Goal: Task Accomplishment & Management: Manage account settings

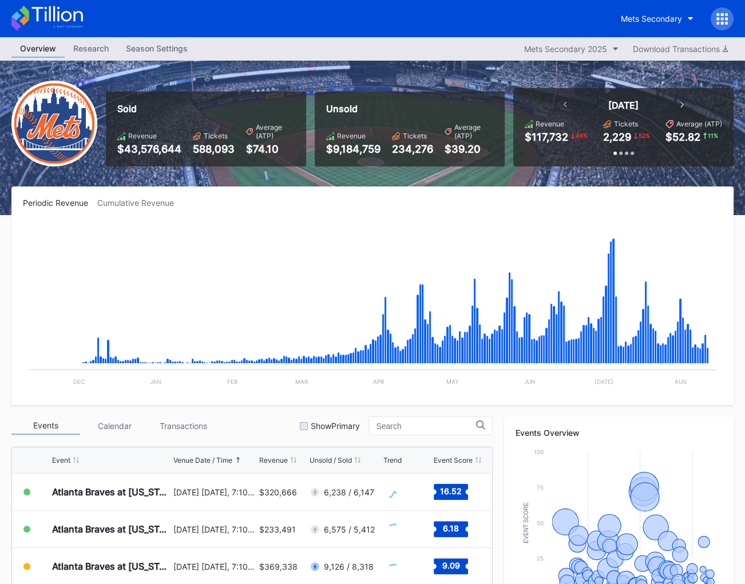
scroll to position [219, 0]
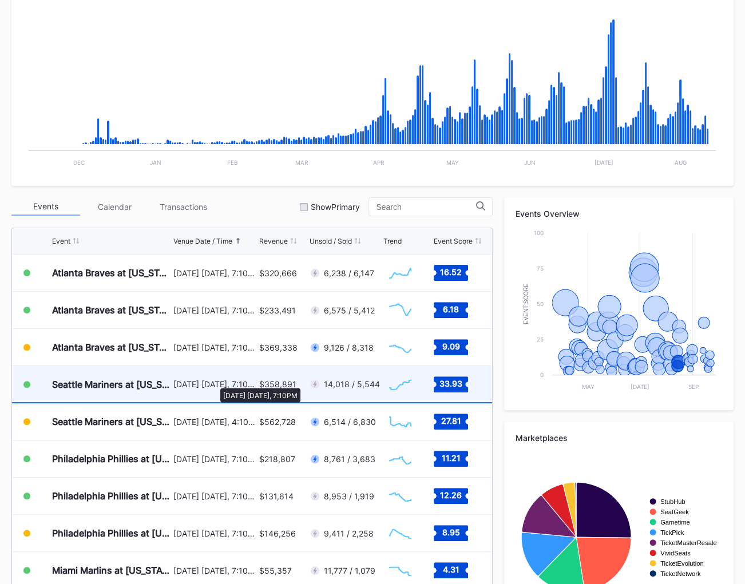
click at [214, 382] on div "August 15 Friday, 7:10PM" at bounding box center [214, 384] width 83 height 10
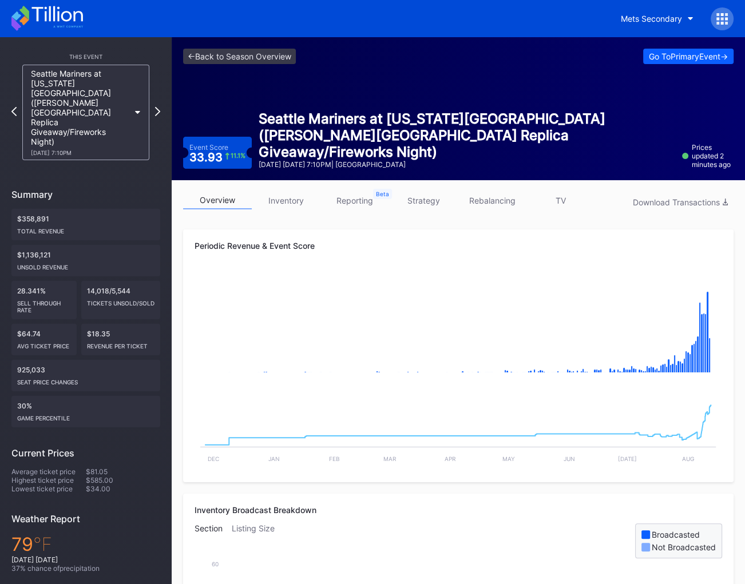
click at [444, 197] on link "strategy" at bounding box center [423, 201] width 69 height 18
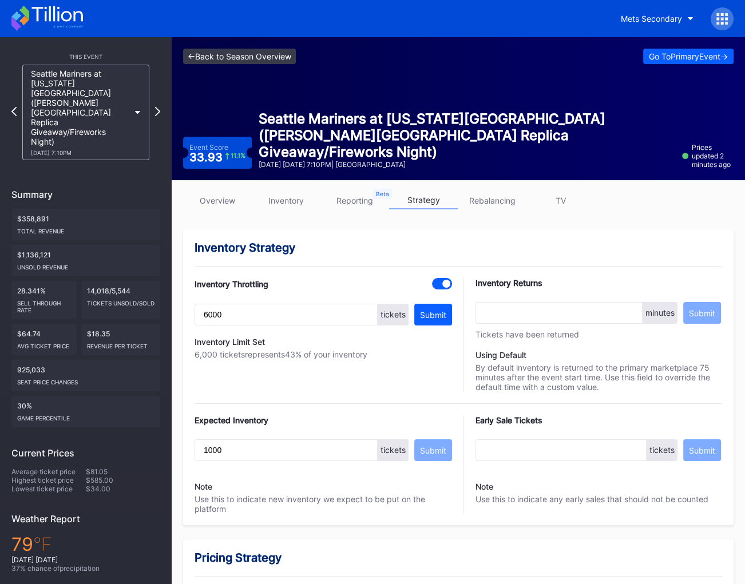
click at [253, 55] on link "<- Back to Season Overview" at bounding box center [239, 56] width 113 height 15
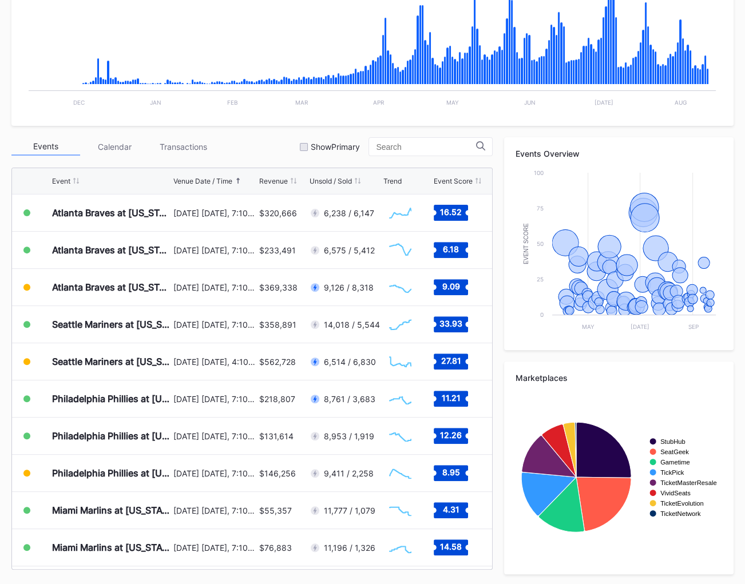
scroll to position [281, 0]
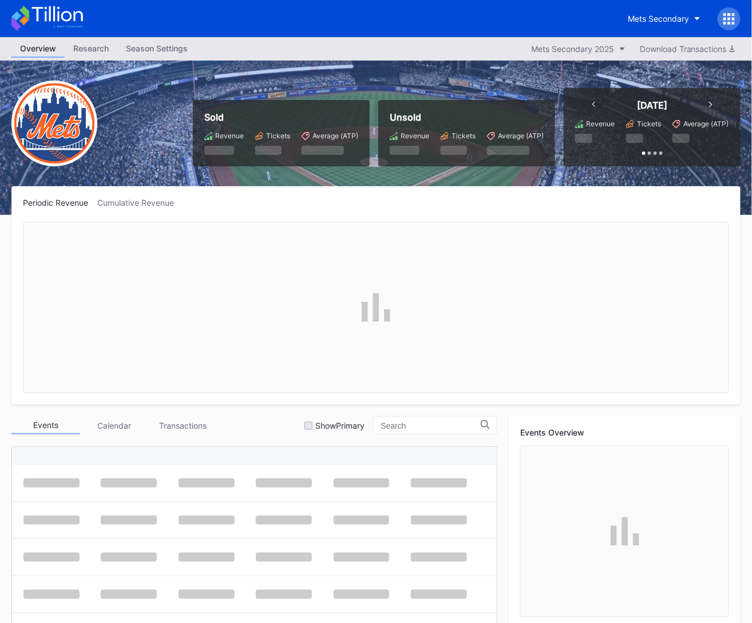
scroll to position [2, 0]
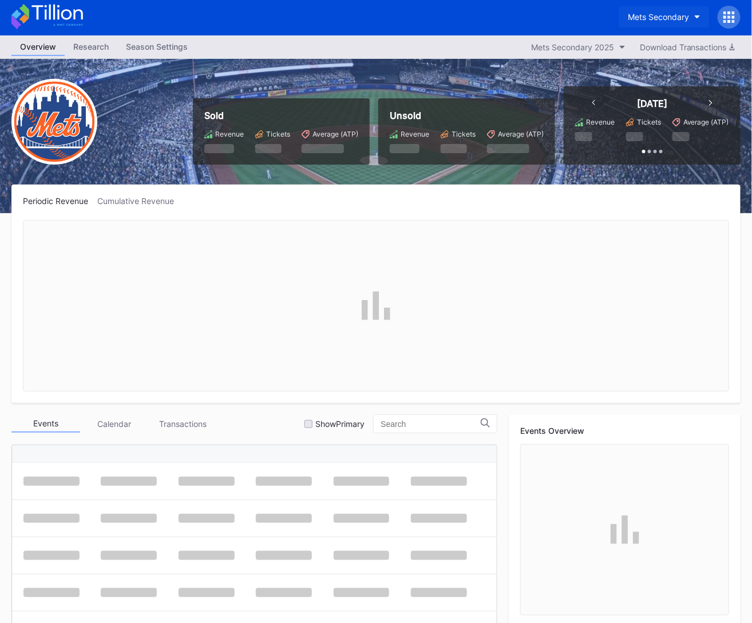
click at [640, 18] on div "Mets Secondary" at bounding box center [657, 17] width 61 height 10
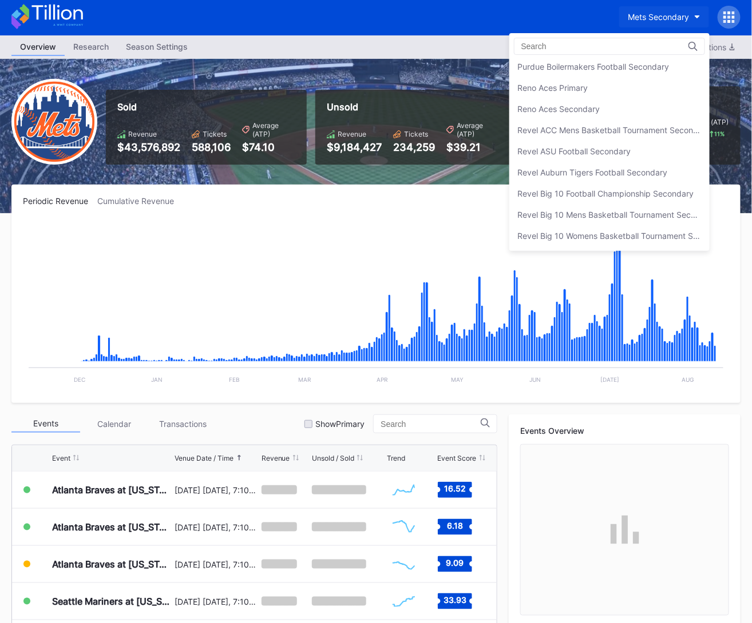
scroll to position [2678, 0]
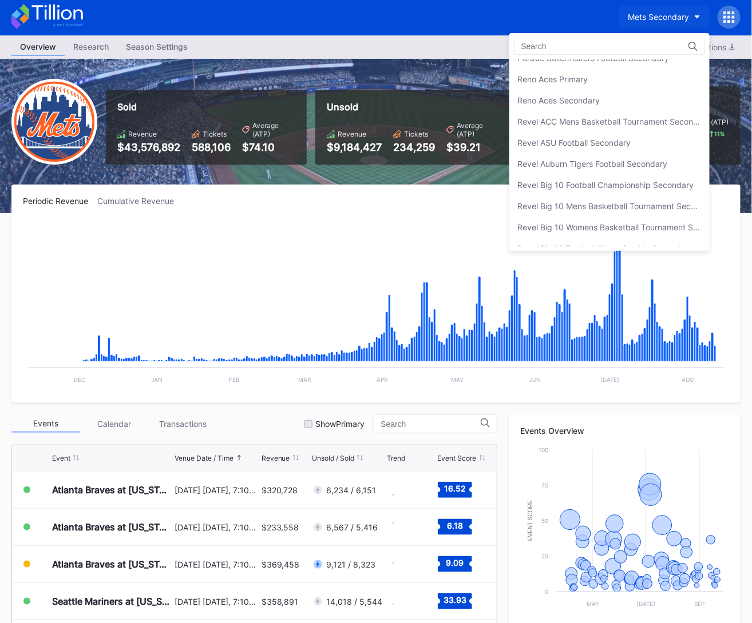
click at [635, 117] on div "Revel ACC Mens Basketball Tournament Secondary" at bounding box center [609, 122] width 183 height 10
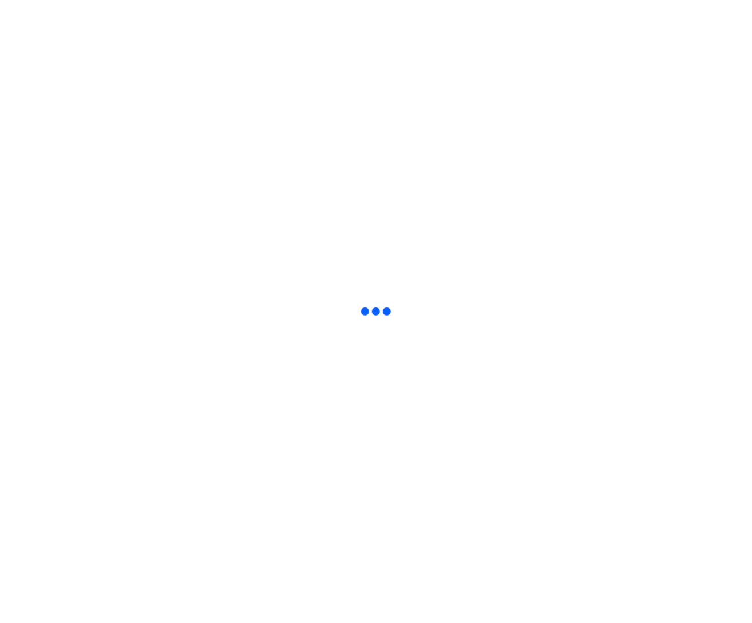
scroll to position [0, 0]
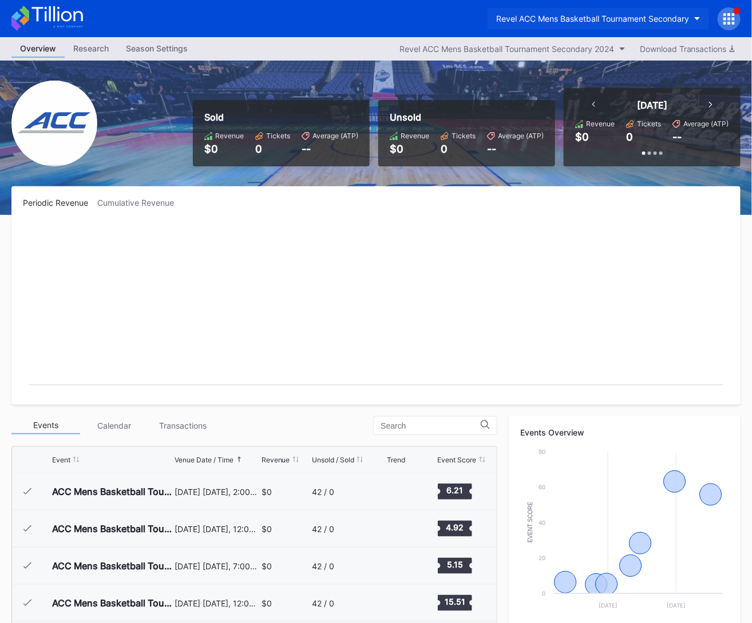
click at [632, 17] on div "Revel ACC Mens Basketball Tournament Secondary" at bounding box center [592, 19] width 193 height 10
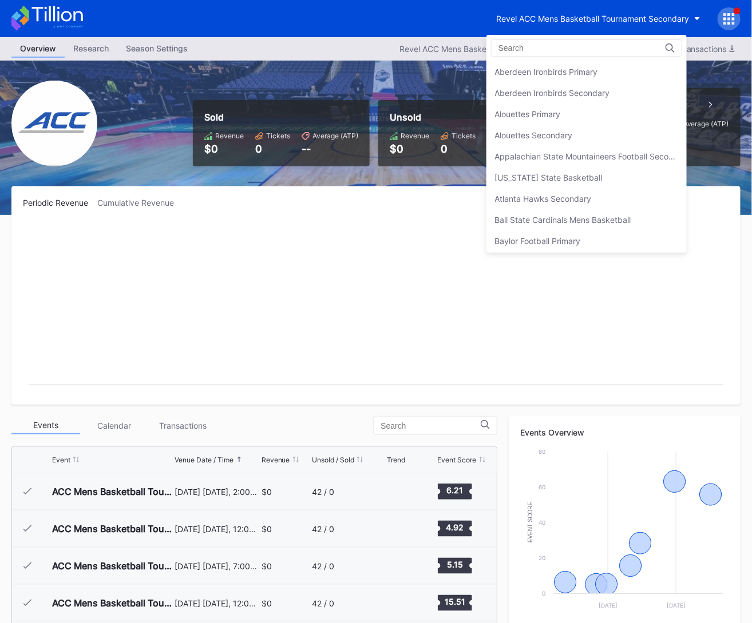
scroll to position [2717, 0]
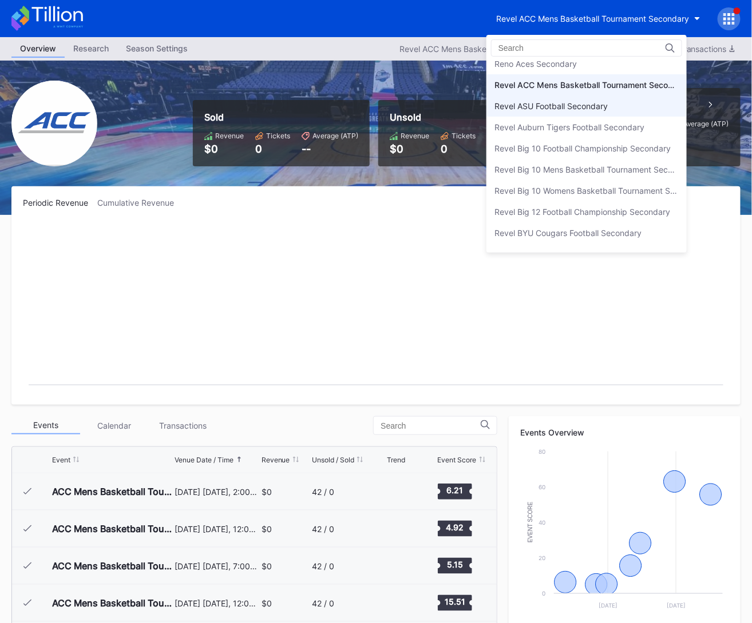
click at [622, 96] on div "Revel ASU Football Secondary" at bounding box center [586, 106] width 200 height 21
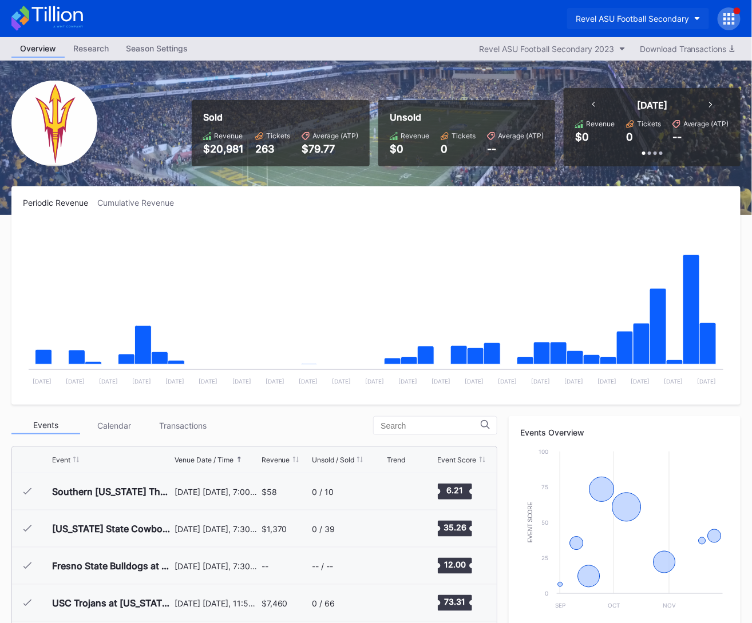
click at [615, 19] on div "Revel ASU Football Secondary" at bounding box center [631, 19] width 113 height 10
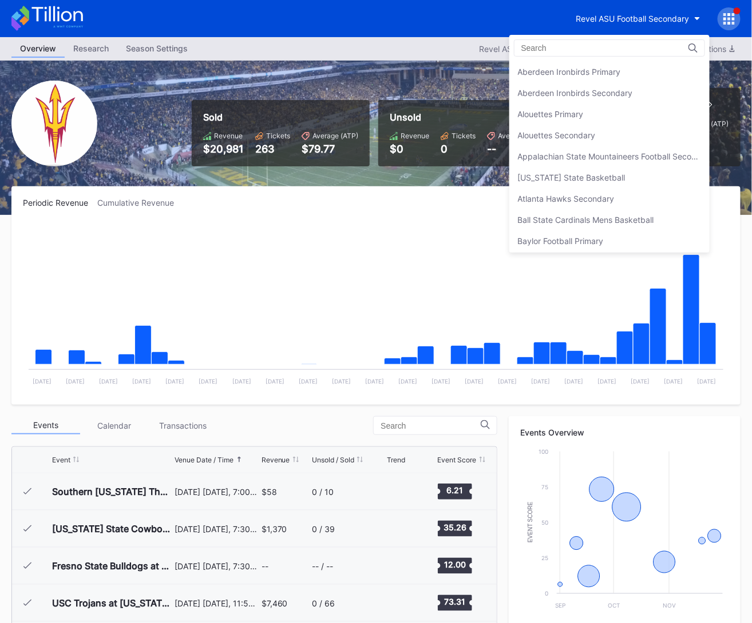
scroll to position [2737, 0]
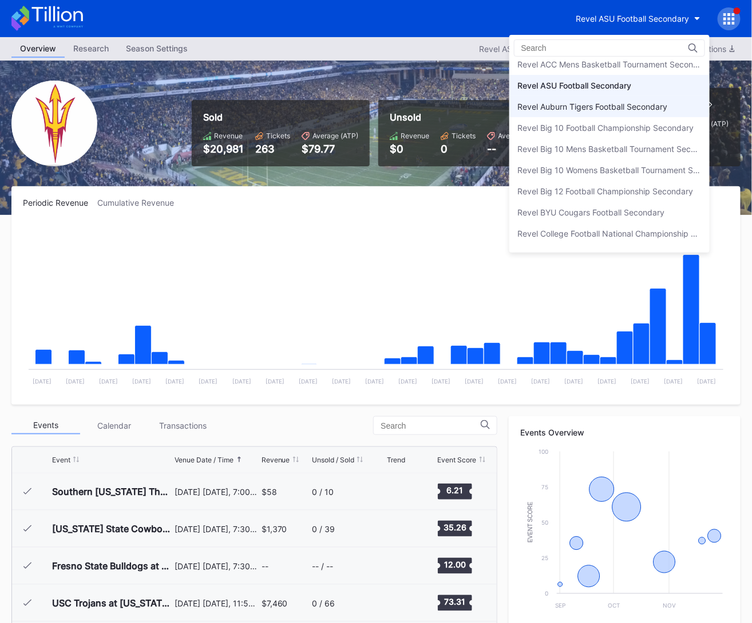
click at [617, 102] on div "Revel Auburn Tigers Football Secondary" at bounding box center [593, 107] width 150 height 10
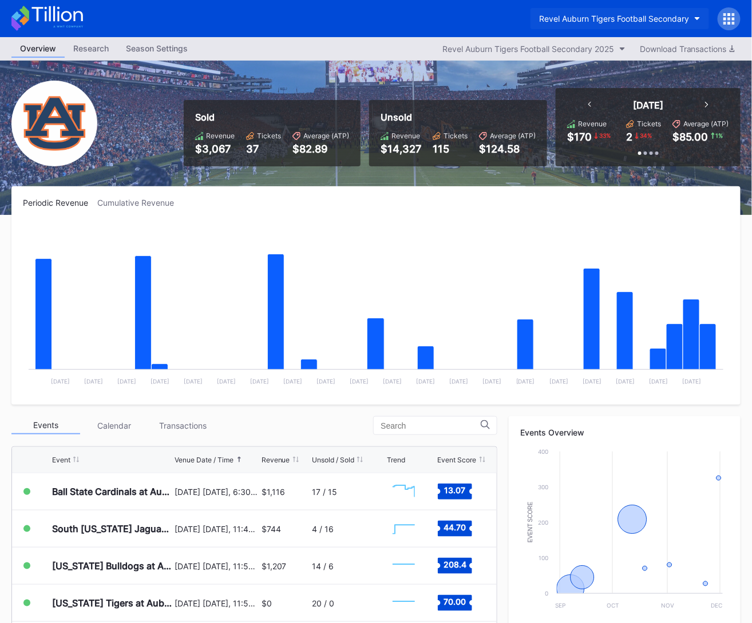
click at [611, 24] on button "Revel Auburn Tigers Football Secondary" at bounding box center [619, 18] width 178 height 21
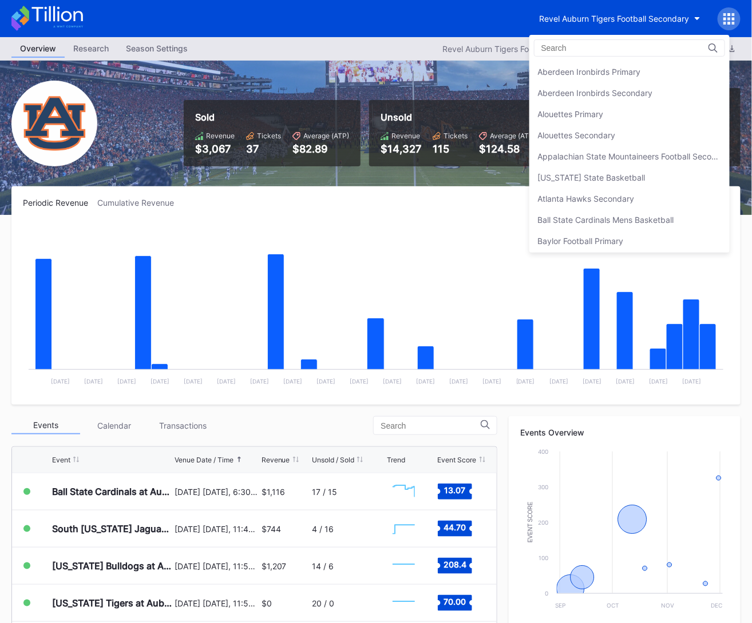
scroll to position [2758, 0]
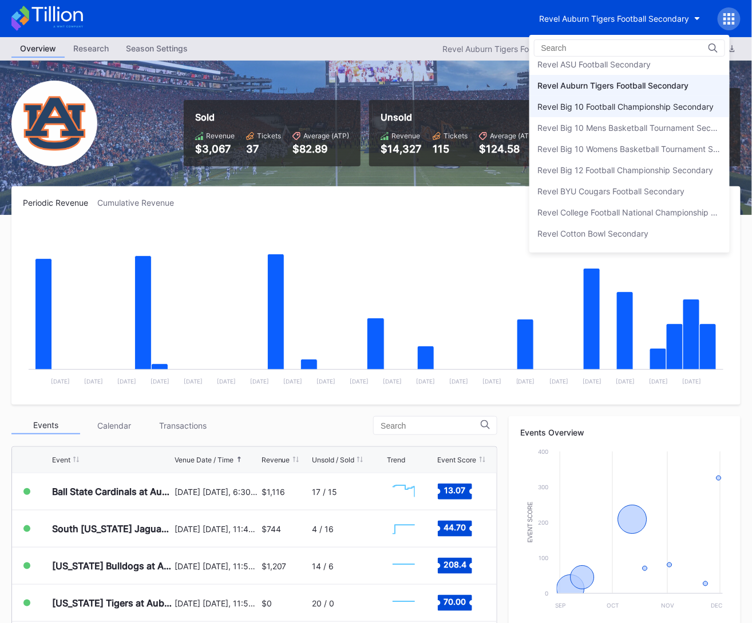
click at [610, 102] on div "Revel Big 10 Football Championship Secondary" at bounding box center [626, 107] width 176 height 10
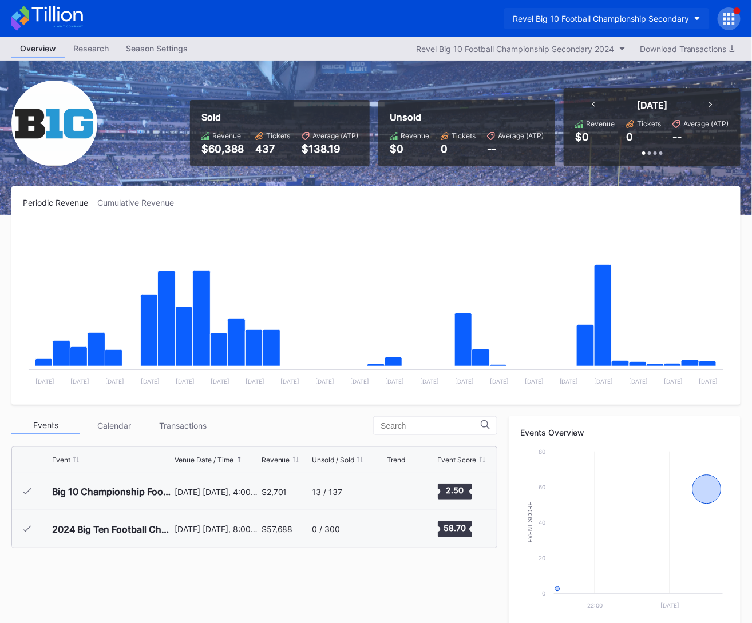
click at [623, 23] on button "Revel Big 10 Football Championship Secondary" at bounding box center [606, 18] width 205 height 21
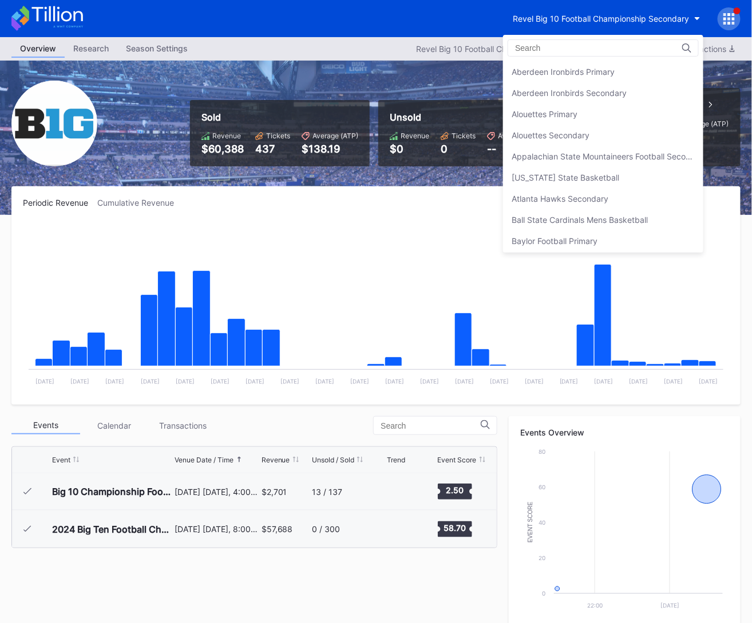
scroll to position [2780, 0]
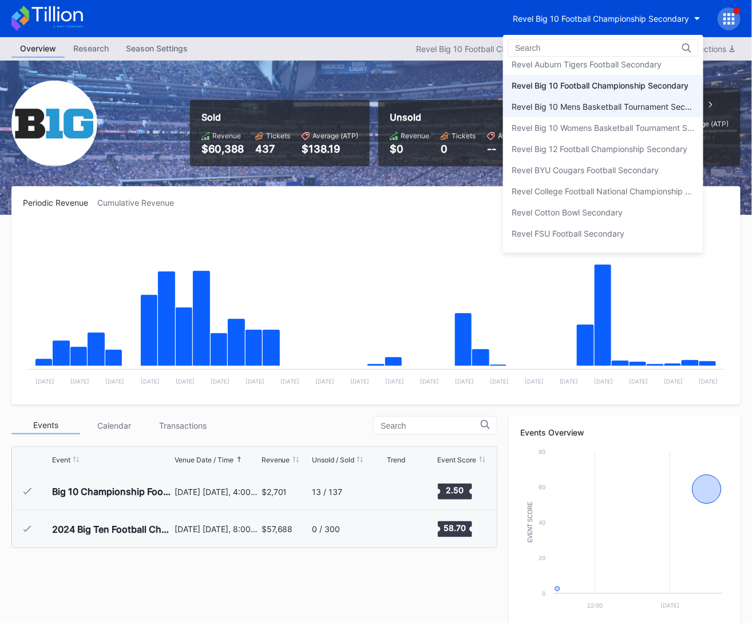
click at [622, 102] on div "Revel Big 10 Mens Basketball Tournament Secondary" at bounding box center [602, 107] width 183 height 10
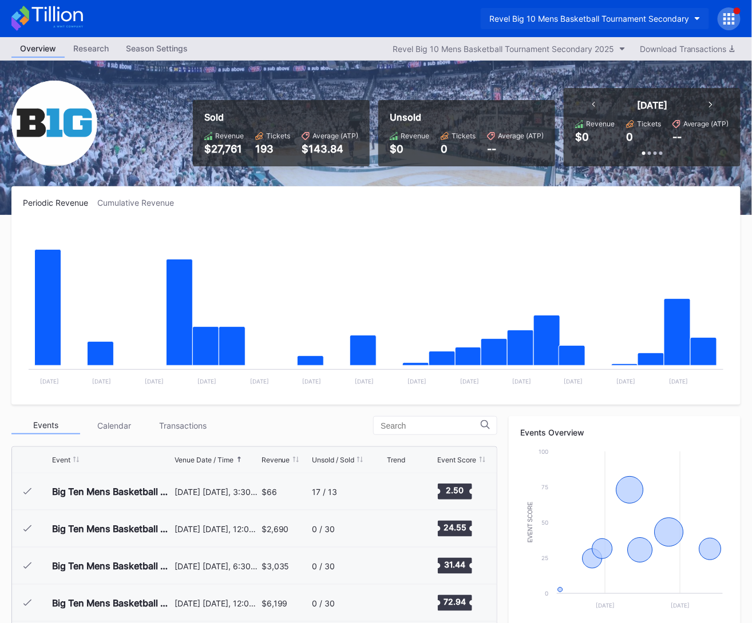
click at [619, 18] on div "Revel Big 10 Mens Basketball Tournament Secondary" at bounding box center [589, 19] width 200 height 10
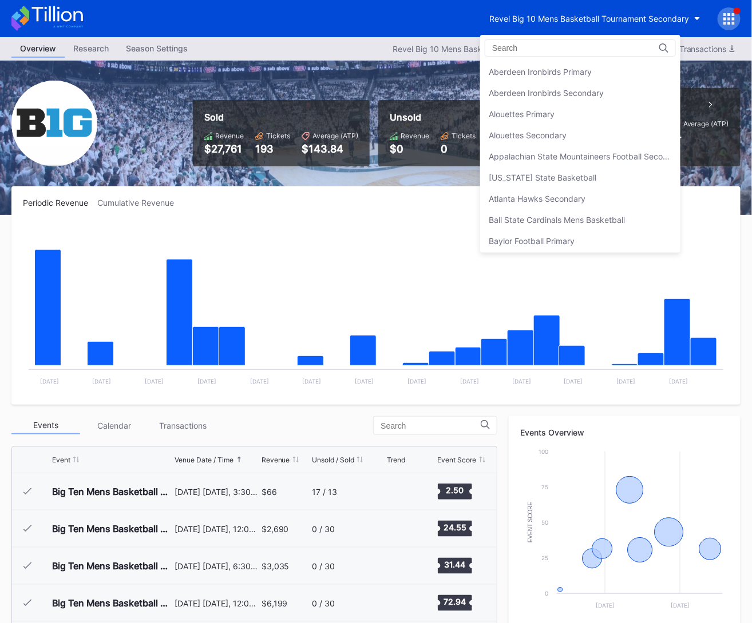
scroll to position [2800, 0]
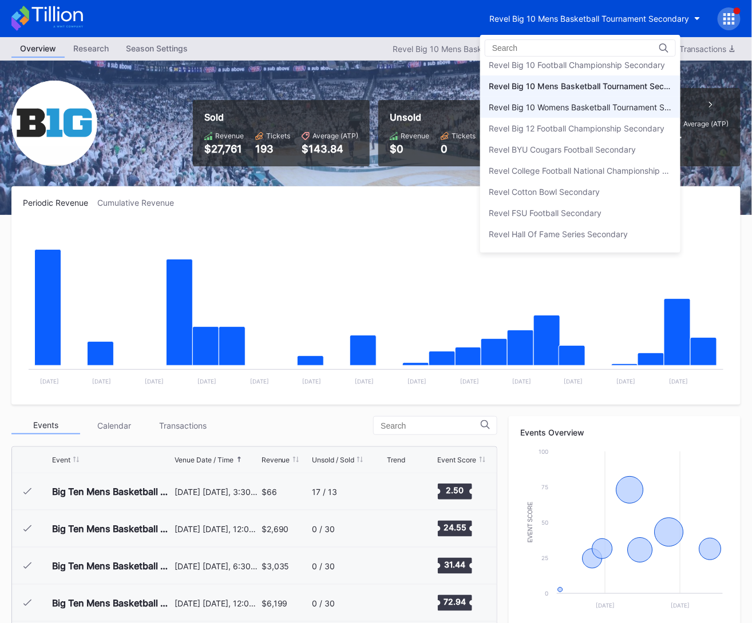
click at [614, 102] on div "Revel Big 10 Womens Basketball Tournament Secondary" at bounding box center [579, 107] width 183 height 10
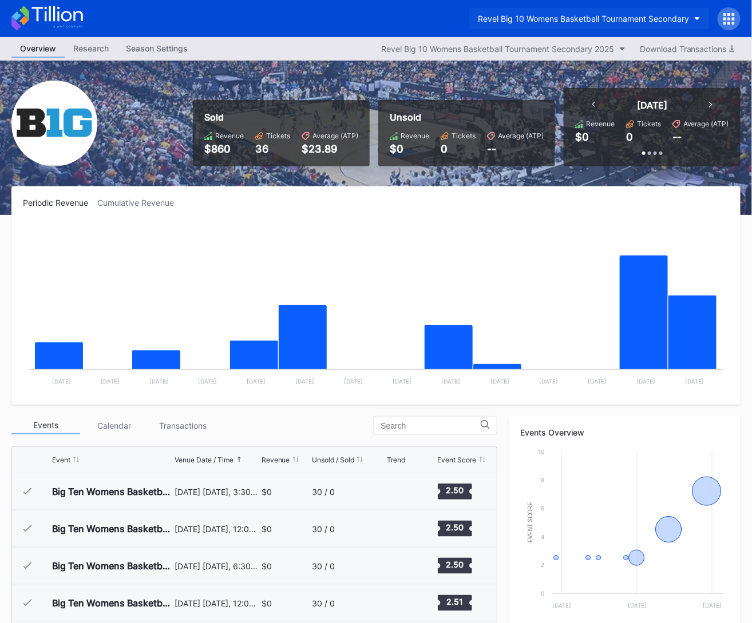
click at [616, 18] on div "Revel Big 10 Womens Basketball Tournament Secondary" at bounding box center [583, 19] width 211 height 10
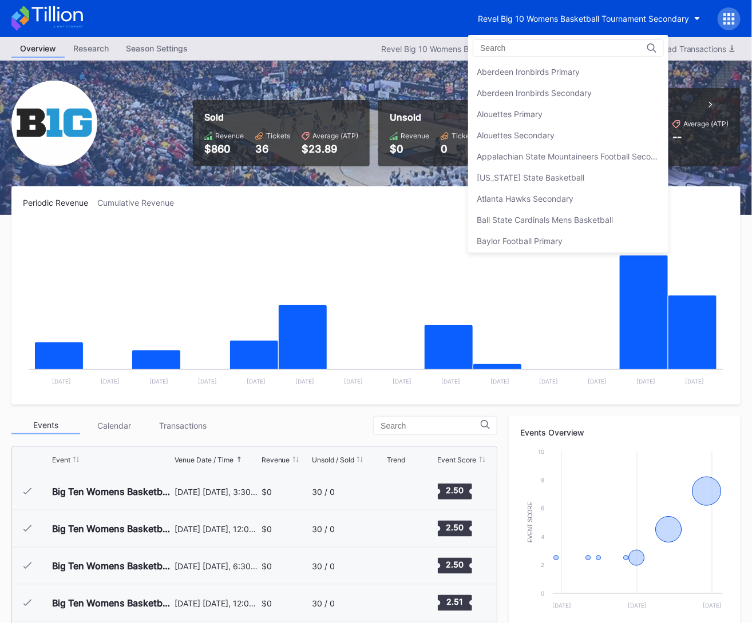
scroll to position [2822, 0]
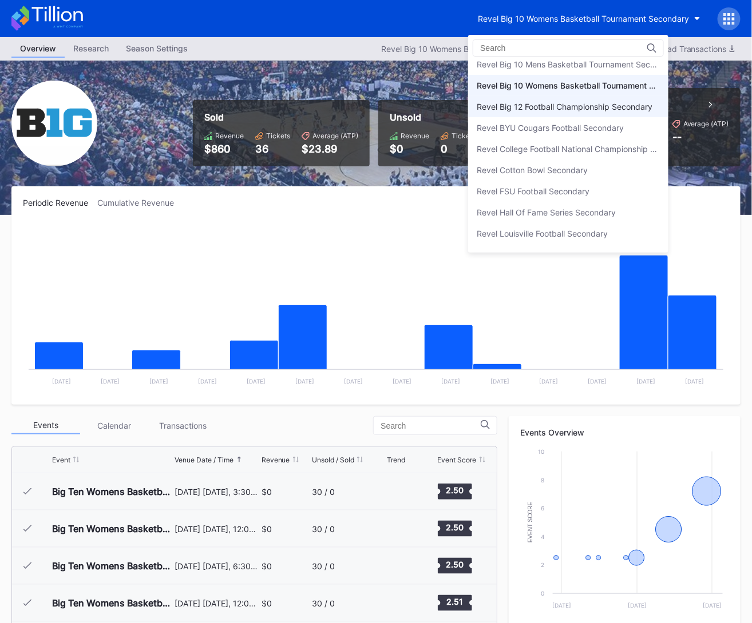
click at [614, 102] on div "Revel Big 12 Football Championship Secondary" at bounding box center [564, 107] width 176 height 10
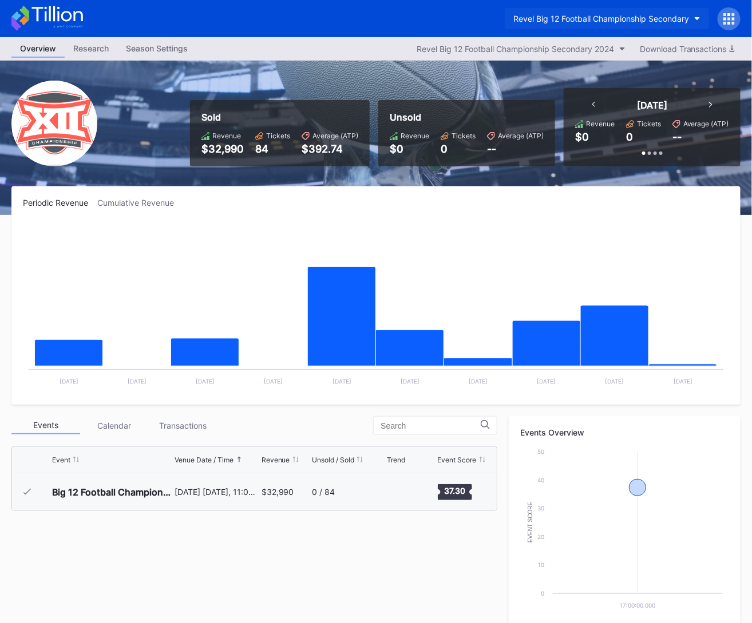
click at [613, 20] on div "Revel Big 12 Football Championship Secondary" at bounding box center [601, 19] width 176 height 10
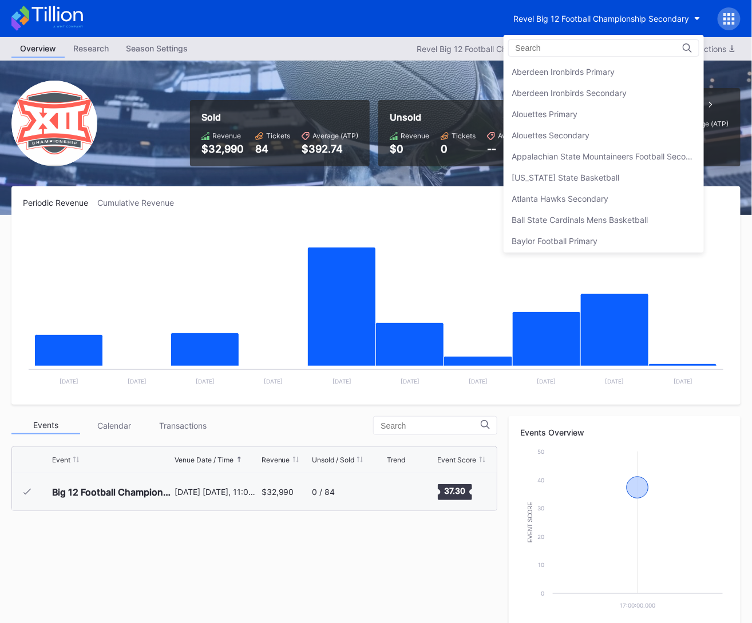
scroll to position [2842, 0]
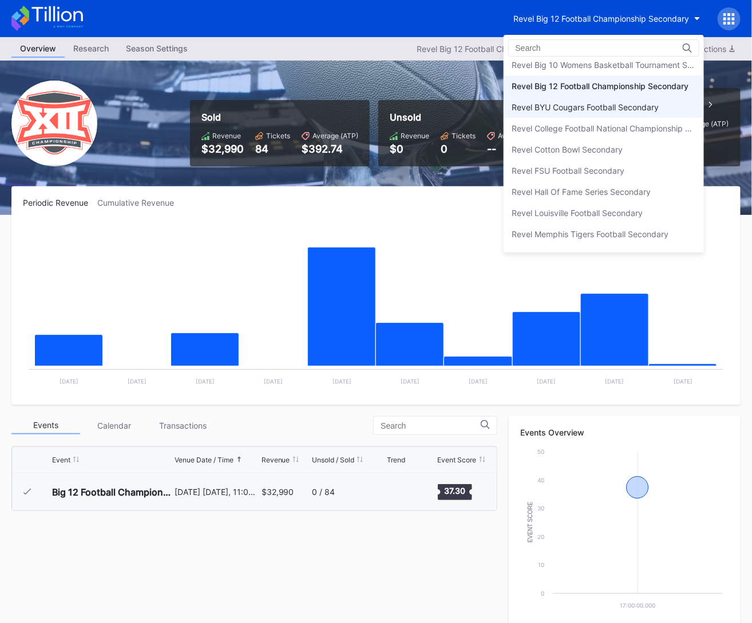
click at [606, 98] on div "Revel BYU Cougars Football Secondary" at bounding box center [603, 107] width 200 height 21
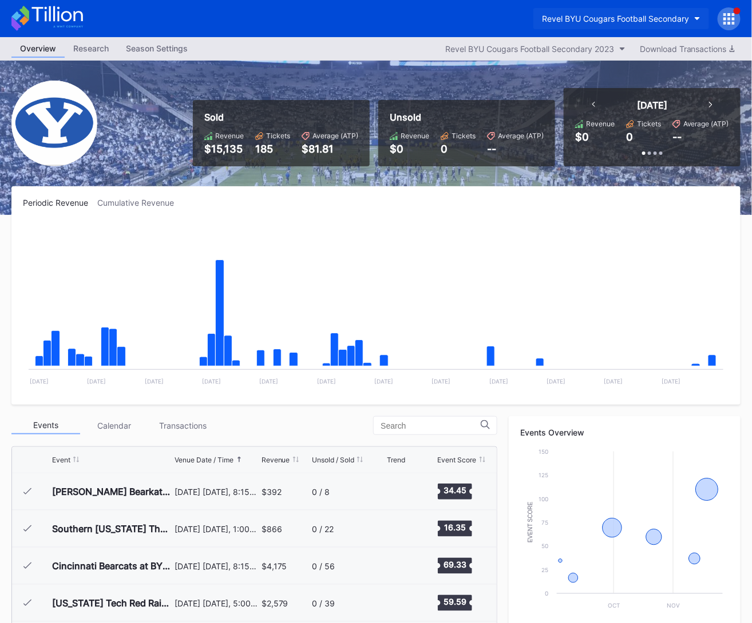
click at [625, 17] on div "Revel BYU Cougars Football Secondary" at bounding box center [615, 19] width 147 height 10
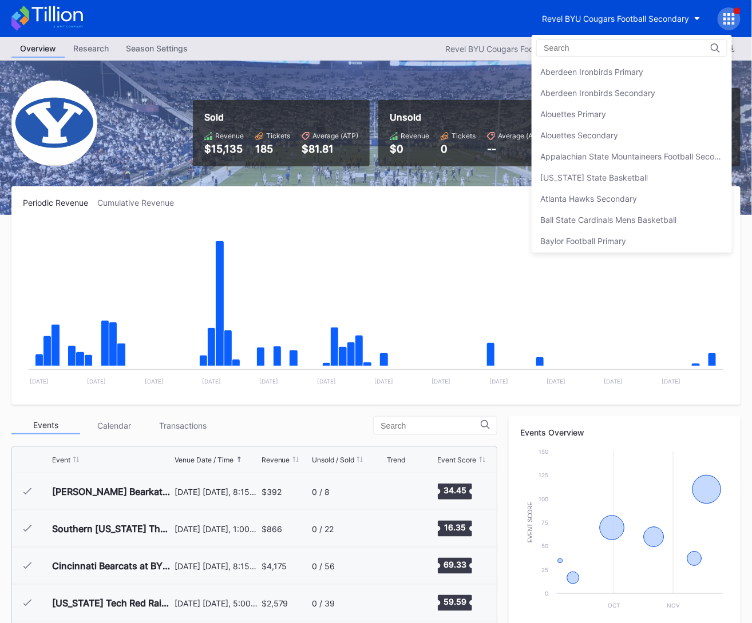
scroll to position [2863, 0]
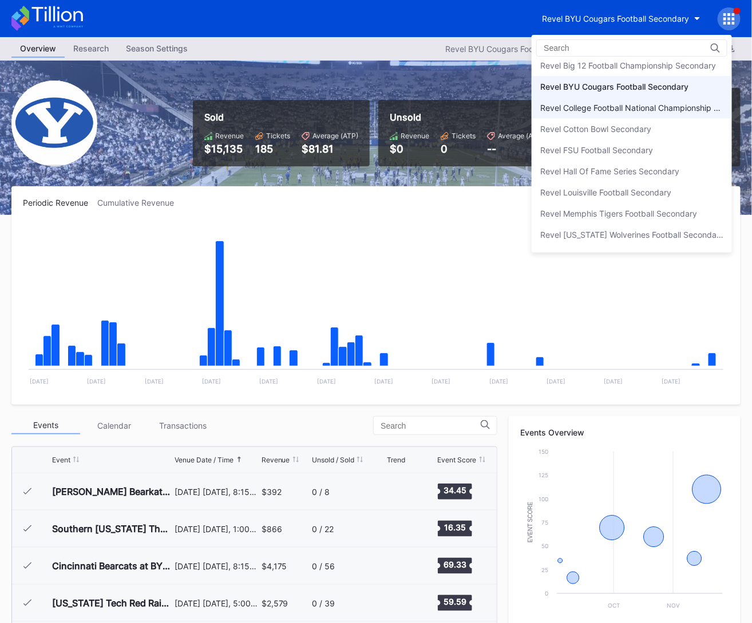
click at [613, 103] on div "Revel College Football National Championship Secondary" at bounding box center [631, 108] width 183 height 10
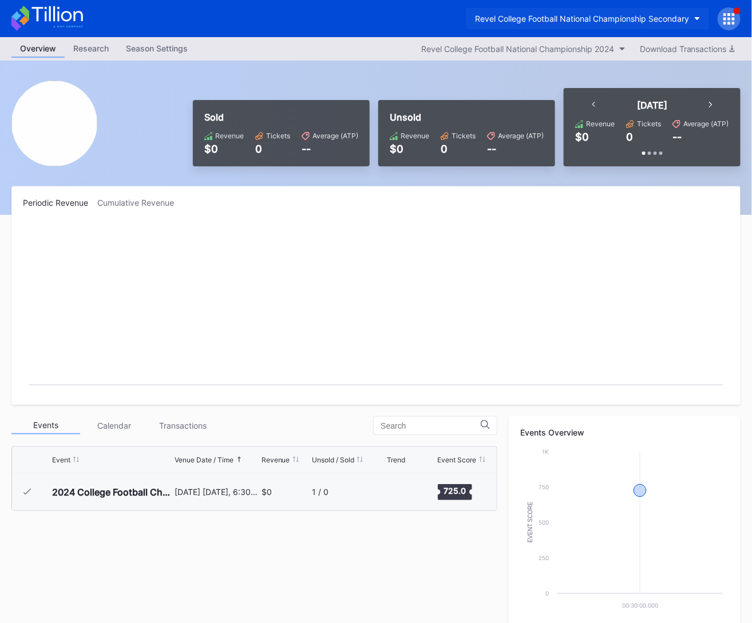
click at [618, 22] on div "Revel College Football National Championship Secondary" at bounding box center [582, 19] width 214 height 10
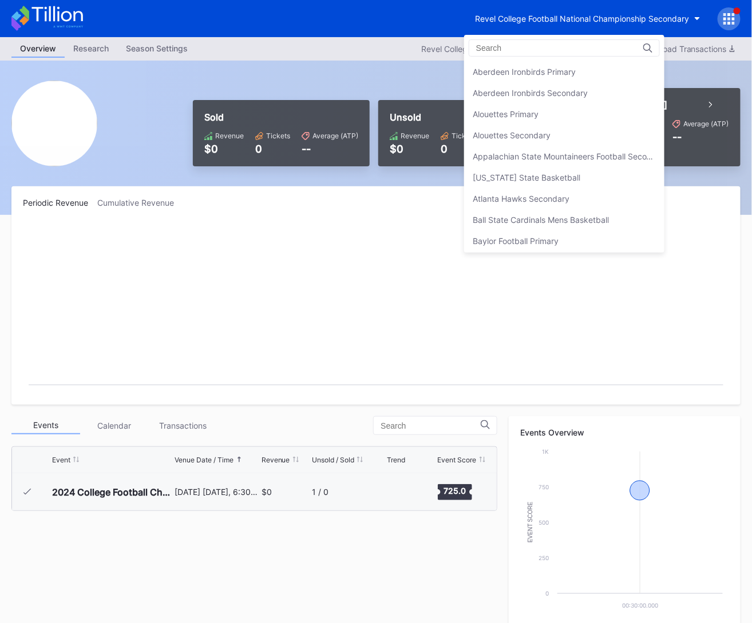
scroll to position [2885, 0]
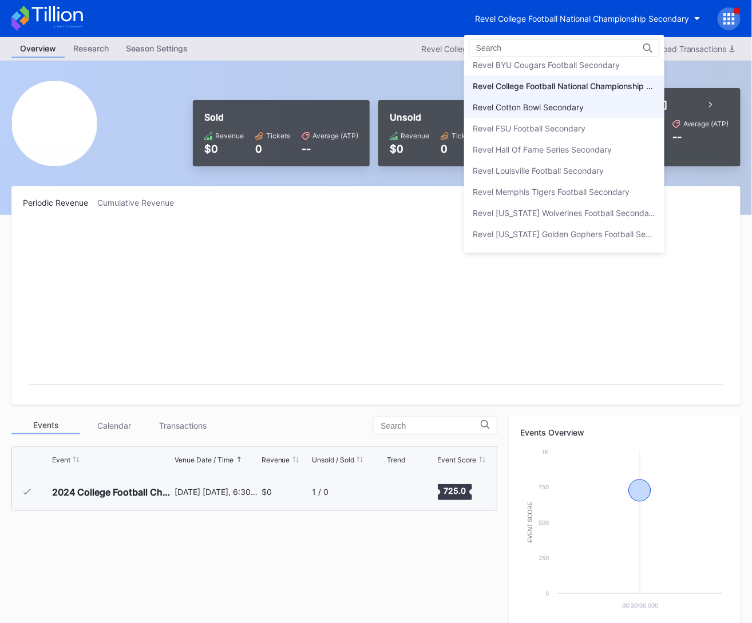
click at [612, 98] on div "Revel Cotton Bowl Secondary" at bounding box center [564, 107] width 200 height 21
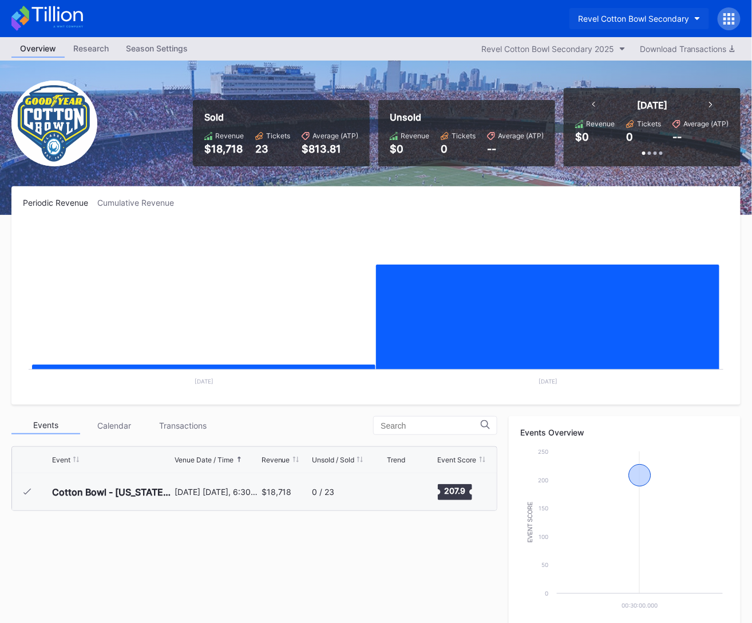
click at [621, 17] on div "Revel Cotton Bowl Secondary" at bounding box center [633, 19] width 111 height 10
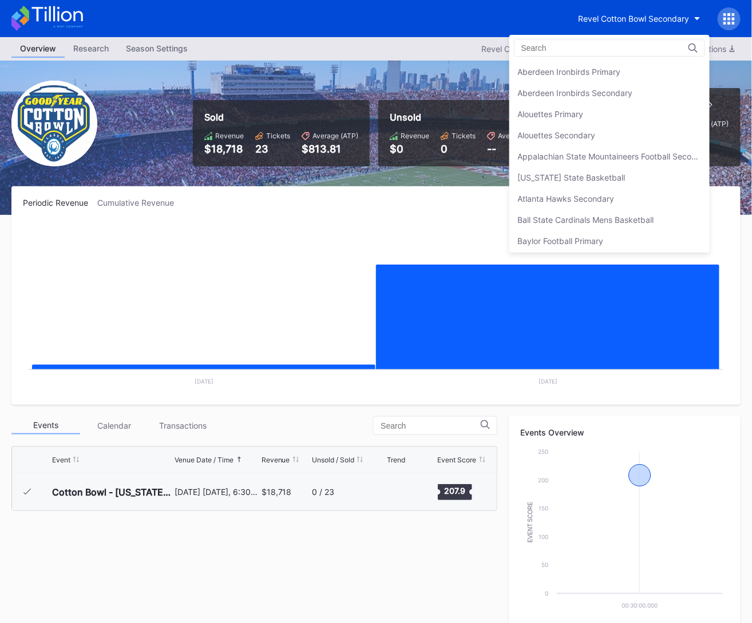
scroll to position [2905, 0]
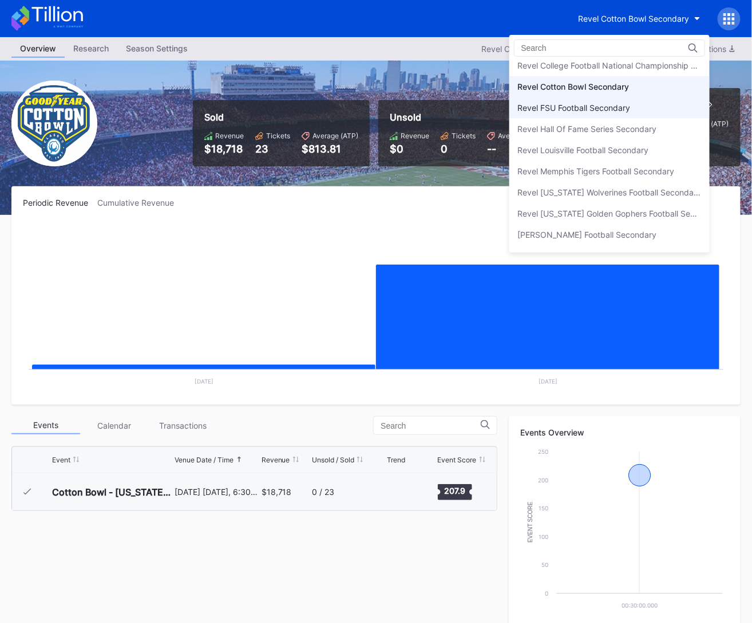
click at [599, 103] on div "Revel FSU Football Secondary" at bounding box center [574, 108] width 113 height 10
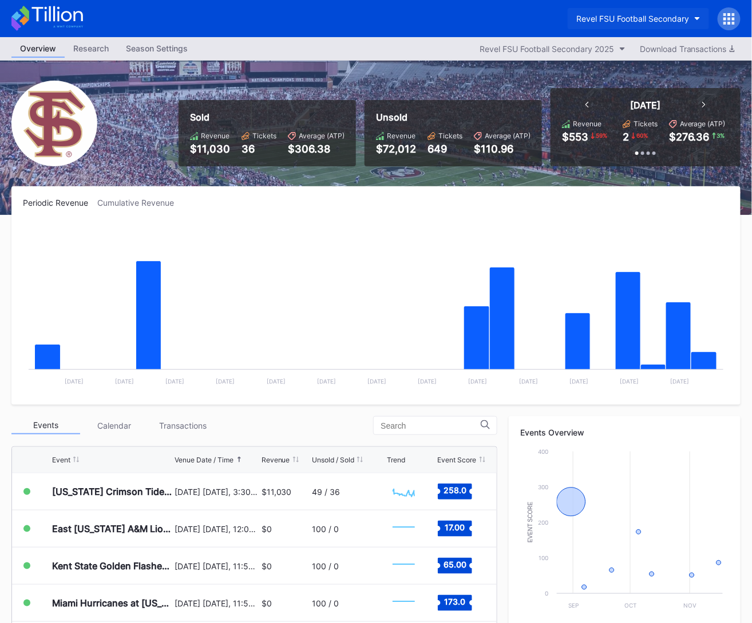
click at [614, 21] on div "Revel FSU Football Secondary" at bounding box center [632, 19] width 113 height 10
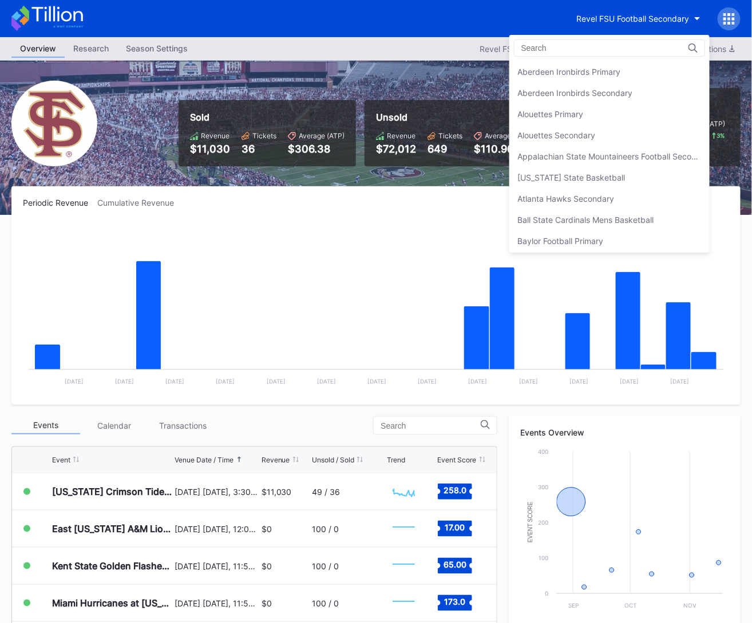
scroll to position [2927, 0]
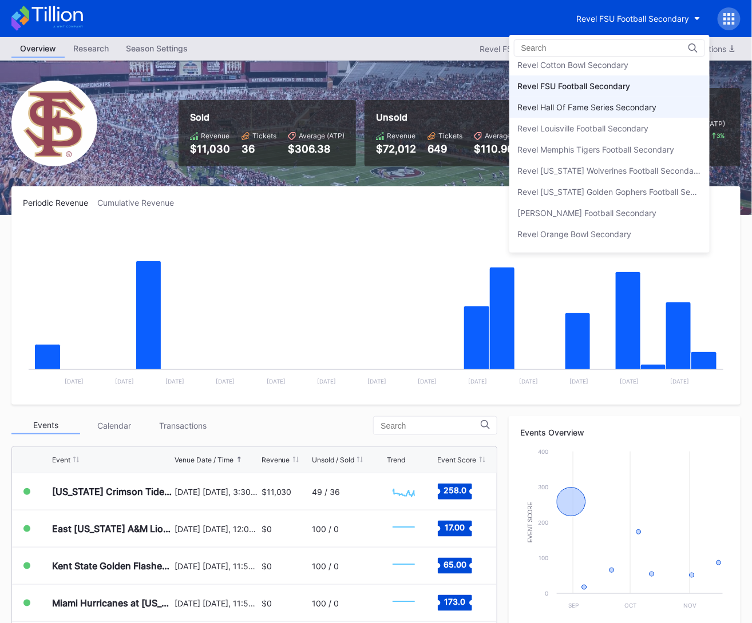
click at [611, 97] on div "Revel Hall Of Fame Series Secondary" at bounding box center [609, 107] width 200 height 21
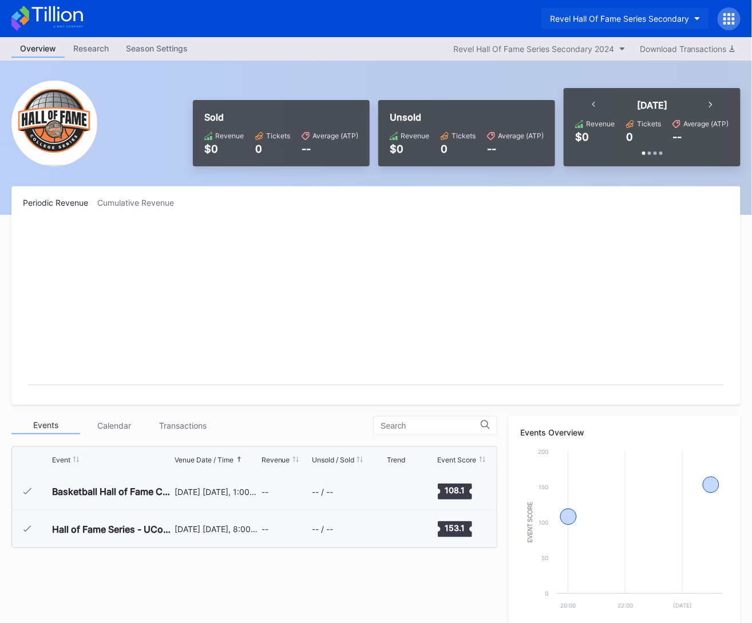
click at [614, 20] on div "Revel Hall Of Fame Series Secondary" at bounding box center [619, 19] width 139 height 10
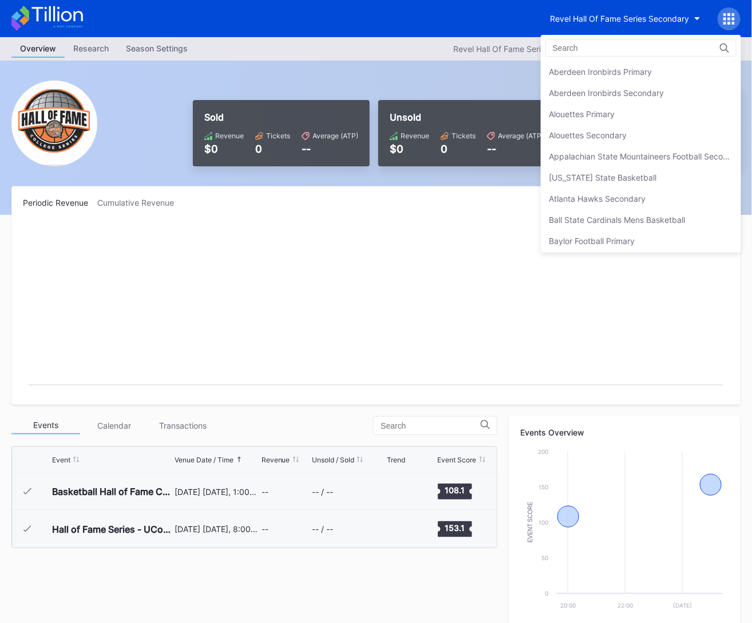
scroll to position [2948, 0]
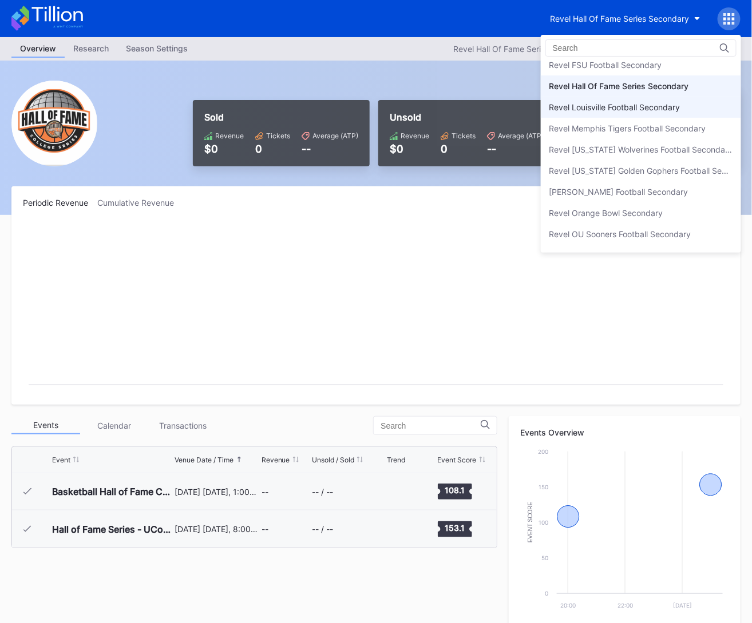
click at [607, 101] on div "Revel Louisville Football Secondary" at bounding box center [640, 107] width 200 height 21
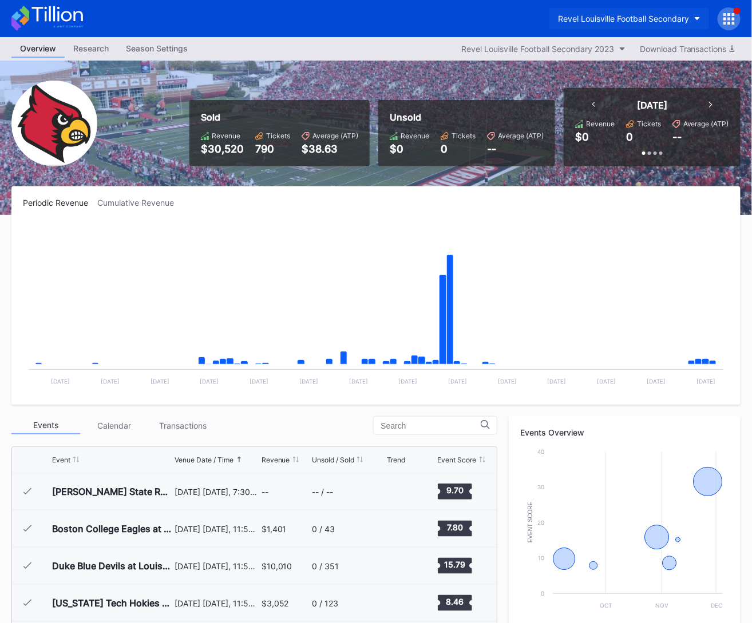
click at [618, 18] on div "Revel Louisville Football Secondary" at bounding box center [623, 19] width 131 height 10
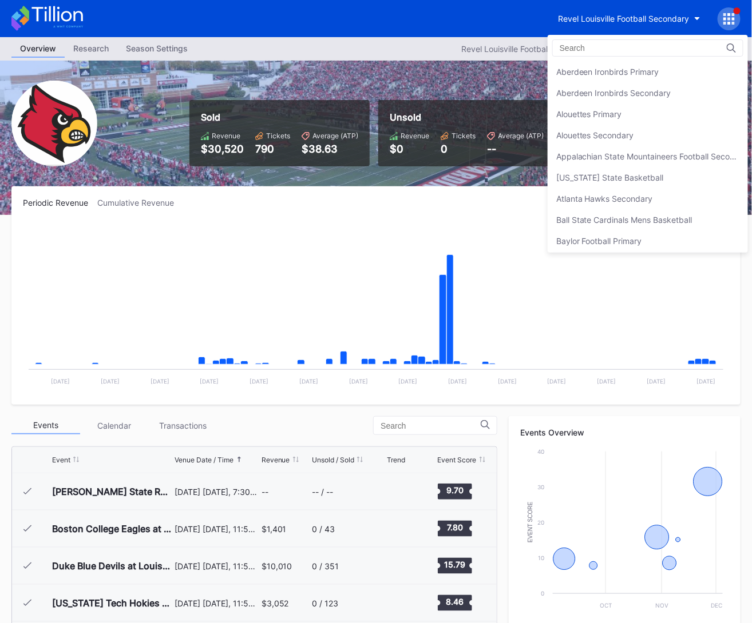
scroll to position [2969, 0]
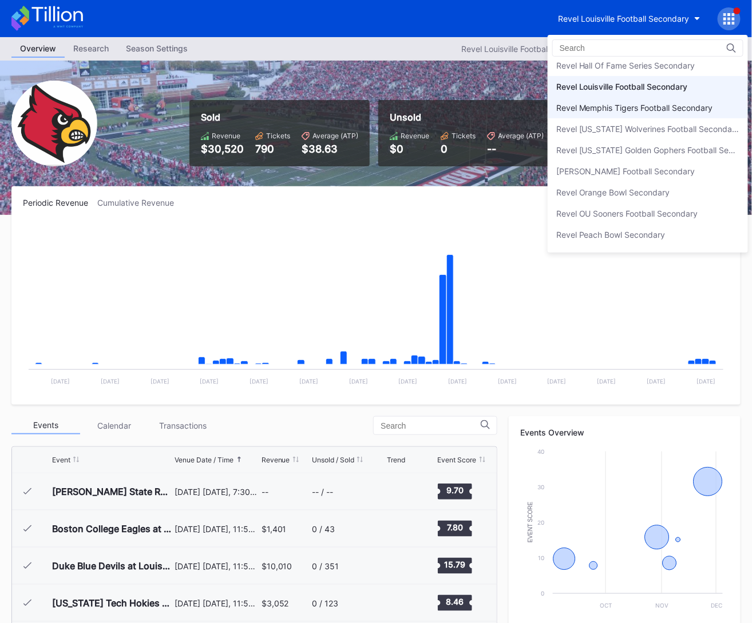
click at [614, 103] on div "Revel Memphis Tigers Football Secondary" at bounding box center [634, 108] width 157 height 10
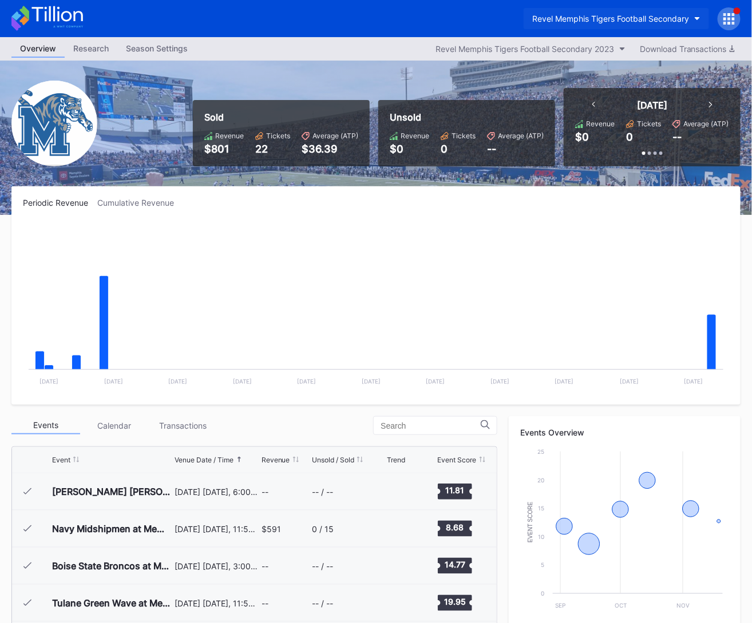
click at [616, 18] on div "Revel Memphis Tigers Football Secondary" at bounding box center [610, 19] width 157 height 10
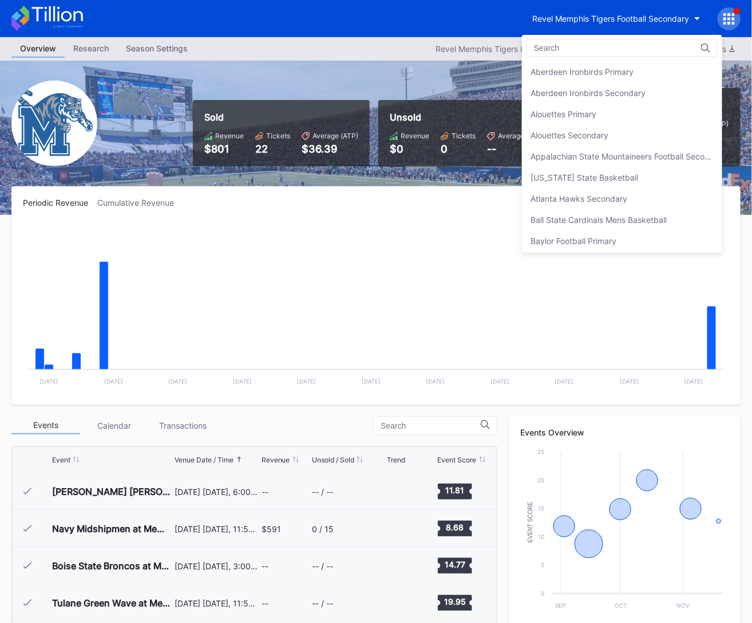
scroll to position [2990, 0]
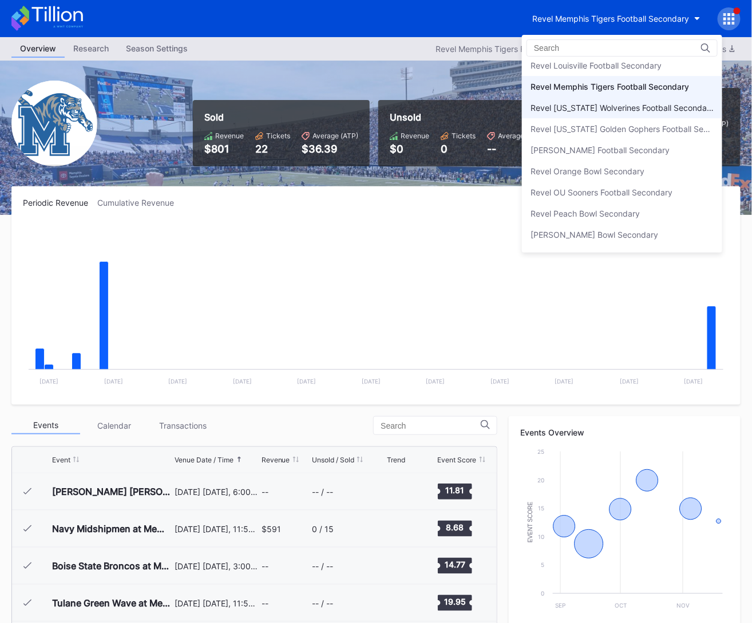
click at [610, 103] on div "Revel [US_STATE] Wolverines Football Secondary" at bounding box center [621, 108] width 183 height 10
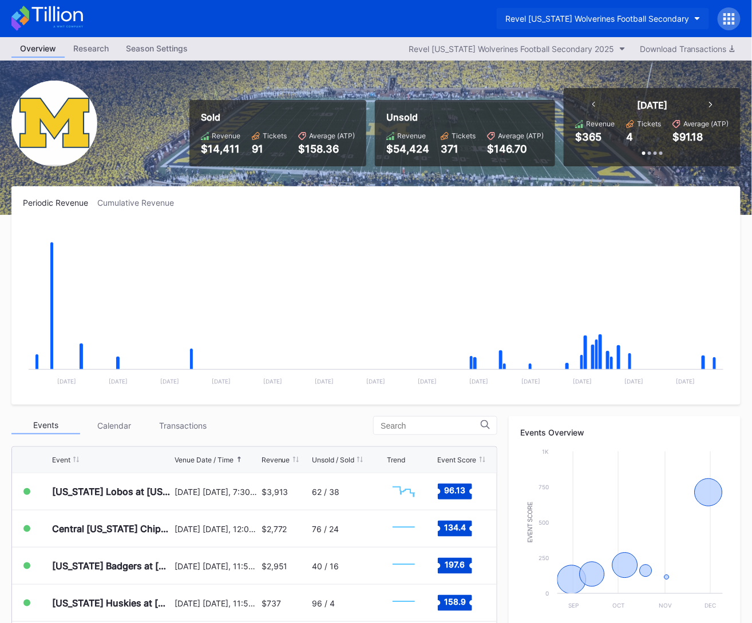
click at [619, 19] on div "Revel [US_STATE] Wolverines Football Secondary" at bounding box center [597, 19] width 184 height 10
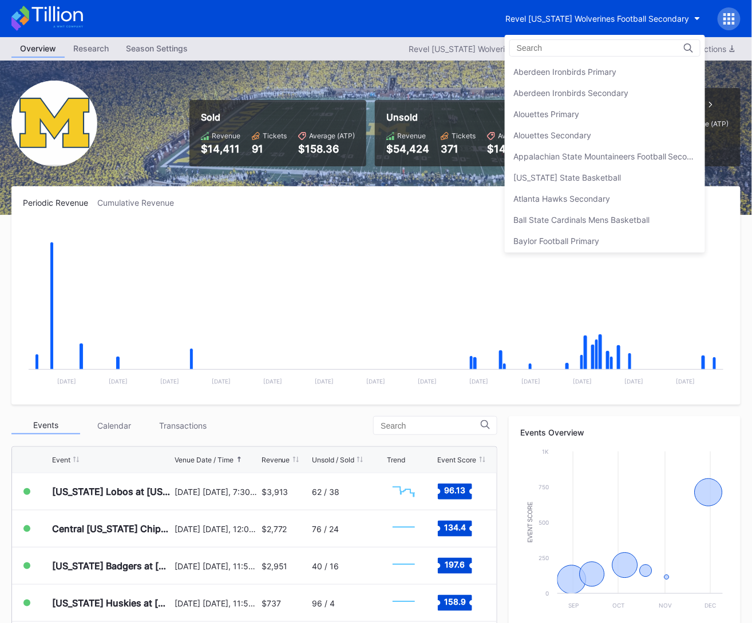
scroll to position [3011, 0]
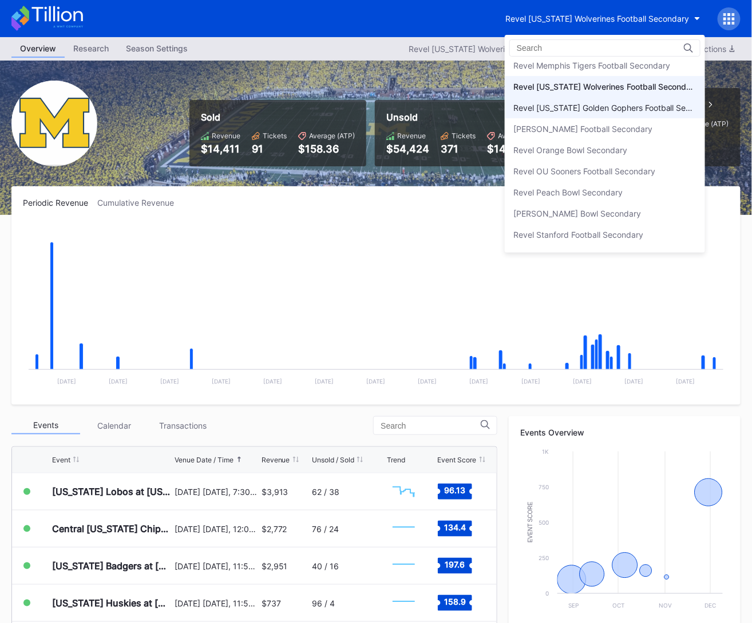
click at [614, 103] on div "Revel [US_STATE] Golden Gophers Football Secondary" at bounding box center [604, 108] width 183 height 10
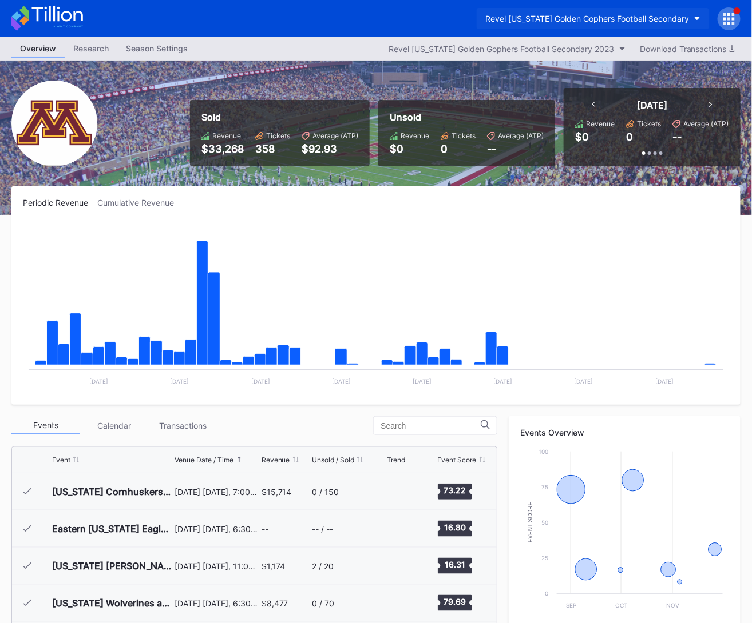
click at [608, 26] on button "Revel [US_STATE] Golden Gophers Football Secondary" at bounding box center [592, 18] width 232 height 21
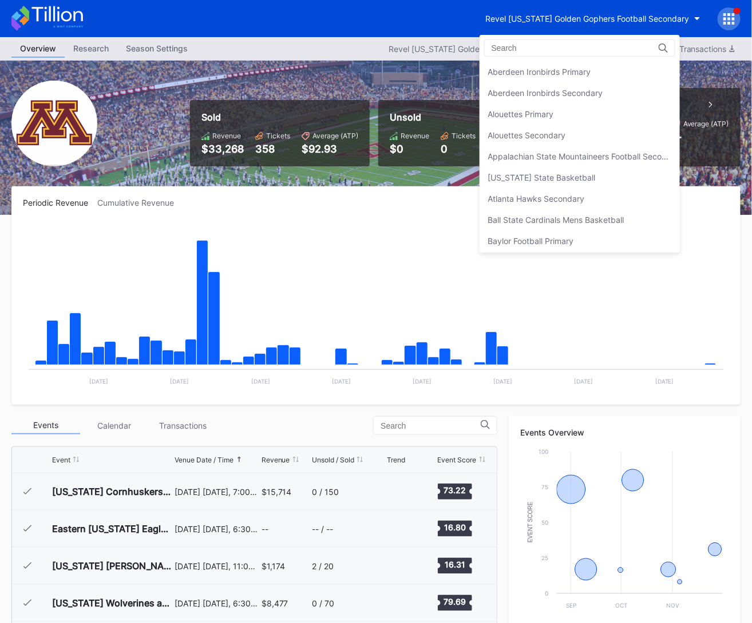
scroll to position [3032, 0]
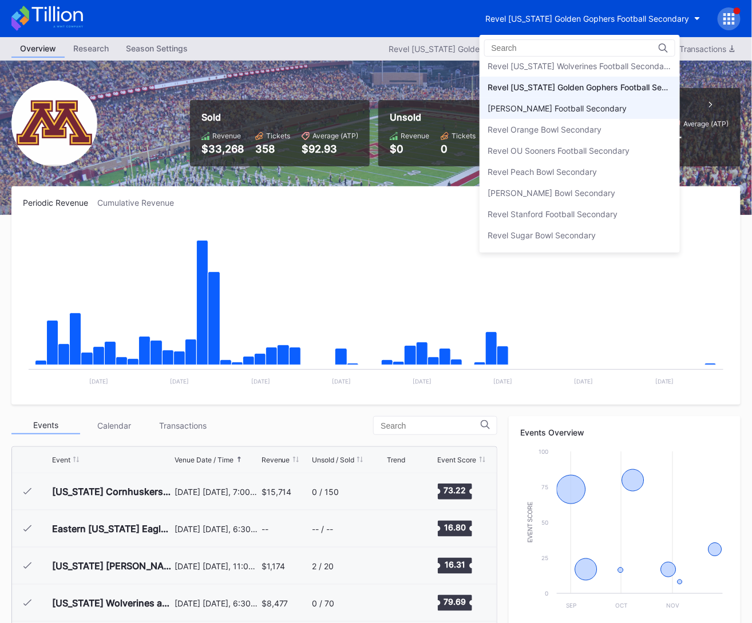
click at [605, 104] on div "[PERSON_NAME] Football Secondary" at bounding box center [557, 109] width 139 height 10
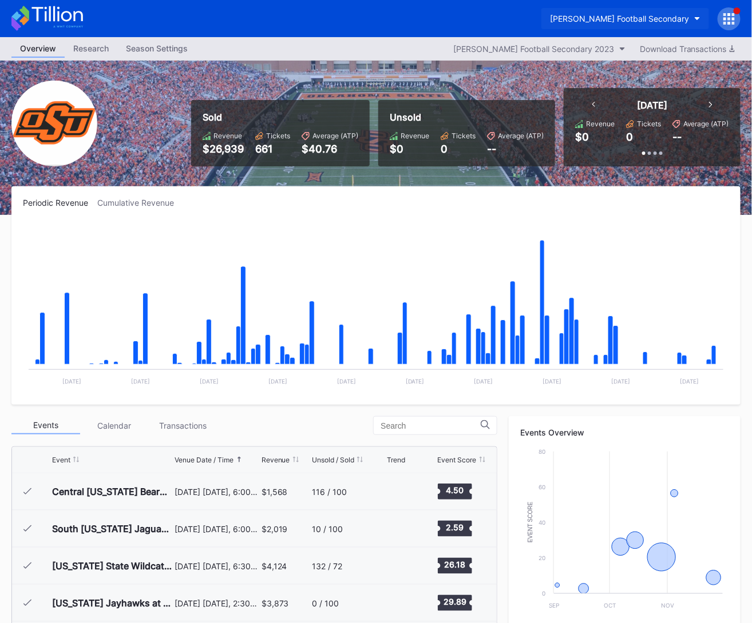
click at [603, 14] on div "Revel OKSU Football Secondary" at bounding box center [619, 19] width 139 height 10
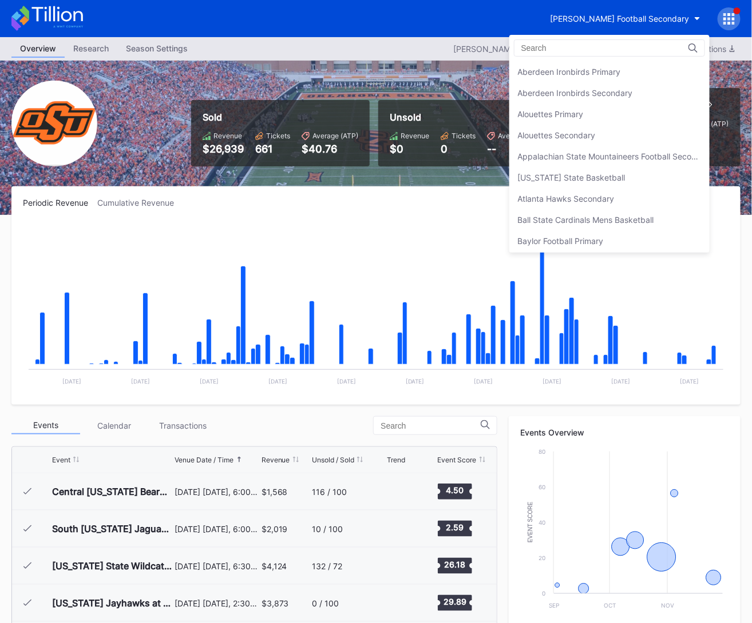
scroll to position [3054, 0]
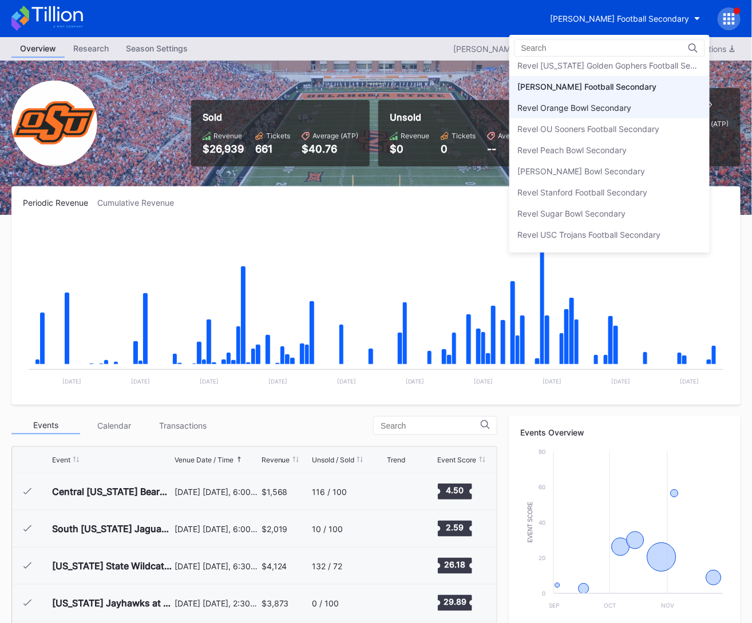
click at [594, 103] on div "Revel Orange Bowl Secondary" at bounding box center [575, 108] width 114 height 10
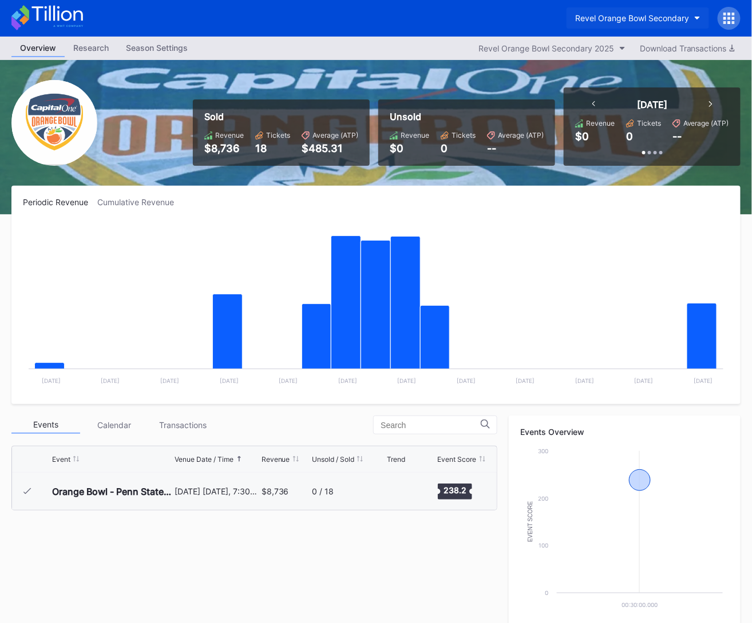
click at [613, 25] on button "Revel Orange Bowl Secondary" at bounding box center [637, 17] width 142 height 21
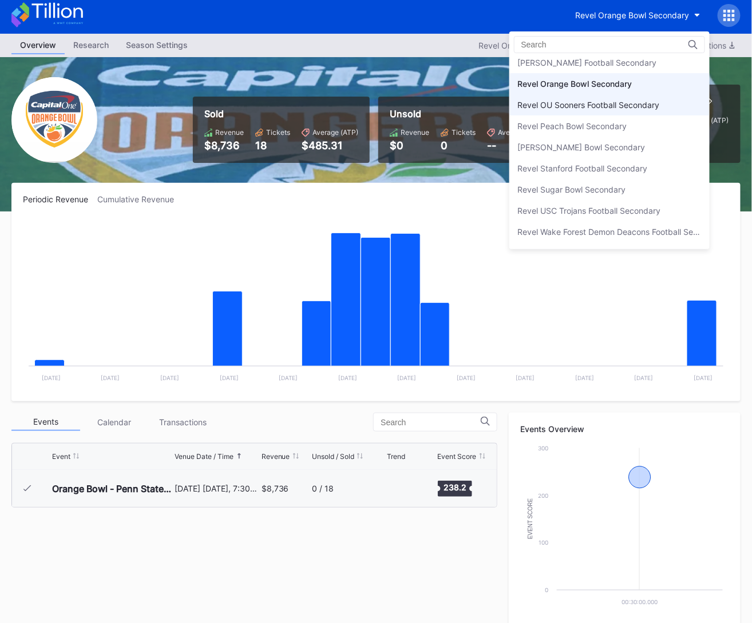
scroll to position [4, 0]
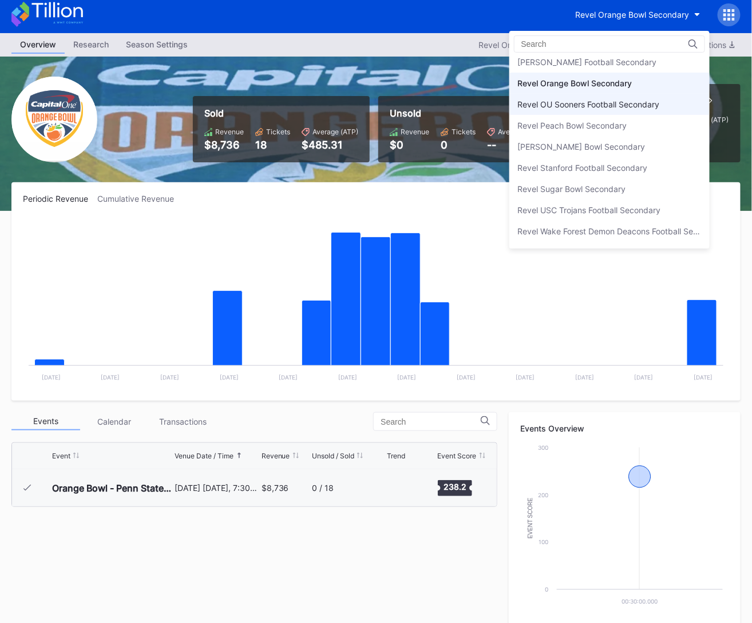
click at [616, 100] on div "Revel OU Sooners Football Secondary" at bounding box center [589, 105] width 142 height 10
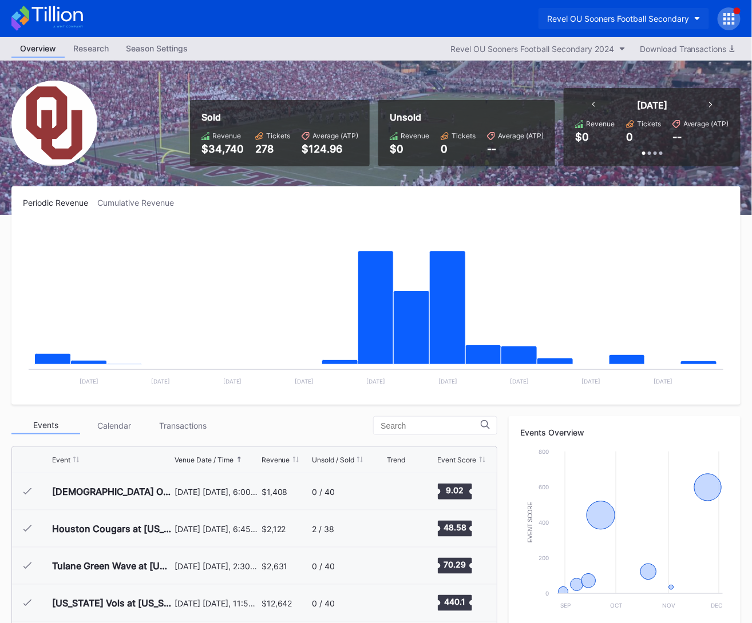
click at [626, 24] on button "Revel OU Sooners Football Secondary" at bounding box center [623, 18] width 170 height 21
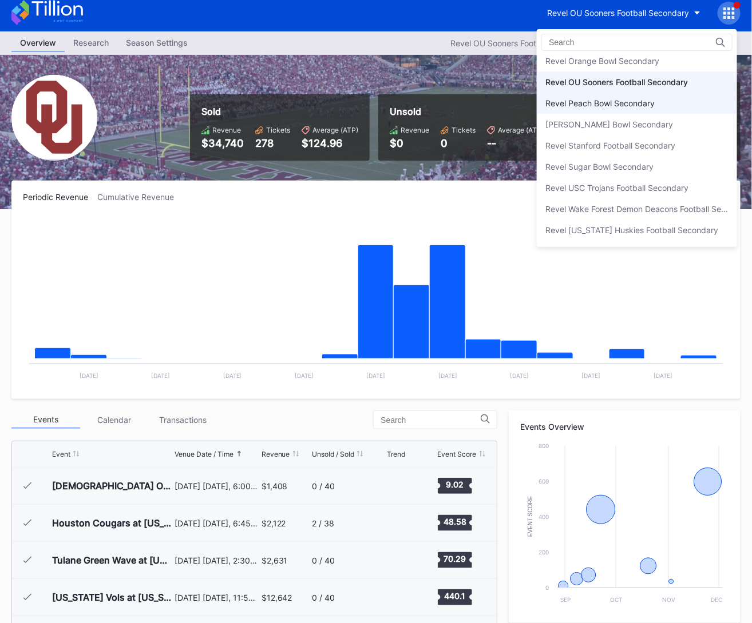
click at [624, 98] on div "Revel Peach Bowl Secondary" at bounding box center [599, 103] width 109 height 10
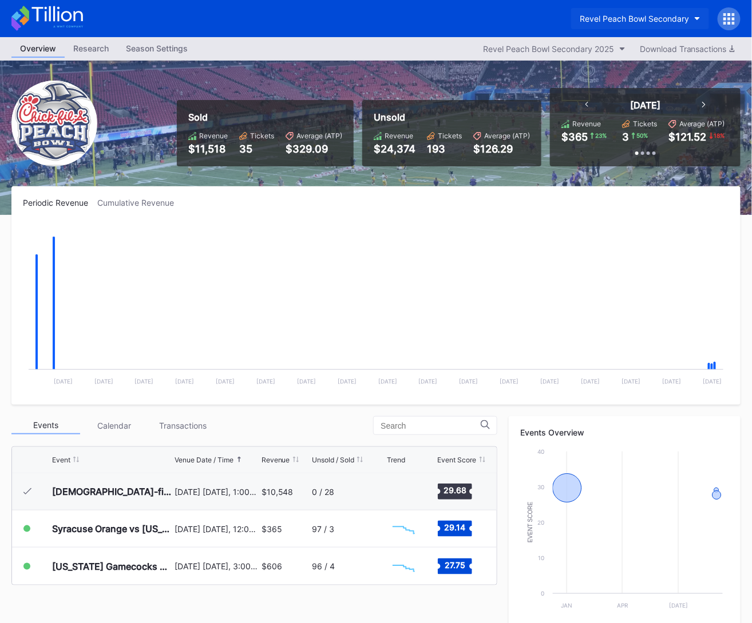
click at [647, 21] on button "Revel Peach Bowl Secondary" at bounding box center [640, 18] width 138 height 21
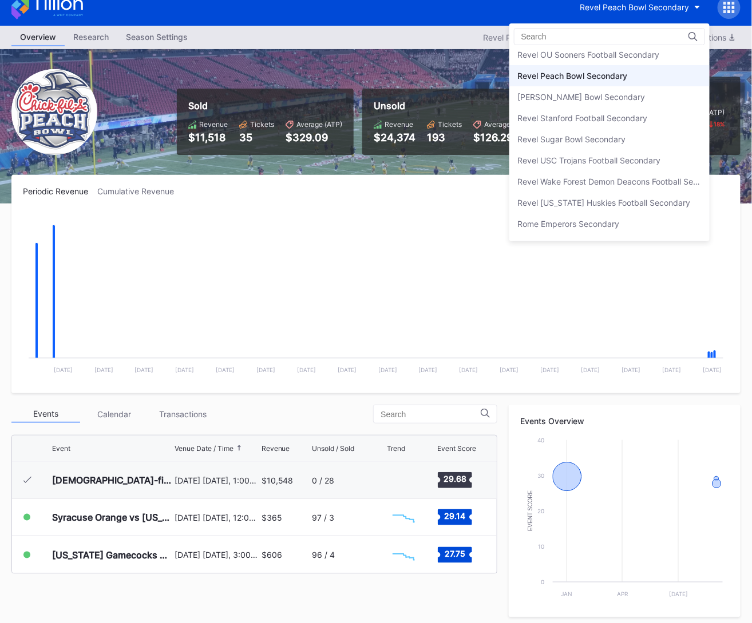
click at [631, 86] on div "Revel Rose Bowl Secondary" at bounding box center [609, 96] width 200 height 21
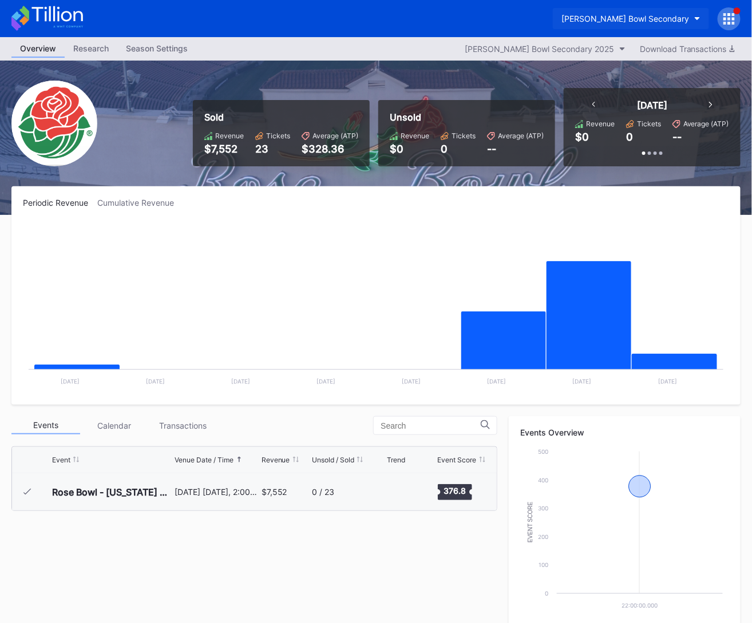
click at [635, 21] on div "Revel Rose Bowl Secondary" at bounding box center [625, 19] width 128 height 10
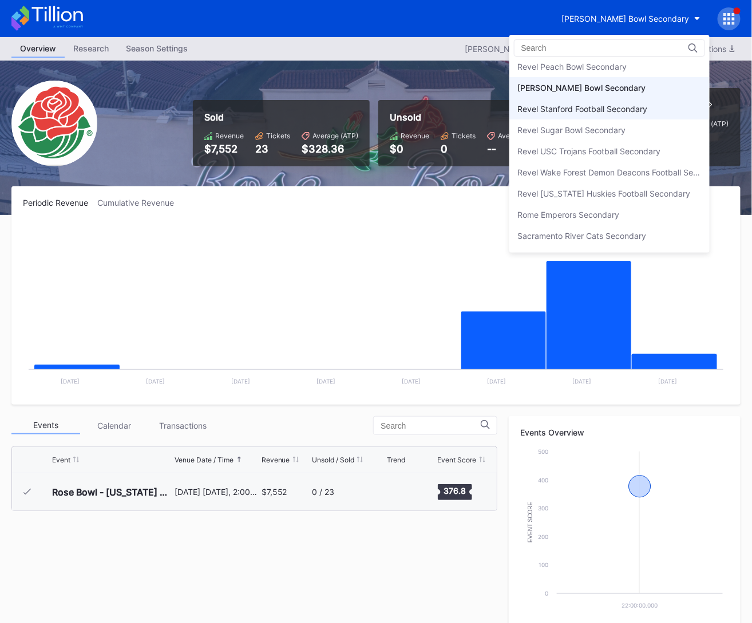
click at [626, 98] on div "Revel Stanford Football Secondary" at bounding box center [609, 108] width 200 height 21
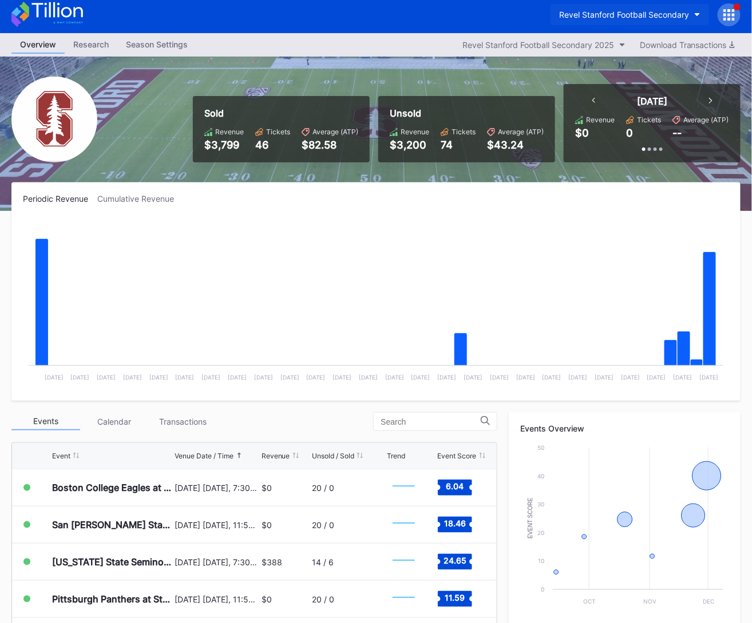
click at [631, 18] on div "Revel Stanford Football Secondary" at bounding box center [624, 15] width 130 height 10
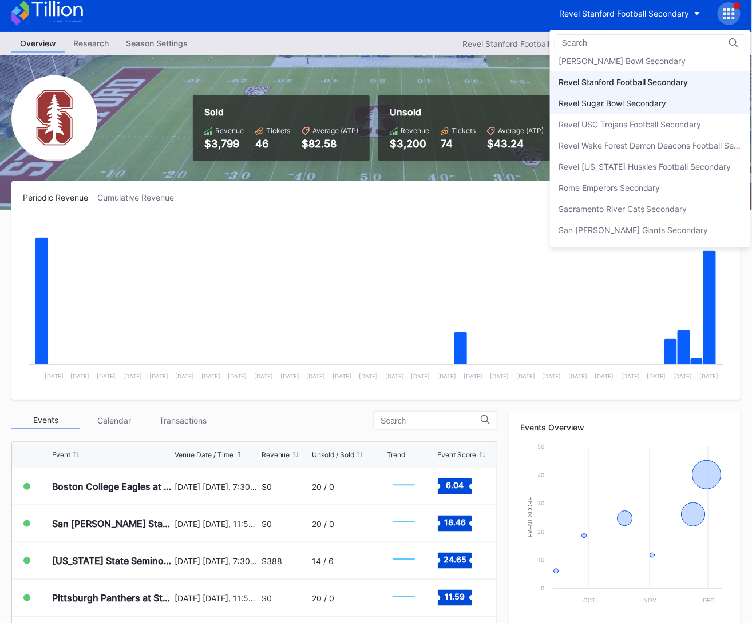
click at [627, 93] on div "Revel Sugar Bowl Secondary" at bounding box center [650, 103] width 200 height 21
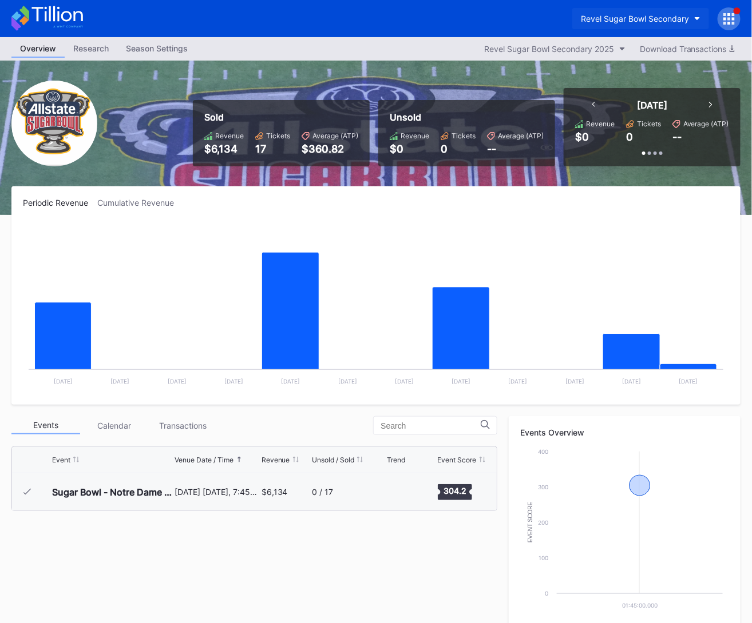
click at [630, 19] on div "Revel Sugar Bowl Secondary" at bounding box center [635, 19] width 108 height 10
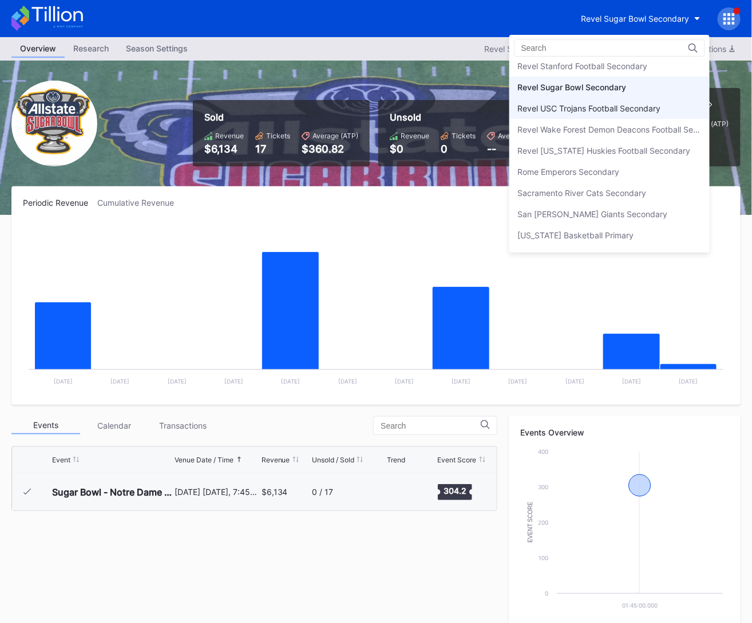
click at [627, 104] on div "Revel USC Trojans Football Secondary" at bounding box center [589, 109] width 143 height 10
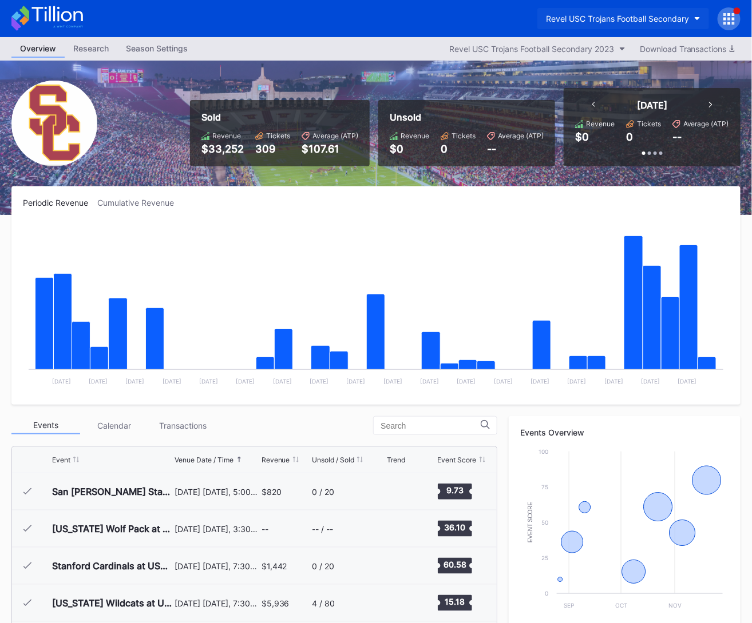
click at [637, 19] on div "Revel USC Trojans Football Secondary" at bounding box center [617, 19] width 143 height 10
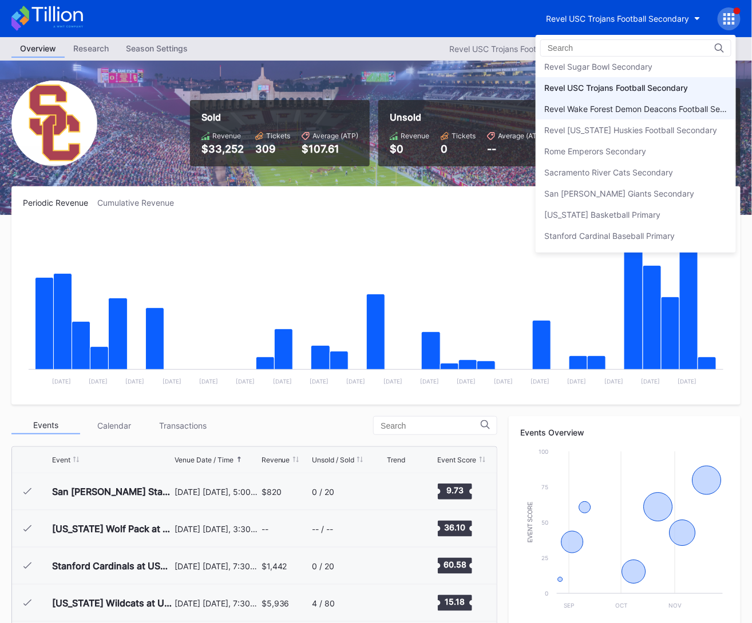
click at [634, 104] on div "Revel Wake Forest Demon Deacons Football Secondary" at bounding box center [635, 109] width 183 height 10
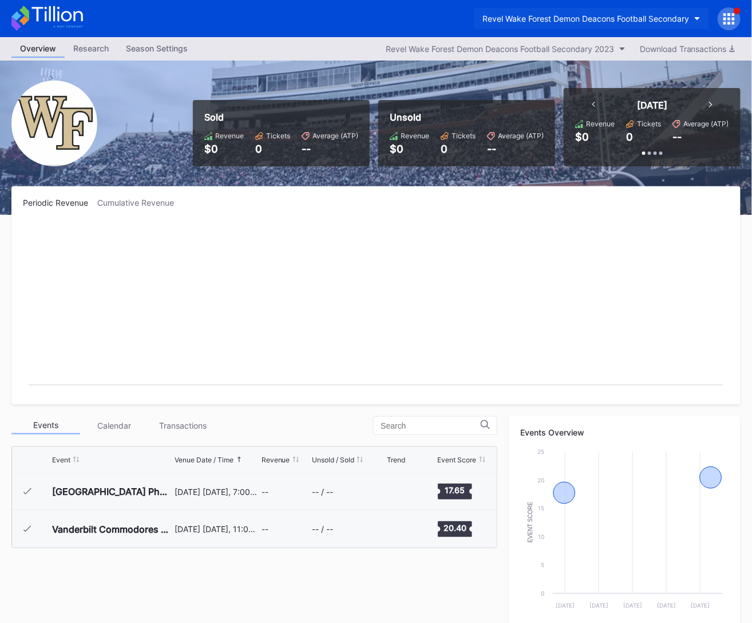
click at [638, 19] on div "Revel Wake Forest Demon Deacons Football Secondary" at bounding box center [585, 19] width 206 height 10
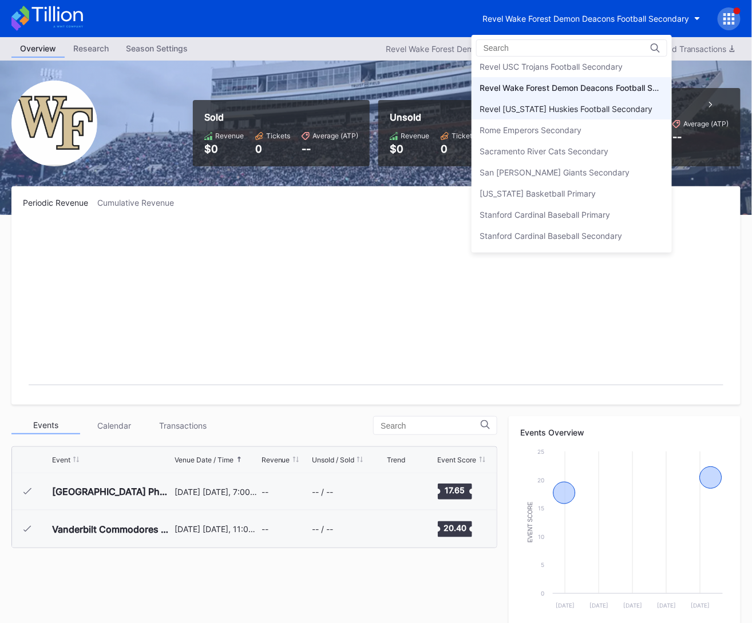
click at [630, 98] on div "Revel Washington Huskies Football Secondary" at bounding box center [571, 108] width 200 height 21
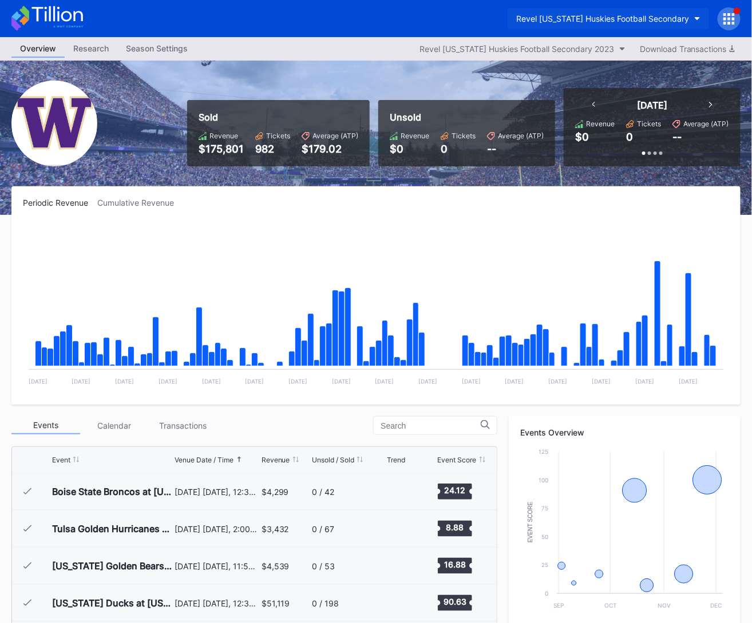
click at [631, 17] on div "Revel Washington Huskies Football Secondary" at bounding box center [602, 19] width 173 height 10
click at [76, 21] on icon at bounding box center [46, 18] width 71 height 25
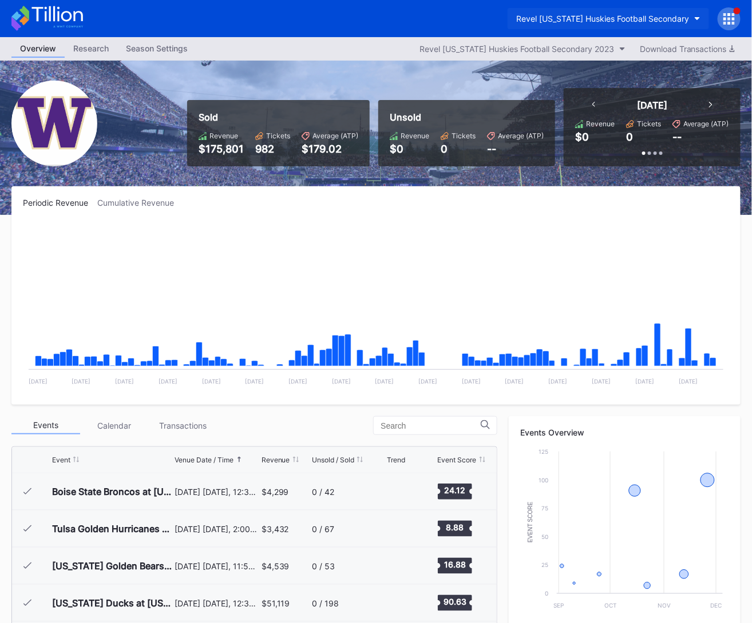
click at [557, 21] on div "Revel Washington Huskies Football Secondary" at bounding box center [602, 19] width 173 height 10
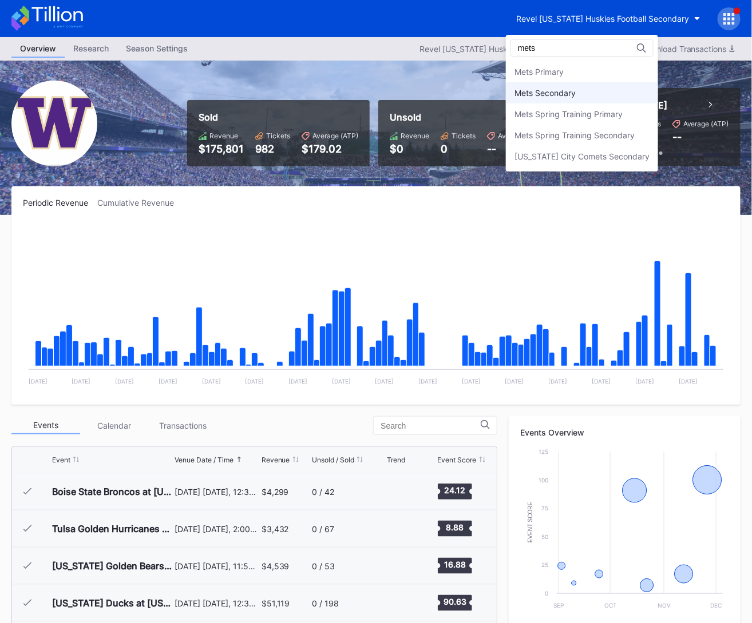
type input "mets"
click at [559, 90] on div "Mets Secondary" at bounding box center [544, 93] width 61 height 10
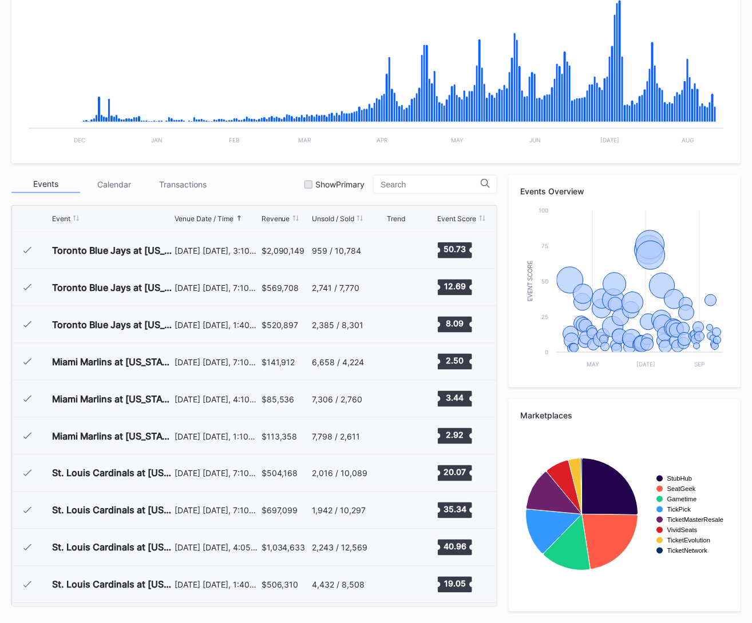
scroll to position [2193, 0]
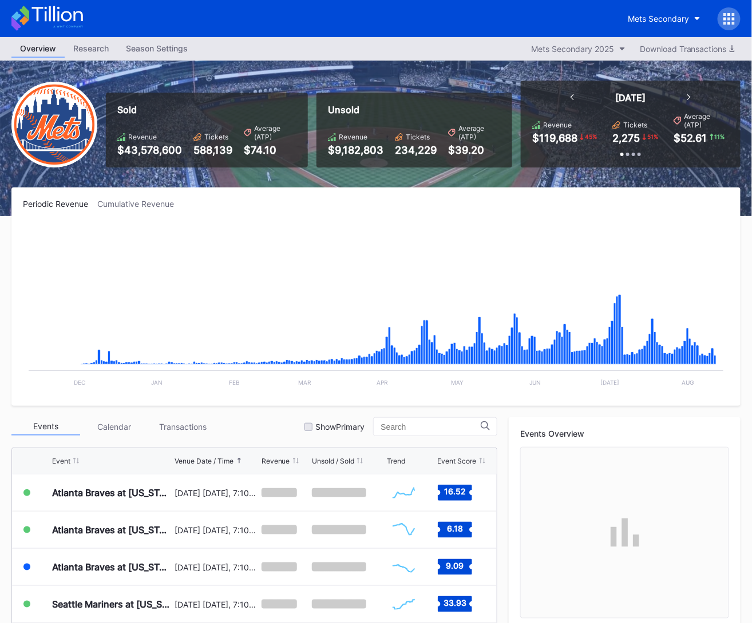
scroll to position [241, 0]
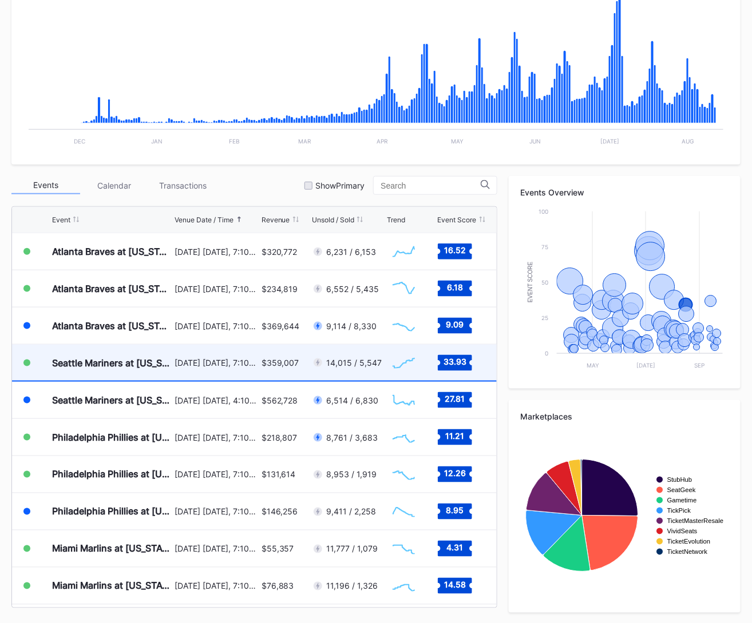
click at [297, 367] on div "$359,007" at bounding box center [285, 363] width 48 height 36
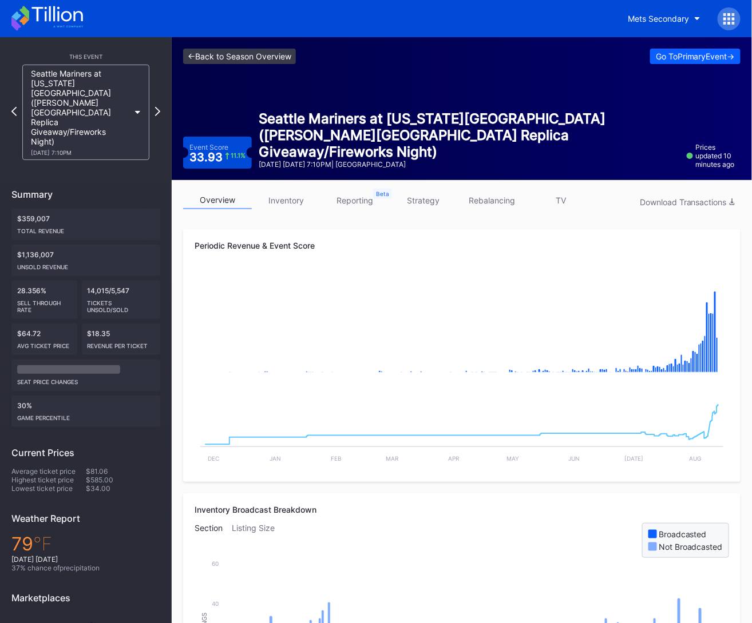
click at [247, 56] on link "<- Back to Season Overview" at bounding box center [239, 56] width 113 height 15
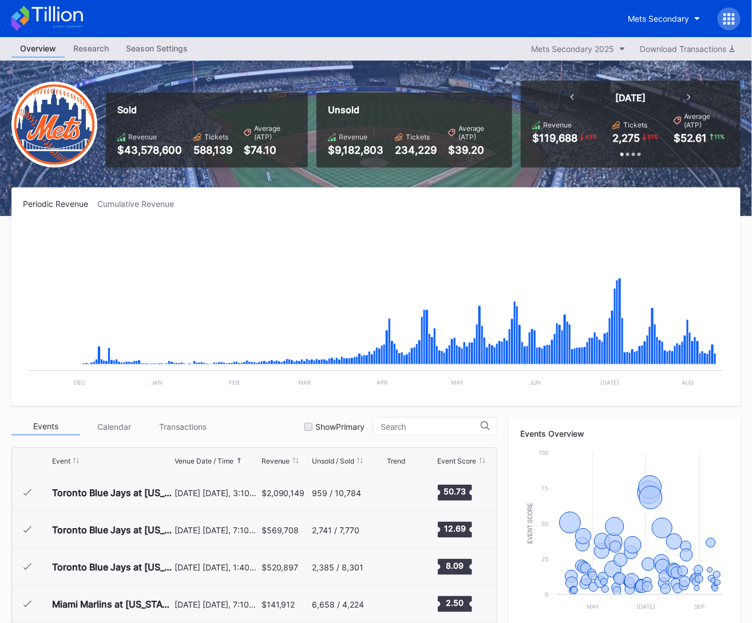
scroll to position [2193, 0]
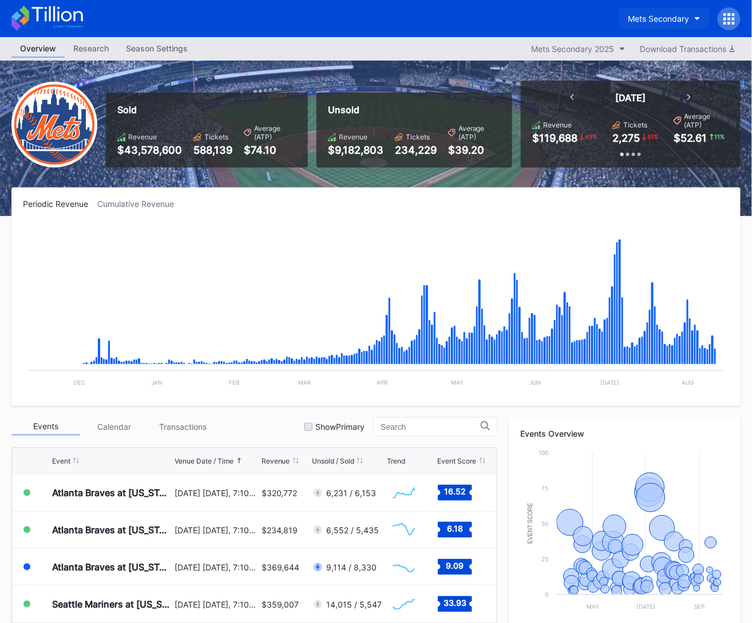
click at [676, 17] on div "Mets Secondary" at bounding box center [657, 19] width 61 height 10
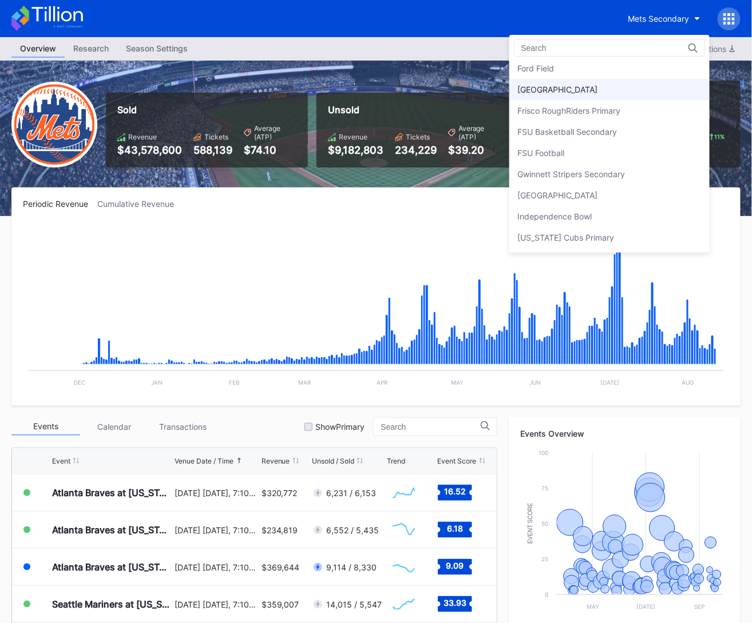
scroll to position [1292, 0]
click at [565, 88] on div "Fredericksburg Nationals Primary" at bounding box center [558, 92] width 80 height 10
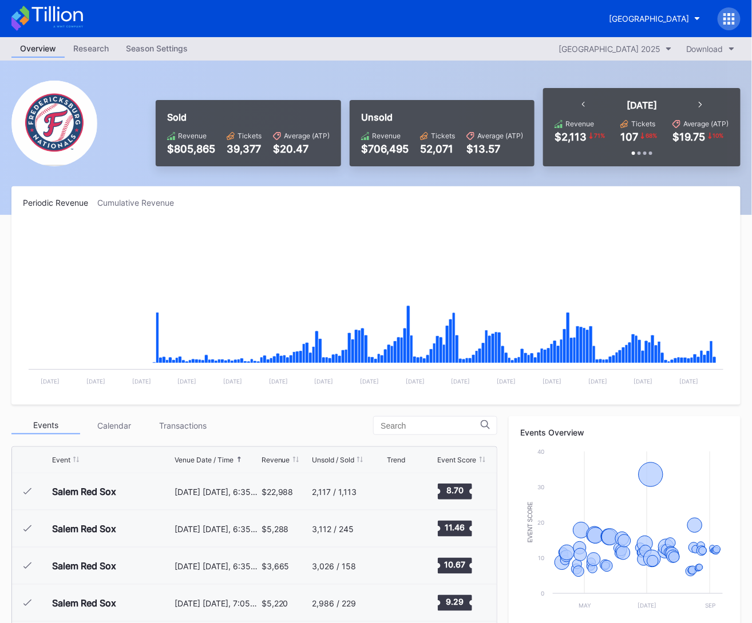
scroll to position [1784, 0]
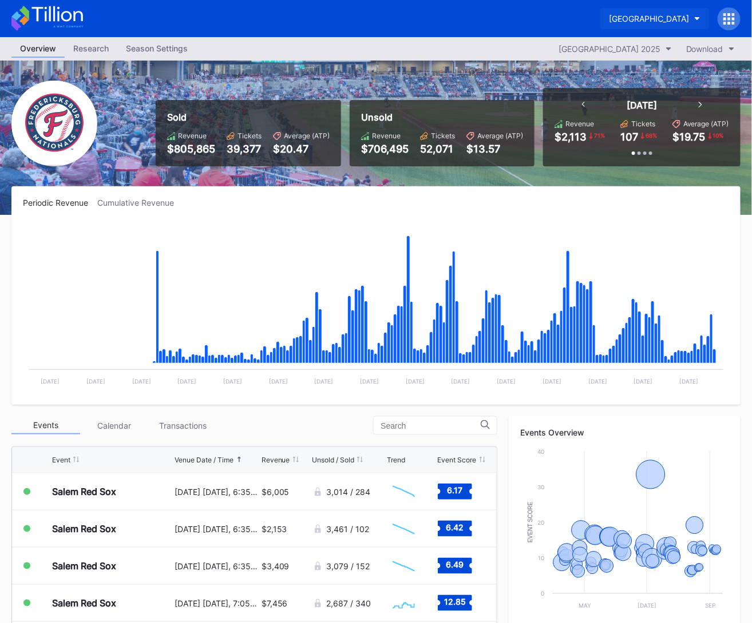
click at [609, 17] on div "Fredericksburg Nationals Primary" at bounding box center [649, 19] width 80 height 10
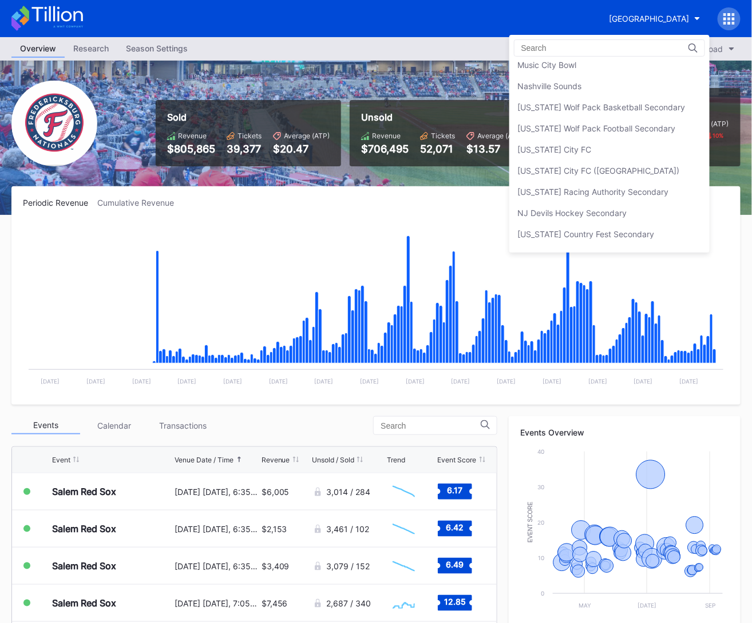
scroll to position [2159, 0]
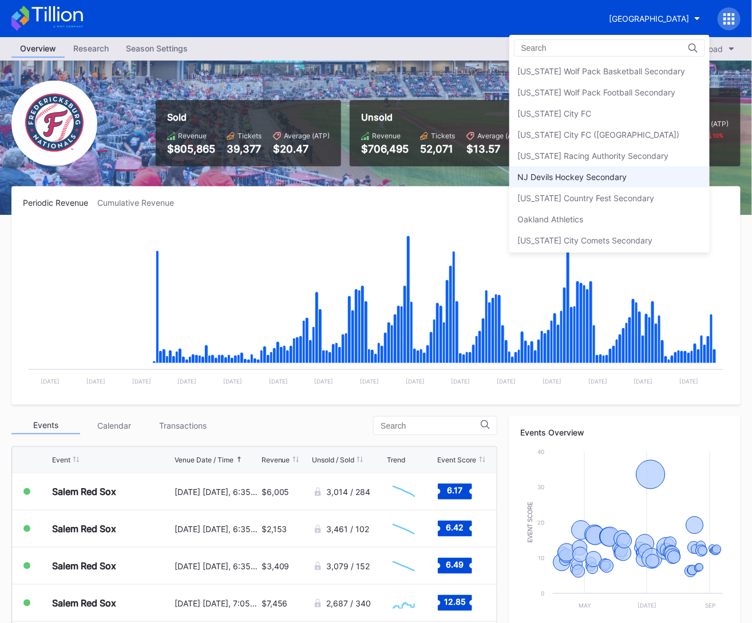
click at [581, 166] on div "NJ Devils Hockey Secondary" at bounding box center [609, 176] width 200 height 21
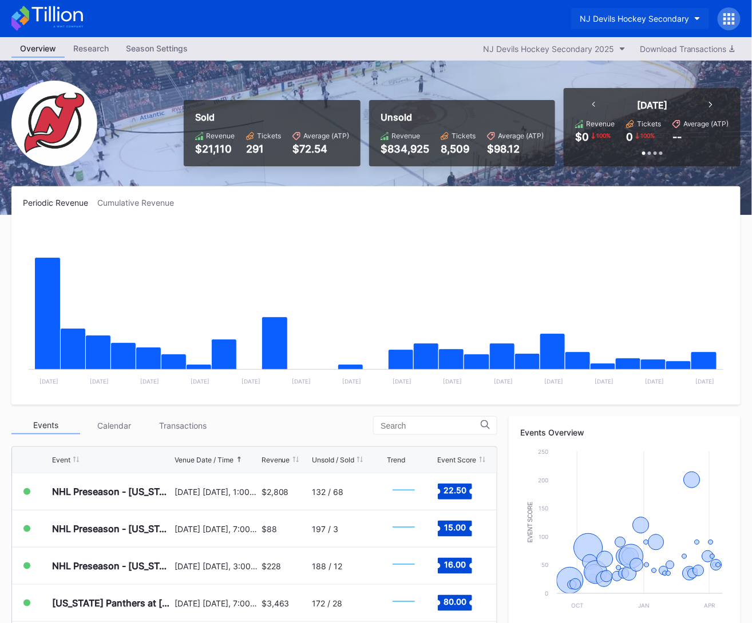
click at [632, 20] on div "NJ Devils Hockey Secondary" at bounding box center [633, 19] width 109 height 10
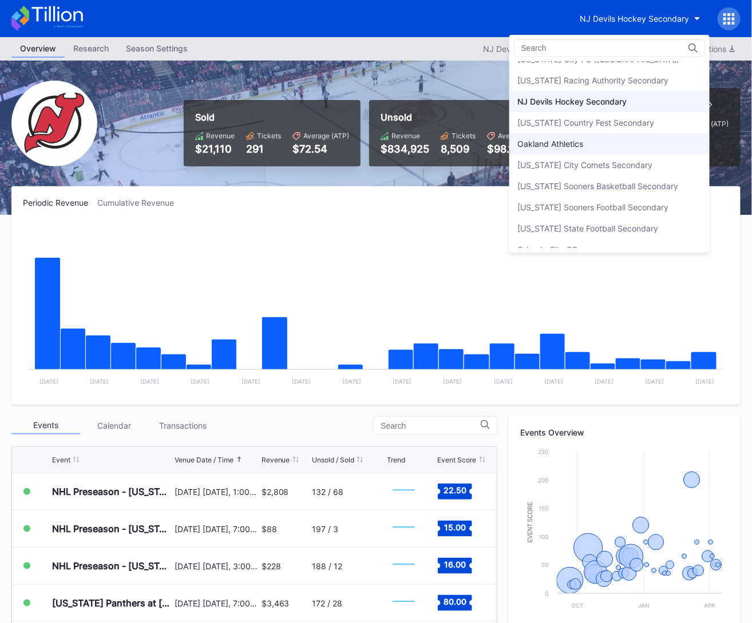
scroll to position [2234, 0]
click at [617, 117] on div "North Dakota Country Fest Secondary" at bounding box center [609, 123] width 200 height 21
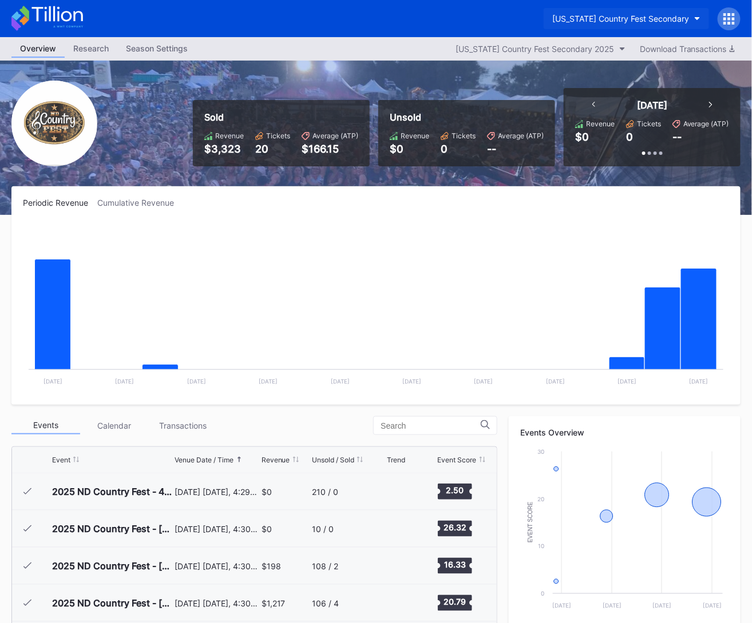
click at [620, 15] on div "North Dakota Country Fest Secondary" at bounding box center [620, 19] width 137 height 10
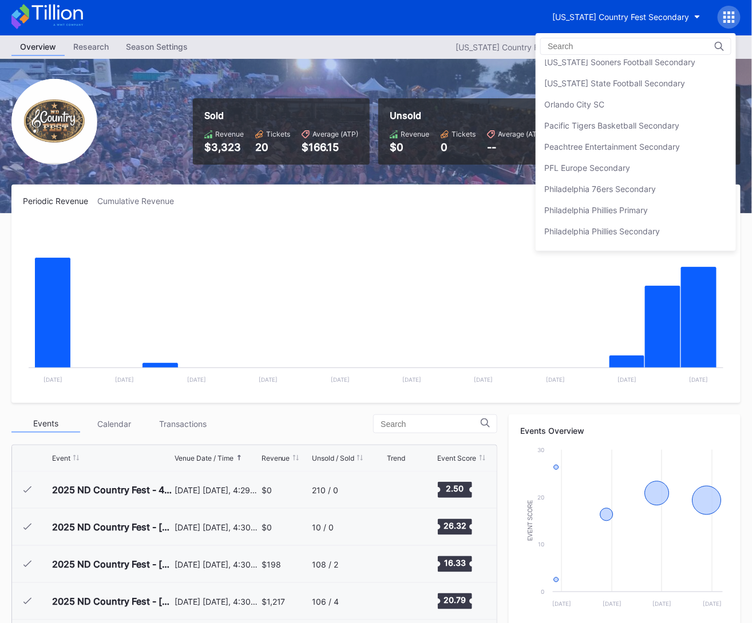
scroll to position [2380, 0]
click at [617, 140] on div "Peachtree Entertainment Secondary" at bounding box center [612, 145] width 136 height 10
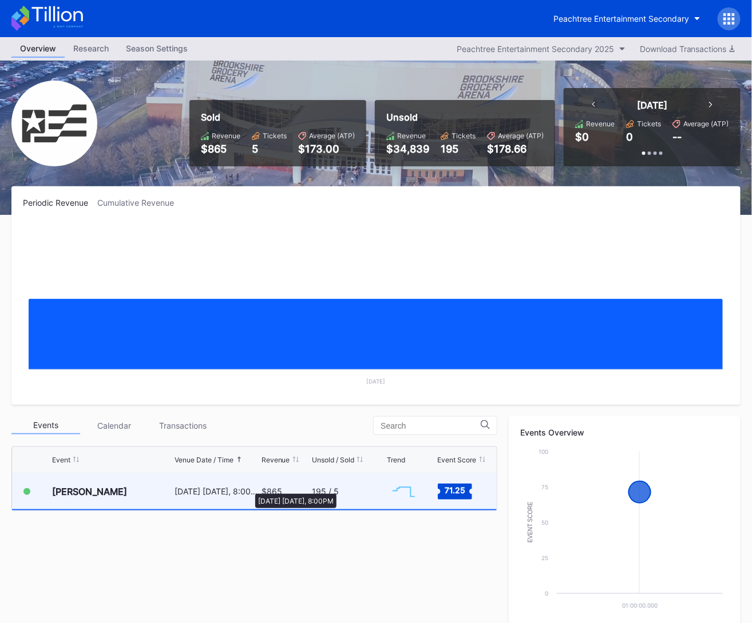
click at [249, 488] on div "October 17 Friday, 8:00PM" at bounding box center [216, 492] width 84 height 10
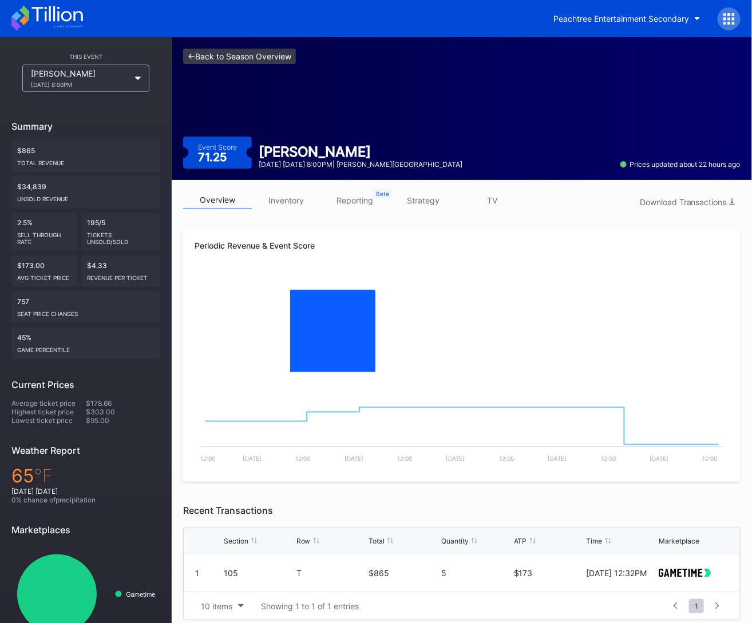
click at [264, 57] on link "<- Back to Season Overview" at bounding box center [239, 56] width 113 height 15
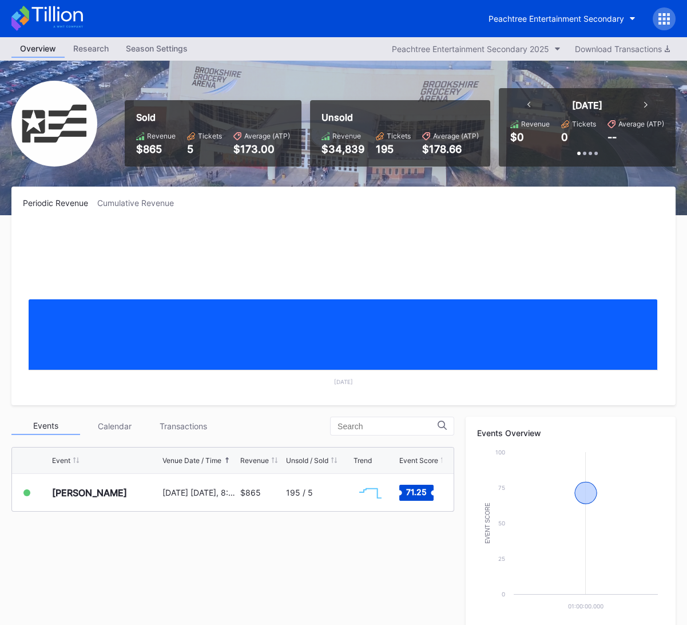
click at [42, 15] on icon at bounding box center [46, 18] width 71 height 25
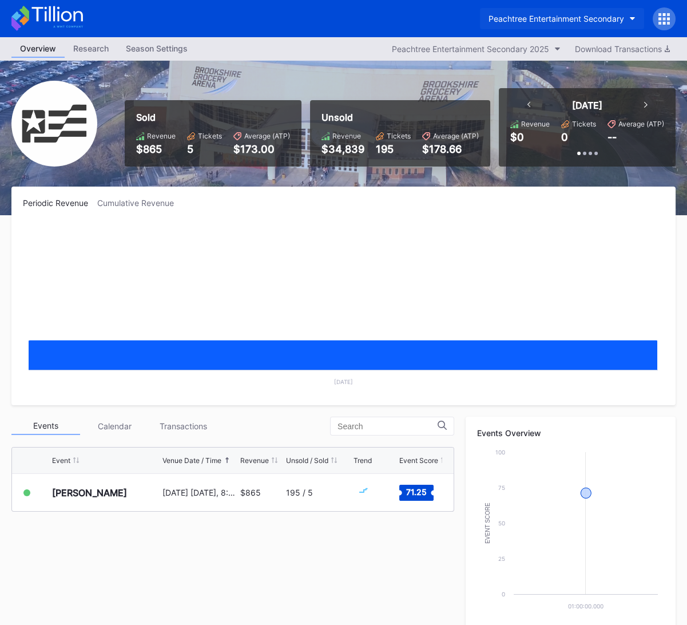
click at [602, 19] on div "Peachtree Entertainment Secondary" at bounding box center [556, 19] width 136 height 10
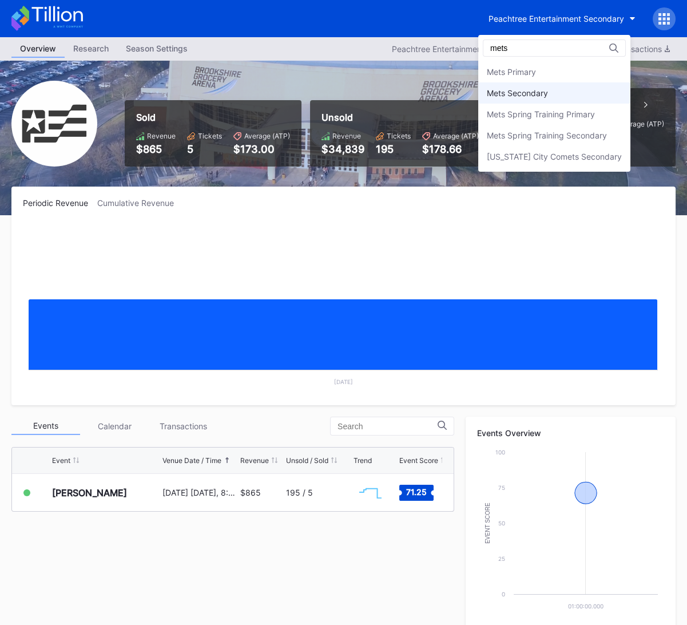
type input "mets"
click at [604, 97] on div "Mets Secondary" at bounding box center [554, 92] width 152 height 21
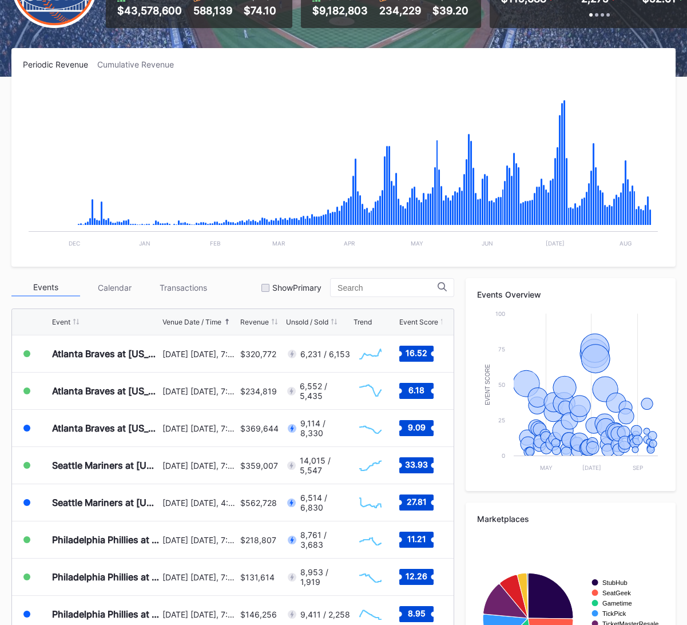
scroll to position [240, 0]
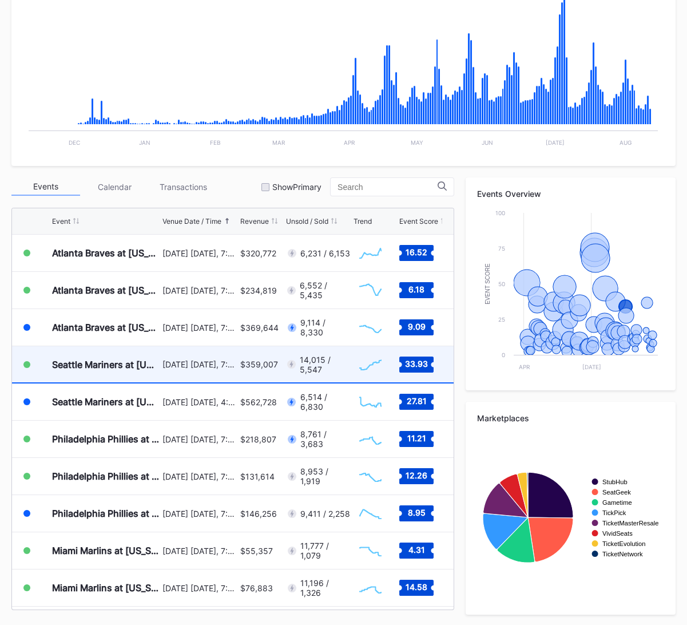
click at [251, 376] on div "$359,007" at bounding box center [261, 364] width 43 height 36
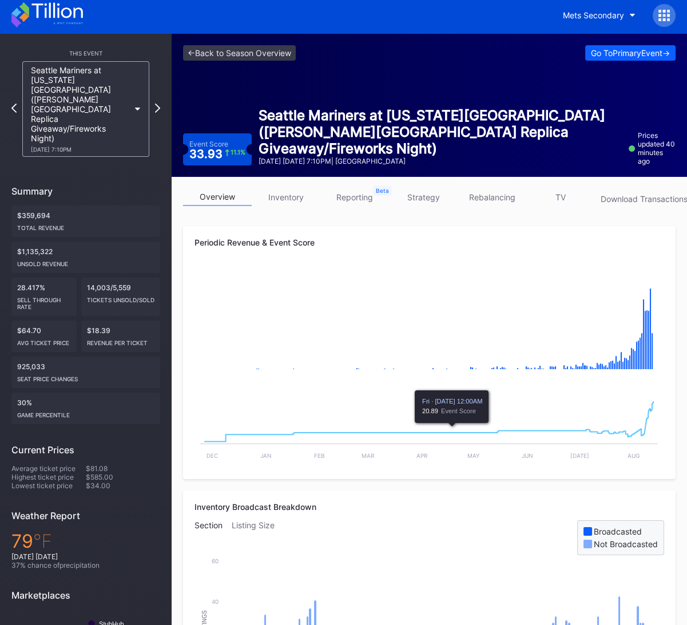
scroll to position [1, 0]
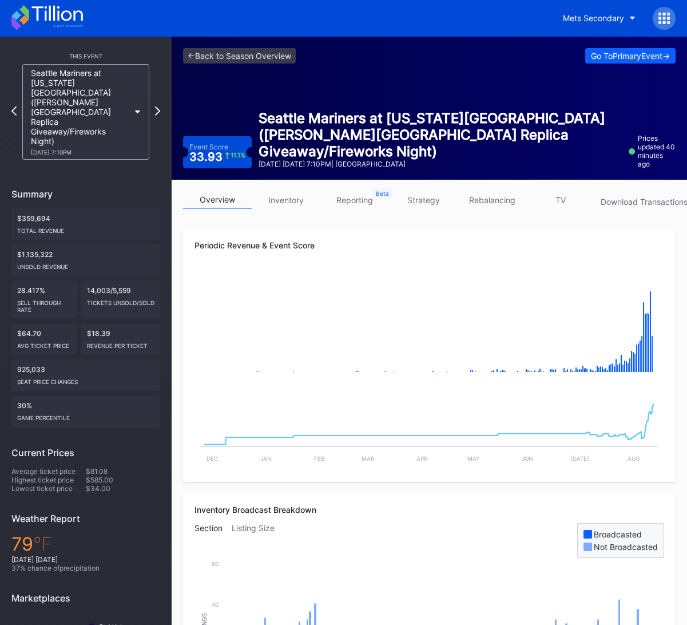
click at [437, 198] on link "strategy" at bounding box center [423, 200] width 69 height 18
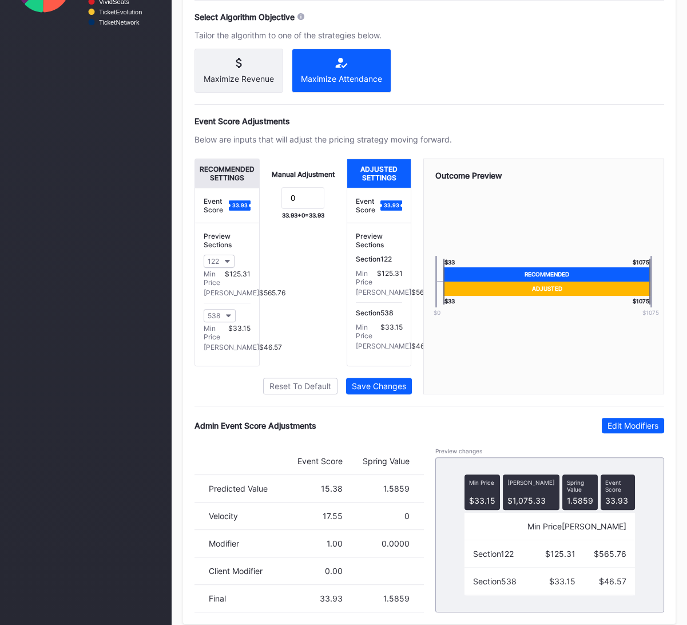
scroll to position [675, 0]
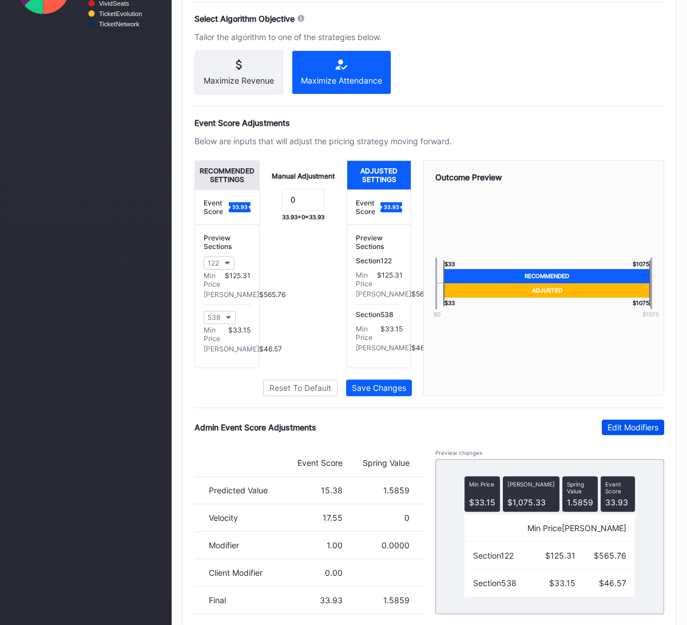
click at [649, 432] on div "Edit Modifiers" at bounding box center [632, 427] width 51 height 10
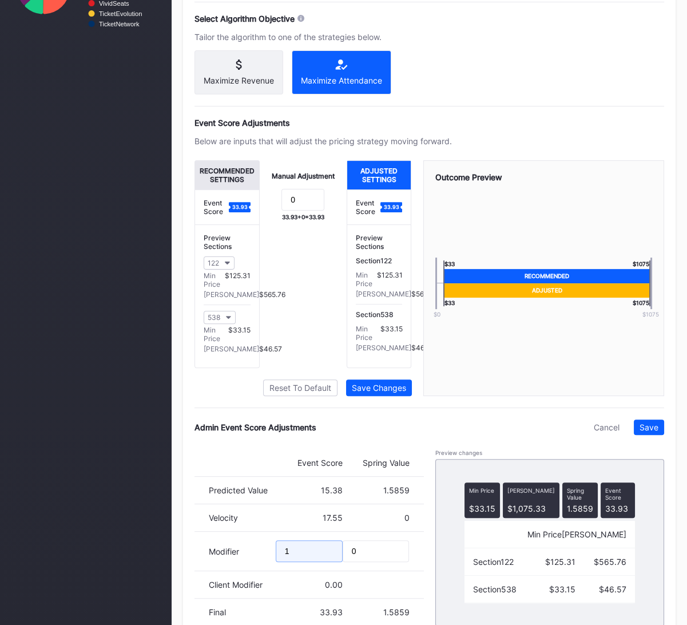
drag, startPoint x: 302, startPoint y: 557, endPoint x: 249, endPoint y: 558, distance: 53.2
click at [259, 559] on div "Modifier 1 0" at bounding box center [308, 550] width 229 height 39
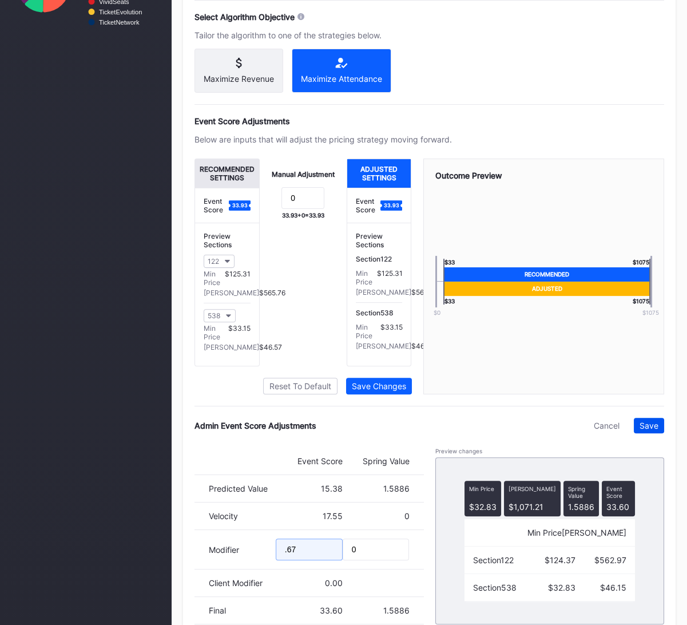
type input ".67"
click at [654, 430] on div "Save" at bounding box center [648, 425] width 19 height 10
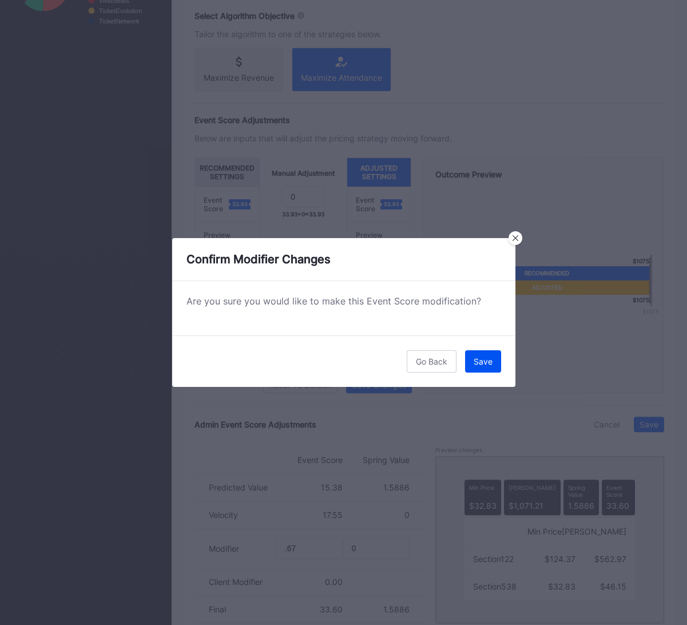
click at [479, 359] on div "Save" at bounding box center [483, 361] width 19 height 10
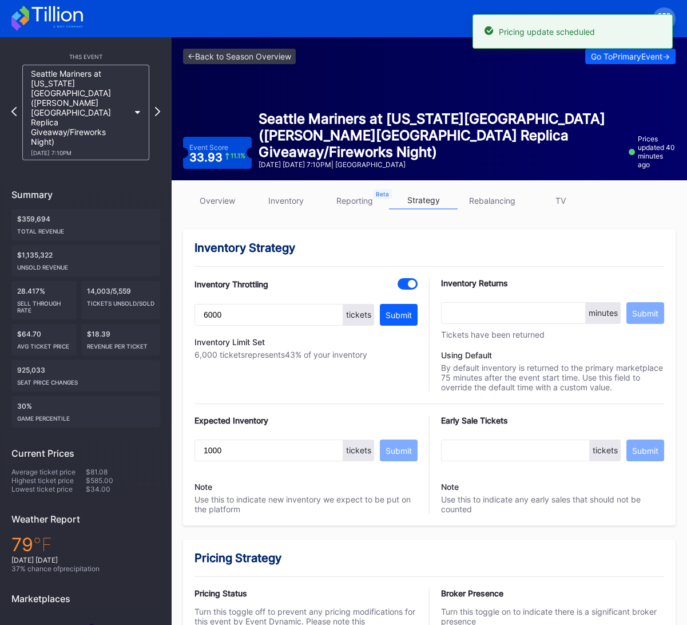
scroll to position [0, 0]
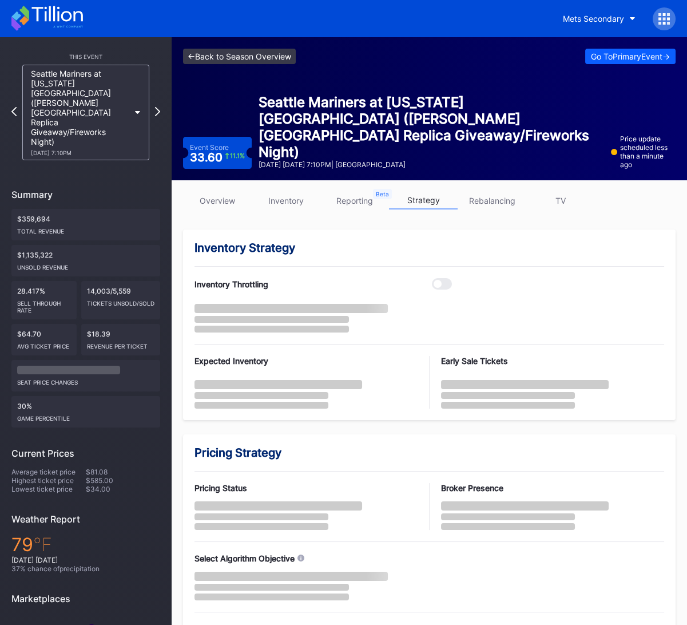
click at [264, 53] on link "<- Back to Season Overview" at bounding box center [239, 56] width 113 height 15
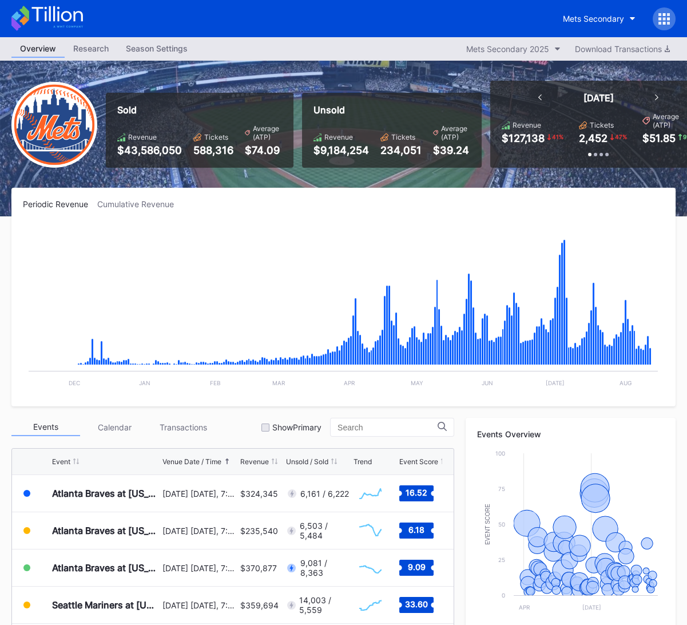
scroll to position [240, 0]
click at [77, 20] on icon at bounding box center [46, 18] width 71 height 25
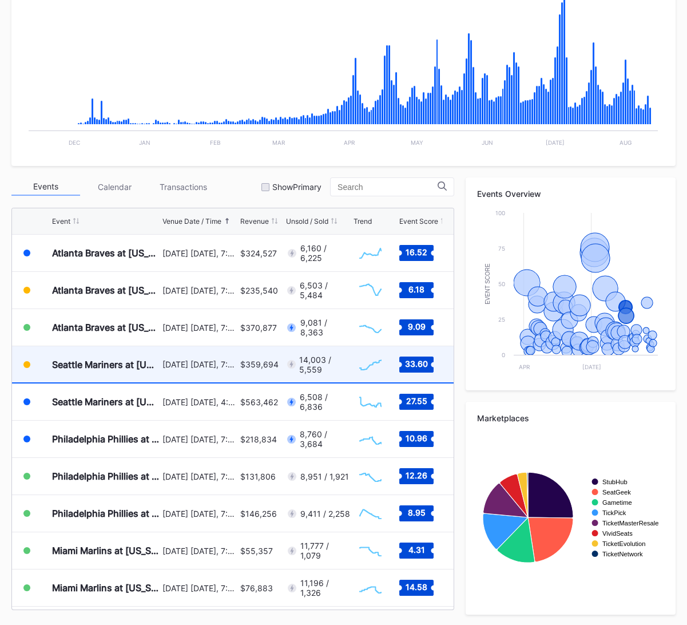
click at [215, 373] on div "August 15 Friday, 7:10PM" at bounding box center [199, 364] width 75 height 36
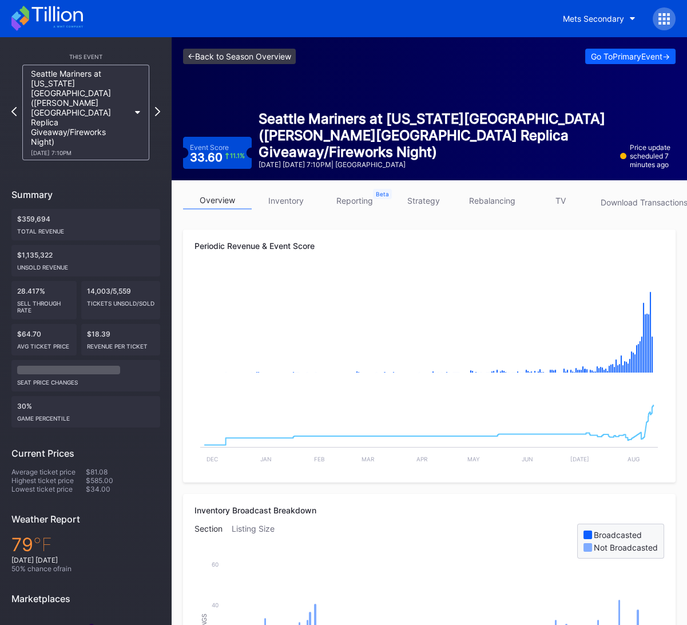
click at [263, 51] on link "<- Back to Season Overview" at bounding box center [239, 56] width 113 height 15
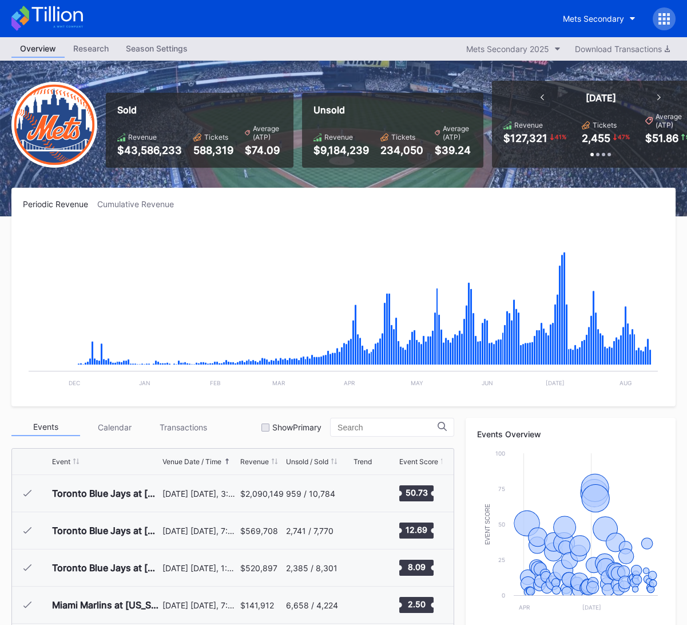
scroll to position [2193, 0]
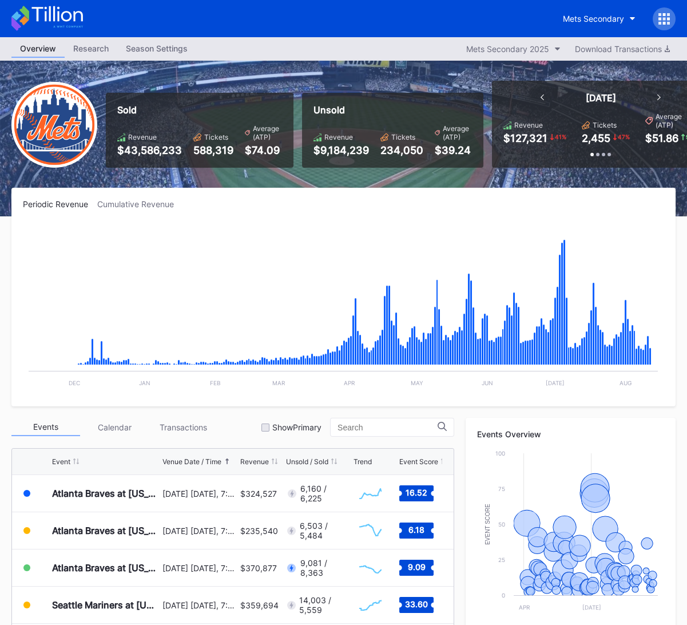
click at [73, 17] on icon at bounding box center [46, 18] width 71 height 25
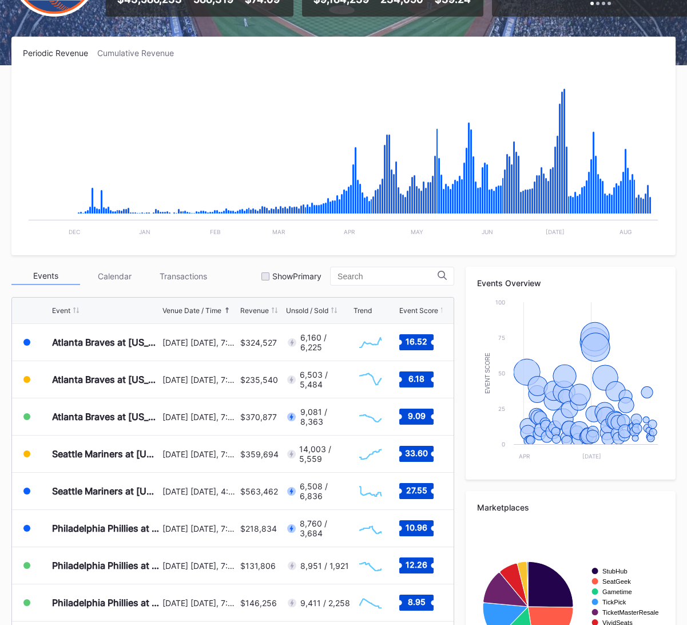
scroll to position [161, 0]
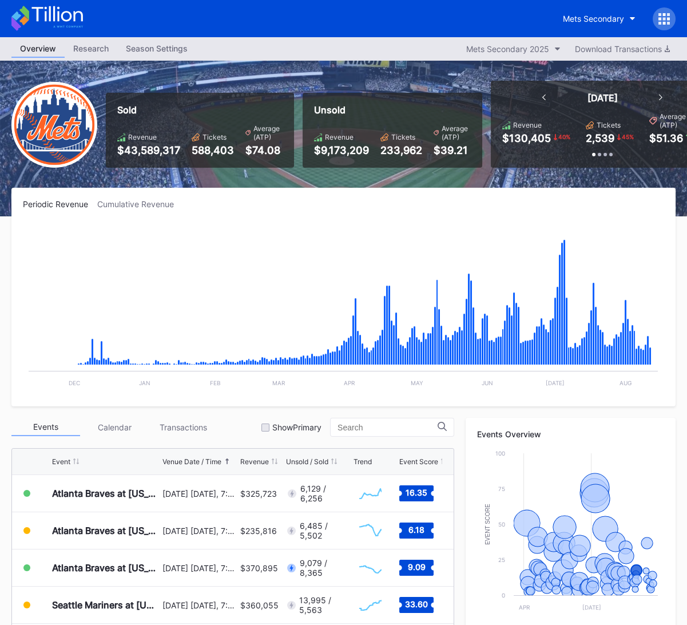
click at [58, 15] on icon at bounding box center [56, 13] width 51 height 15
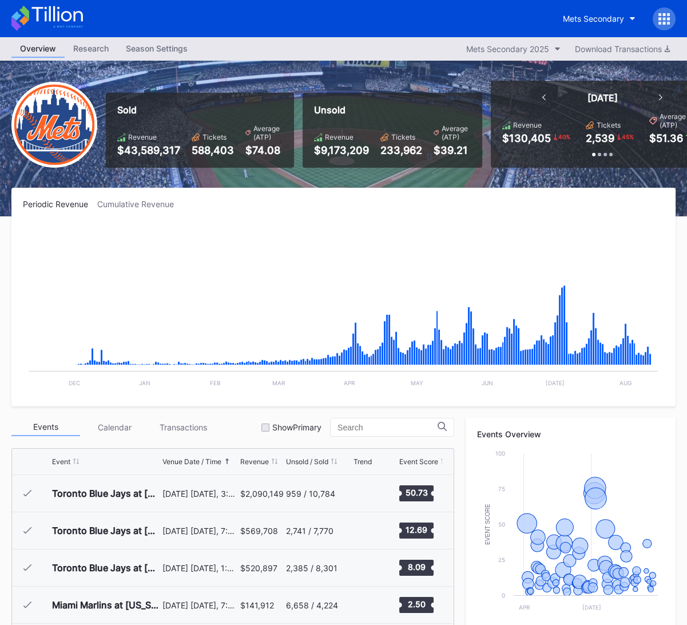
scroll to position [2193, 0]
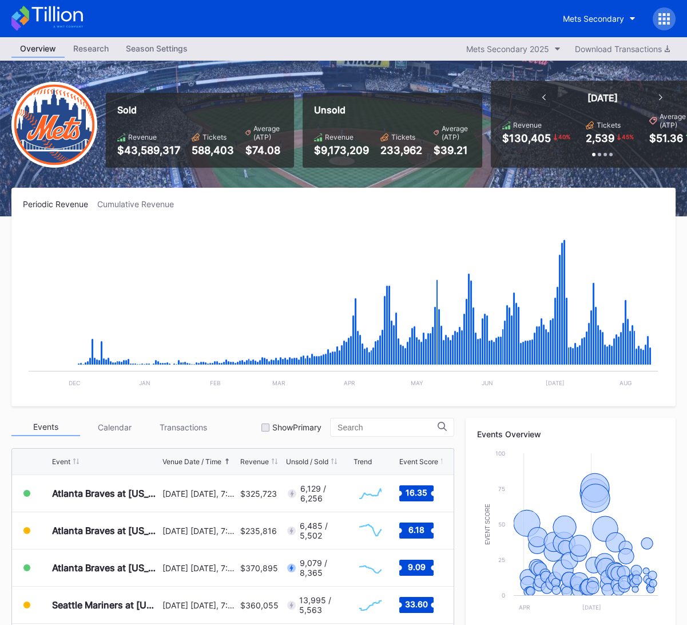
click at [71, 18] on icon at bounding box center [46, 18] width 71 height 25
click at [590, 29] on div "Mets Secondary" at bounding box center [614, 18] width 121 height 23
click at [588, 25] on button "Mets Secondary" at bounding box center [599, 18] width 90 height 21
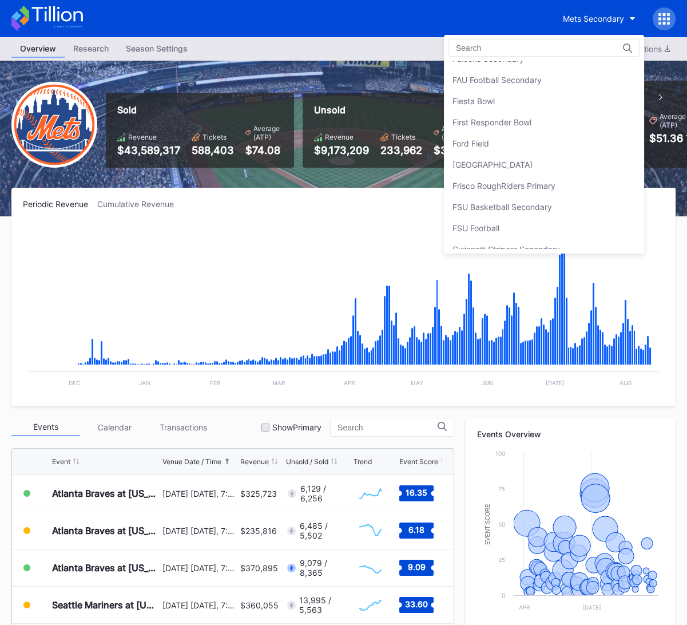
scroll to position [1216, 0]
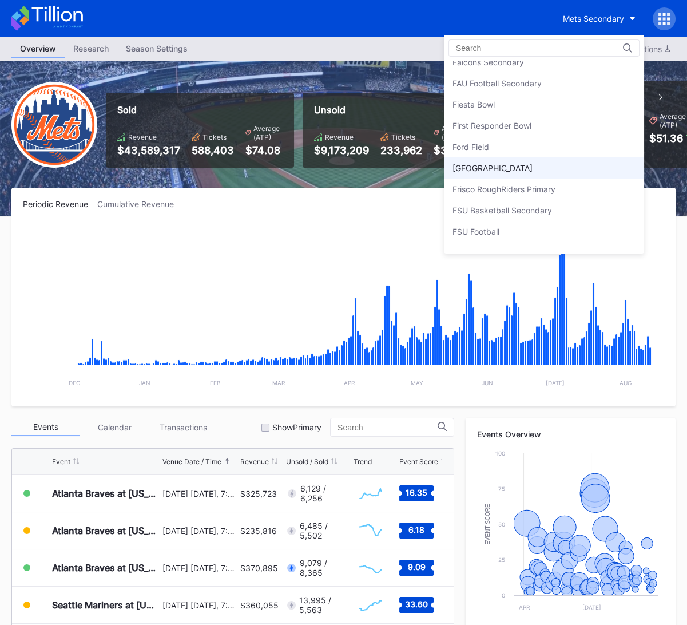
click at [532, 163] on div "[GEOGRAPHIC_DATA]" at bounding box center [492, 168] width 80 height 10
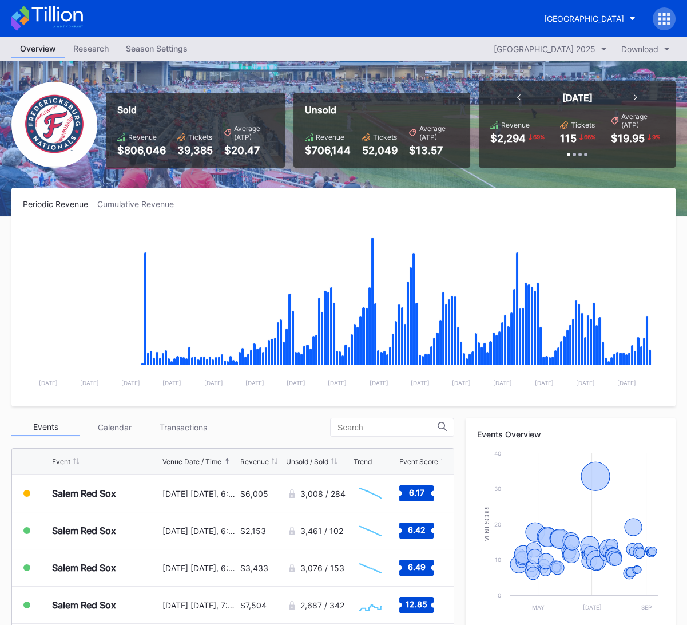
click at [44, 10] on icon at bounding box center [46, 18] width 71 height 25
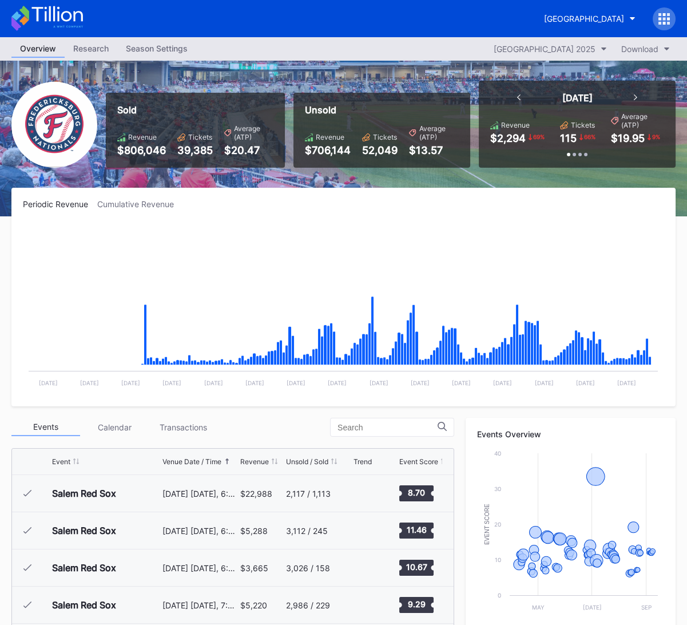
scroll to position [1784, 0]
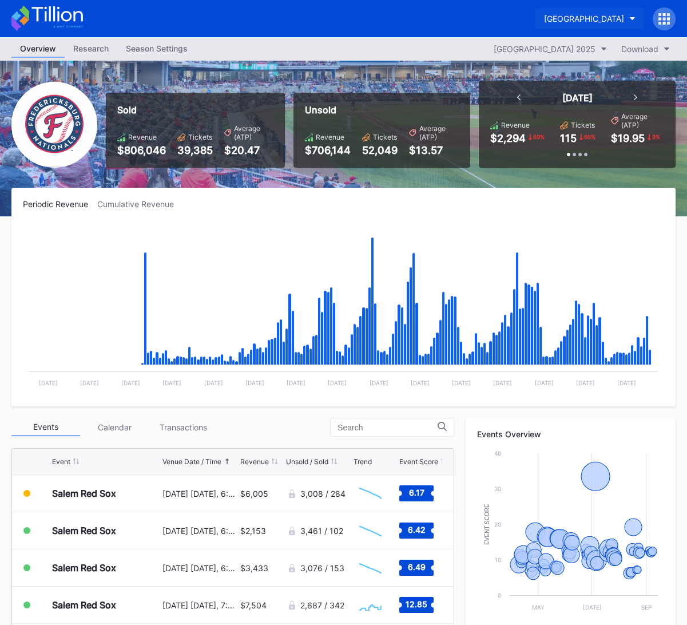
click at [544, 19] on div "[GEOGRAPHIC_DATA]" at bounding box center [584, 19] width 80 height 10
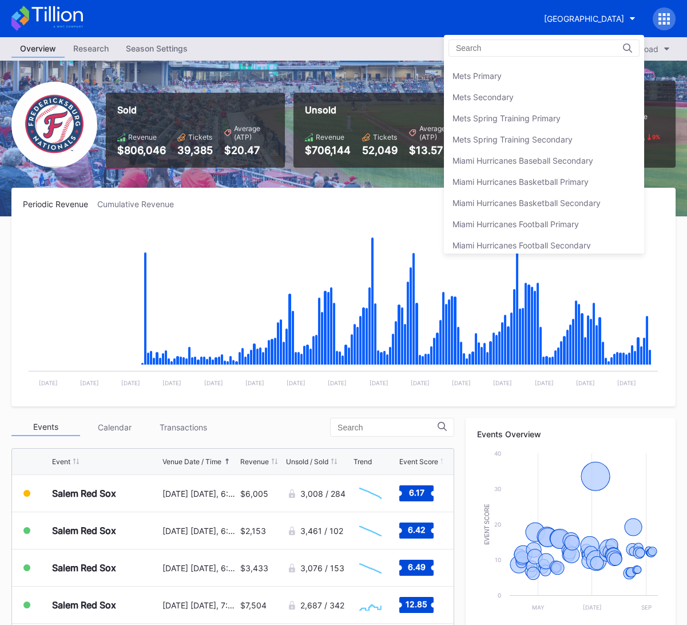
scroll to position [1776, 0]
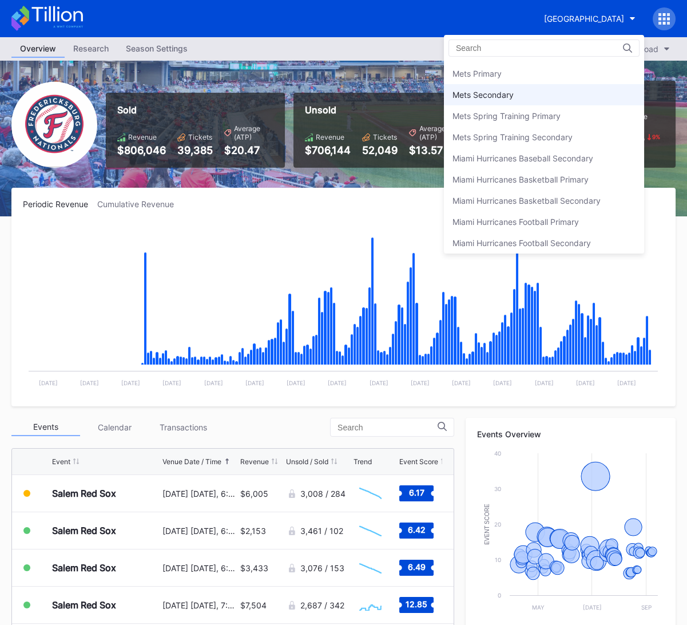
click at [538, 88] on div "Mets Secondary" at bounding box center [544, 94] width 200 height 21
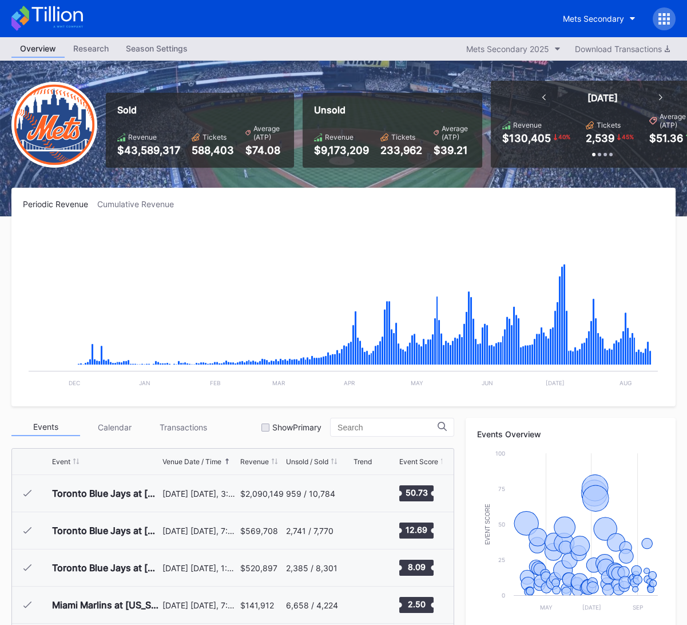
scroll to position [2193, 0]
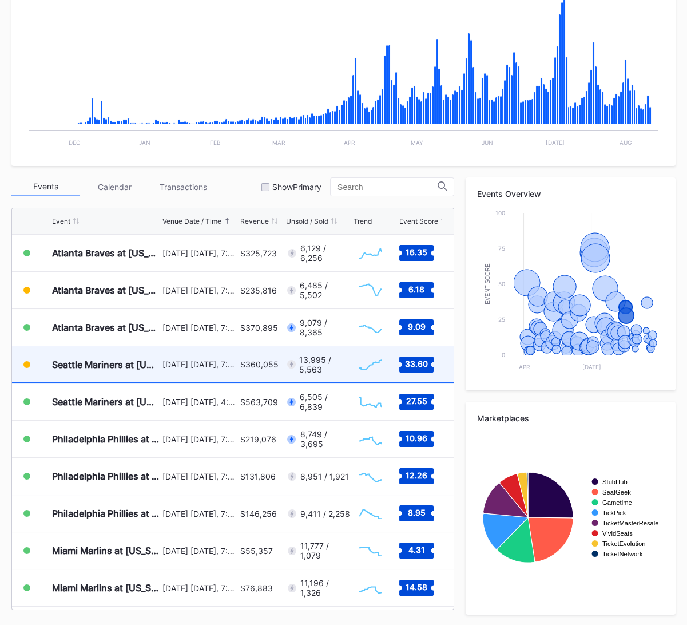
click at [245, 373] on div "$360,055" at bounding box center [261, 364] width 43 height 36
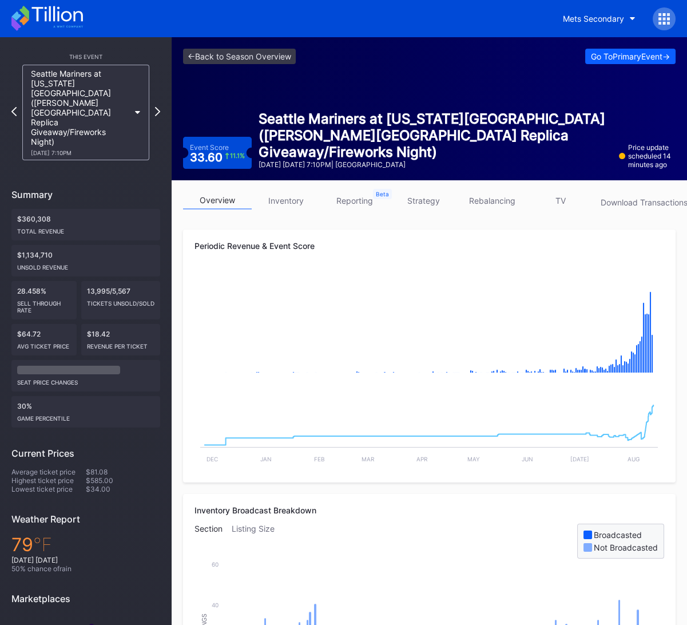
click at [69, 15] on icon at bounding box center [46, 18] width 71 height 25
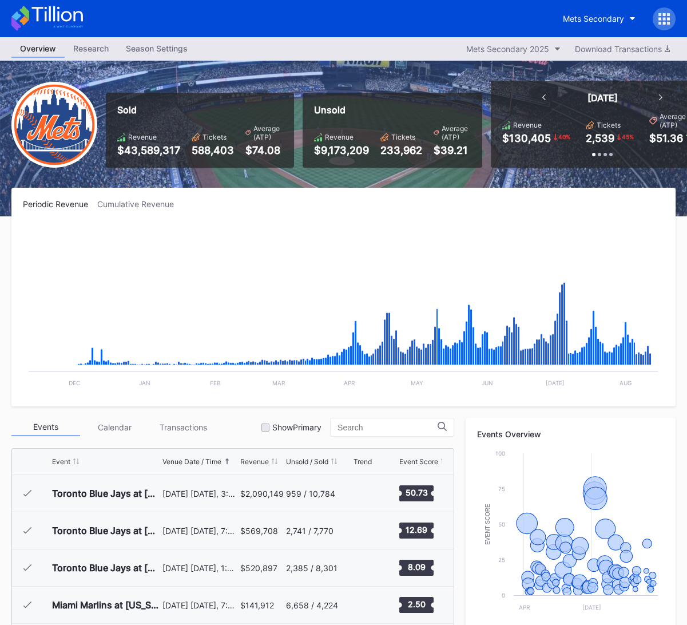
scroll to position [2193, 0]
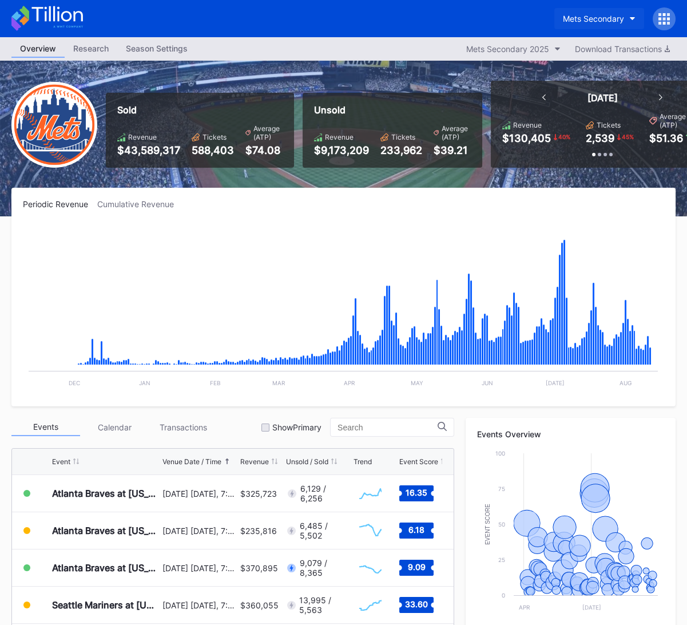
click at [599, 19] on div "Mets Secondary" at bounding box center [593, 19] width 61 height 10
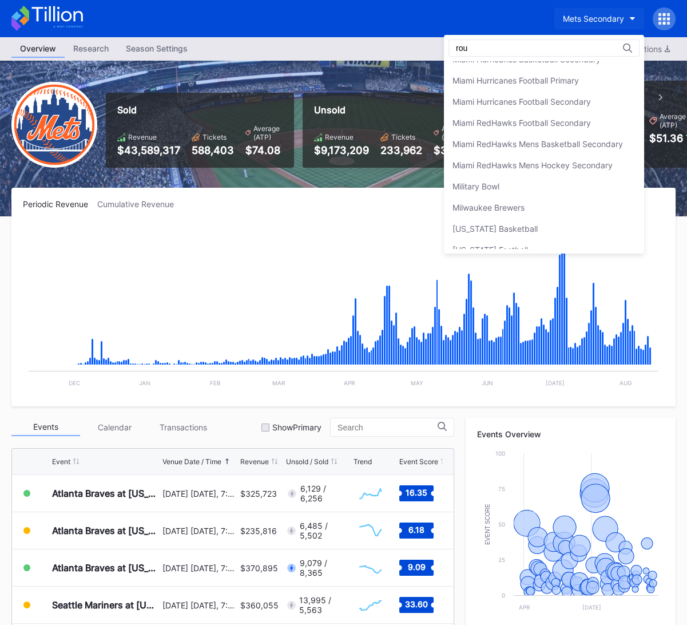
scroll to position [0, 0]
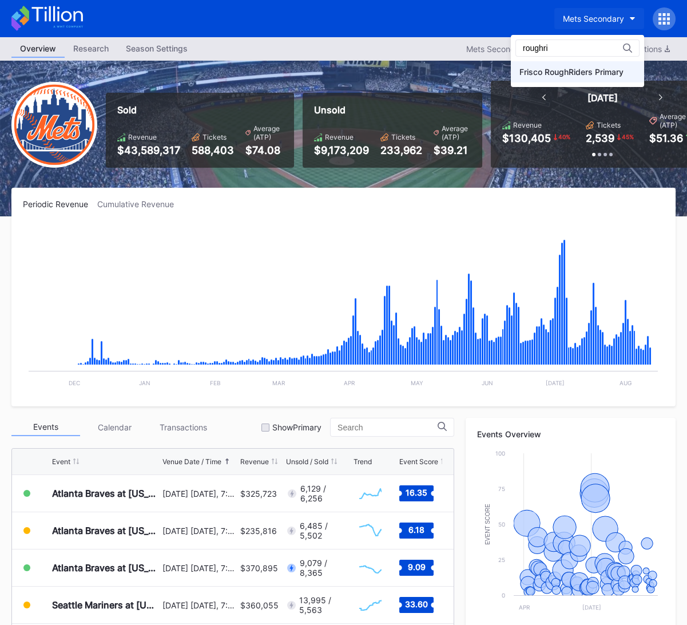
type input "roughri"
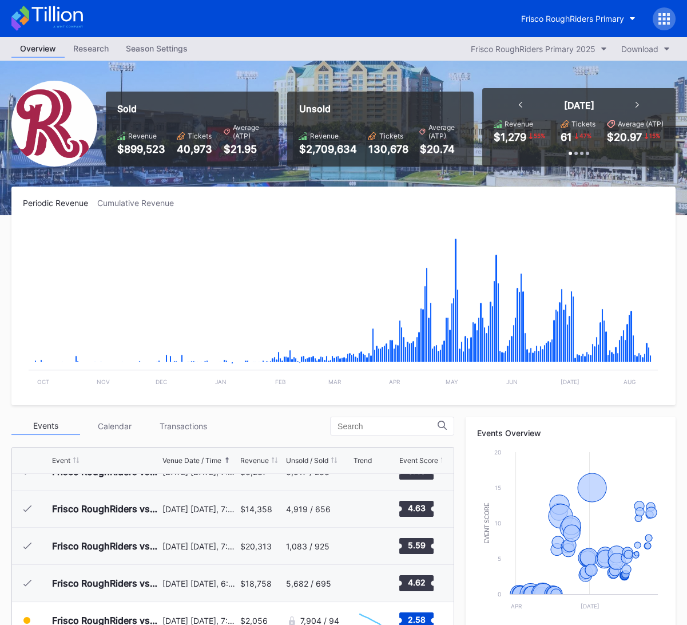
click at [161, 46] on div "Season Settings" at bounding box center [156, 48] width 79 height 17
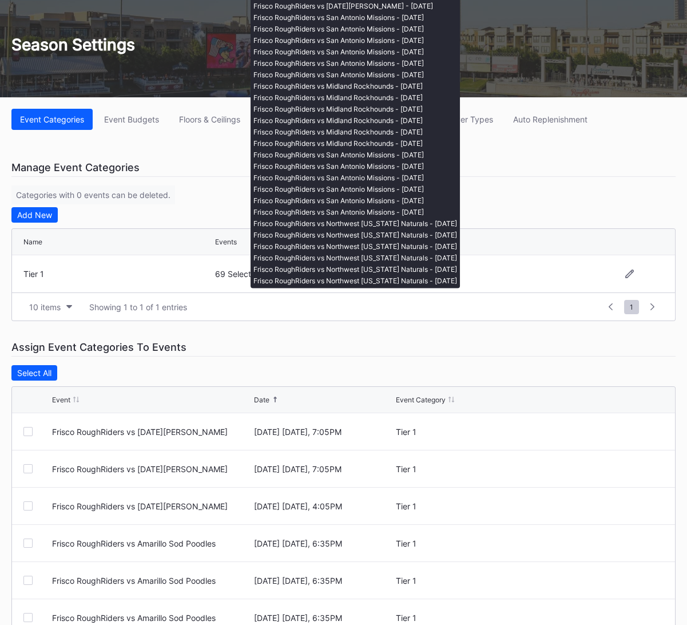
scroll to position [73, 0]
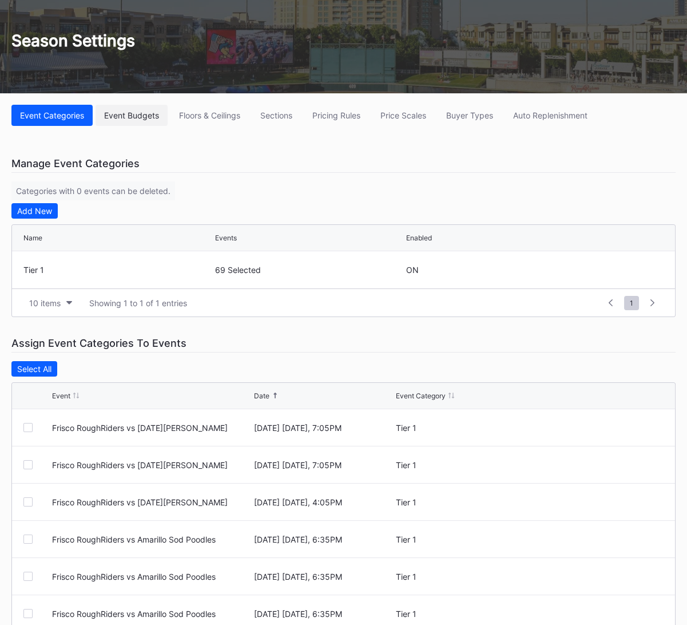
click at [152, 122] on button "Event Budgets" at bounding box center [132, 115] width 72 height 21
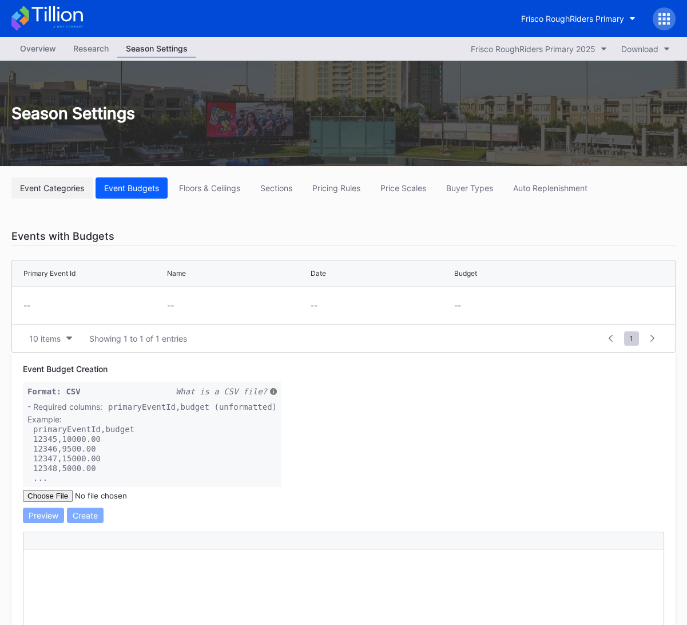
click at [59, 192] on div "Event Categories" at bounding box center [52, 188] width 64 height 10
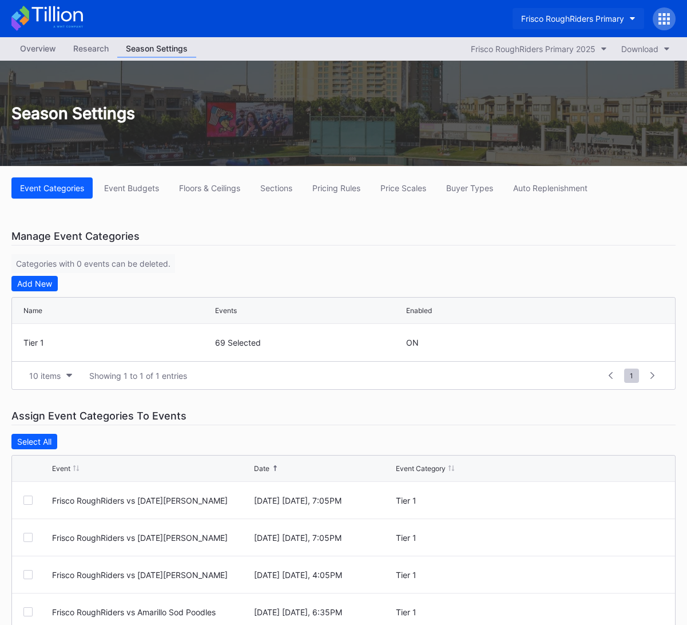
click at [605, 15] on div "Frisco RoughRiders Primary" at bounding box center [572, 19] width 103 height 10
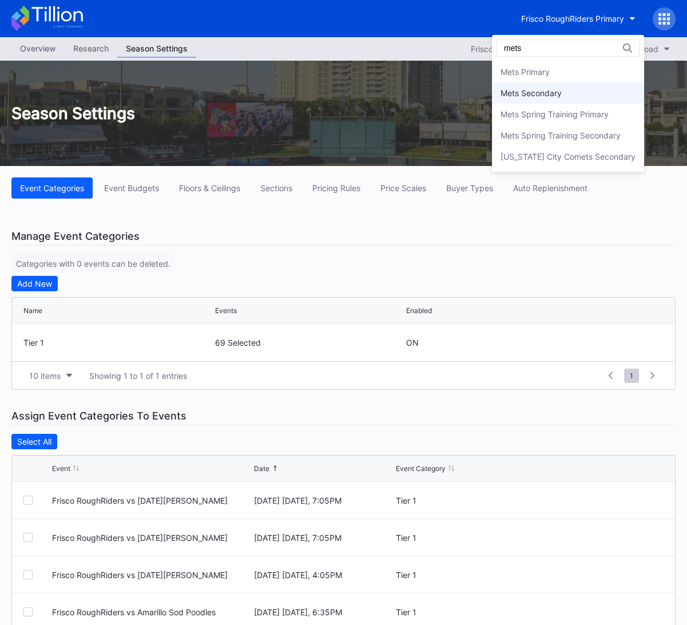
type input "mets"
click at [581, 88] on div "Mets Secondary" at bounding box center [568, 92] width 152 height 21
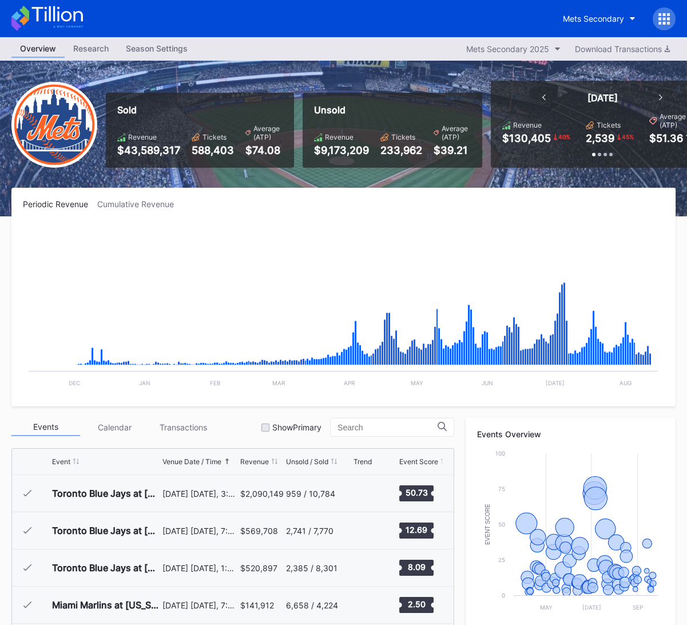
scroll to position [2193, 0]
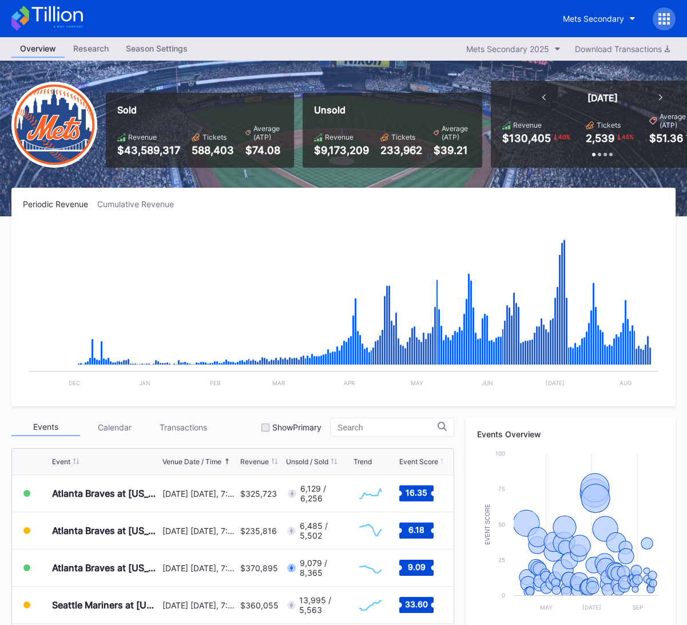
click at [143, 49] on div "Season Settings" at bounding box center [156, 48] width 79 height 17
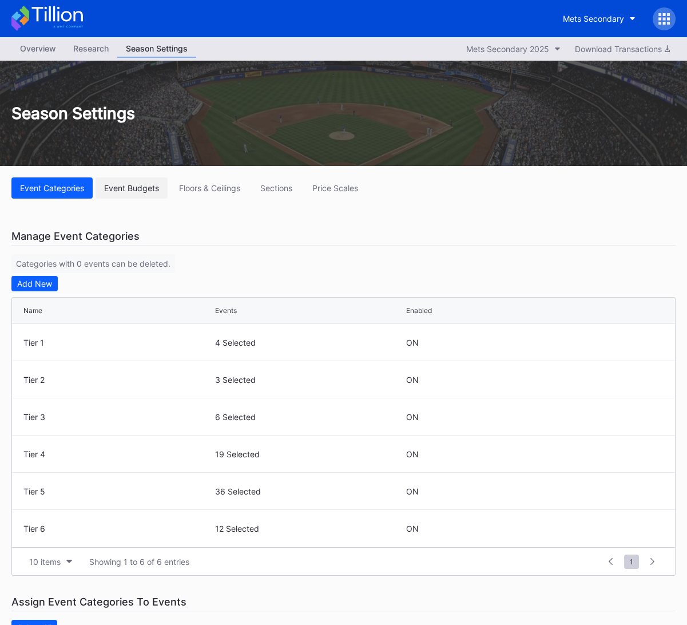
click at [157, 189] on div "Event Budgets" at bounding box center [131, 188] width 55 height 10
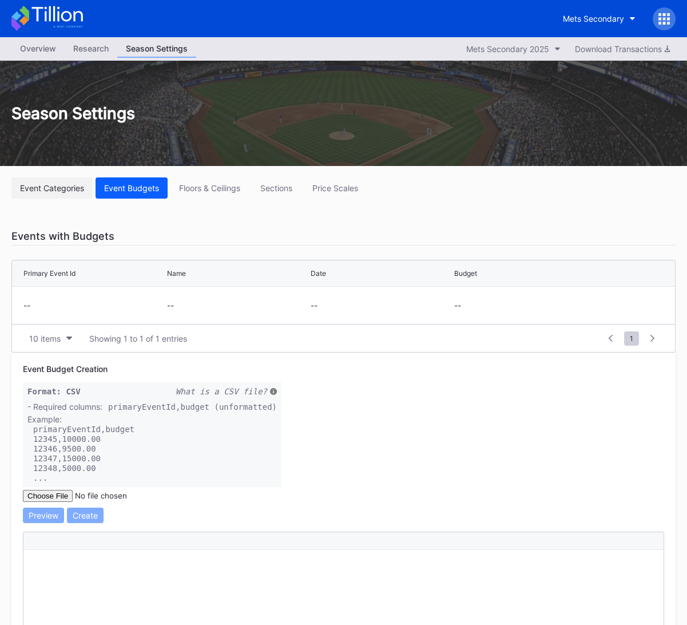
click at [69, 189] on div "Event Categories" at bounding box center [52, 188] width 64 height 10
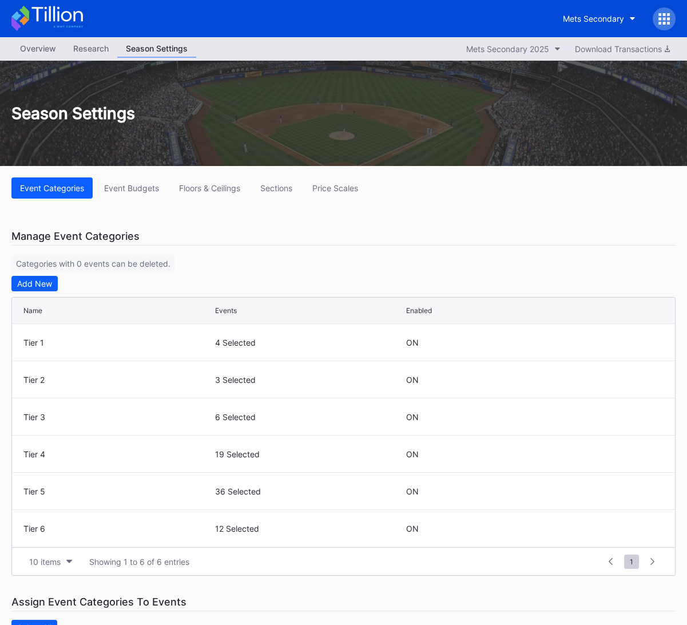
click at [52, 53] on div "Overview" at bounding box center [37, 48] width 53 height 17
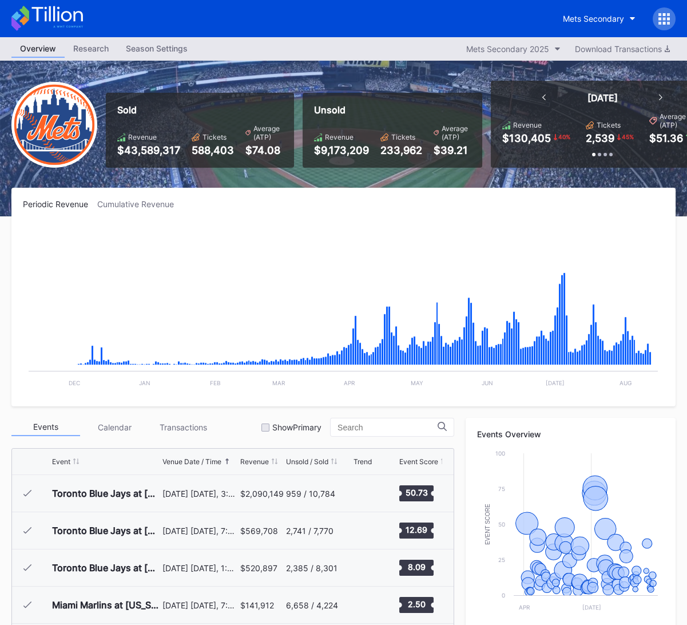
scroll to position [2193, 0]
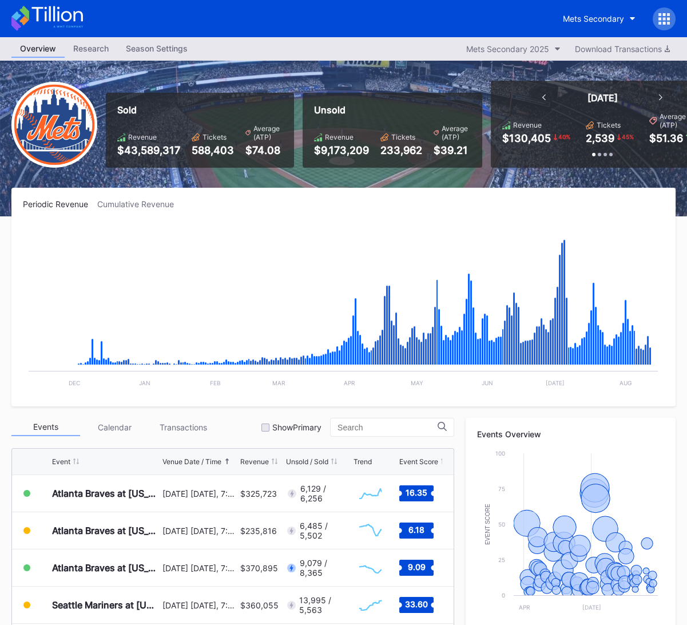
click at [45, 6] on icon at bounding box center [46, 18] width 71 height 25
click icon
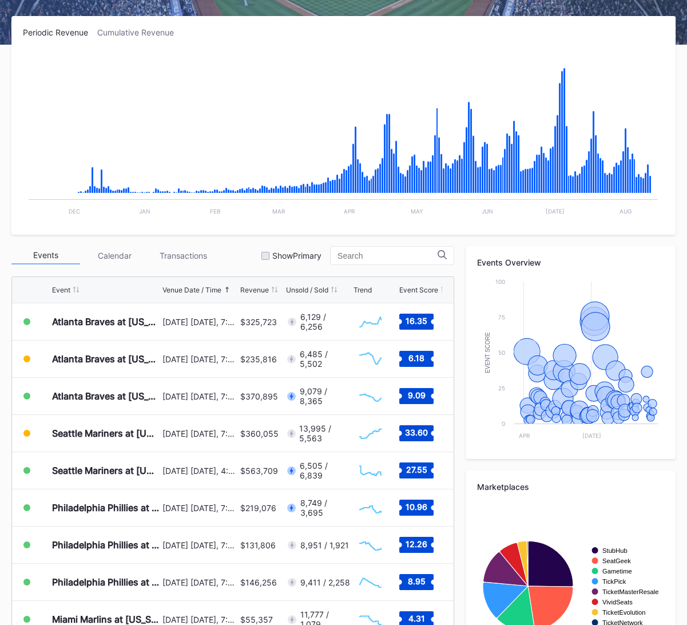
scroll to position [172, 0]
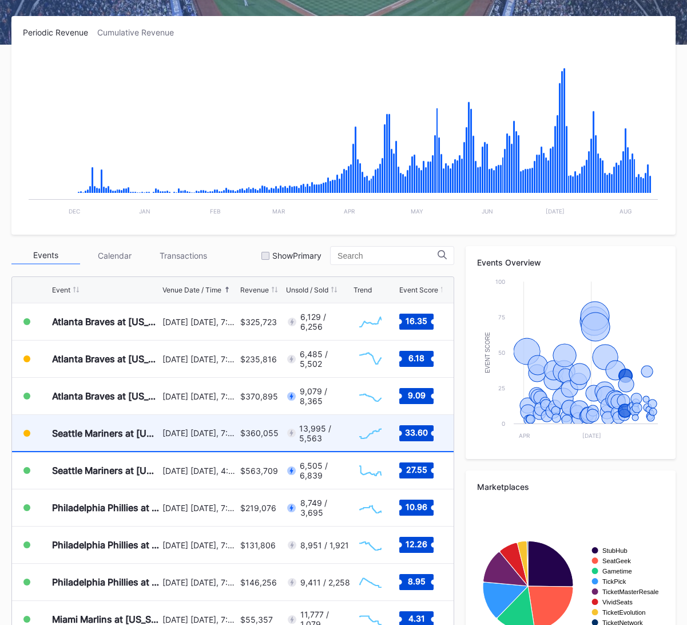
click div "[DATE] [DATE], 7:10PM"
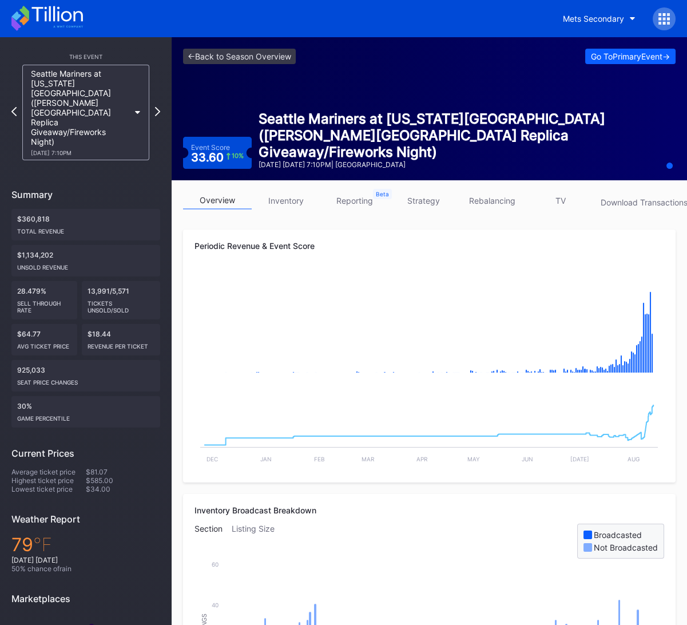
drag, startPoint x: 351, startPoint y: 78, endPoint x: 92, endPoint y: 3, distance: 269.7
click at [351, 78] on div "<- Back to Season Overview Go To Primary Event -> Event Score 33.60 10 % Seattl…" at bounding box center [429, 108] width 515 height 143
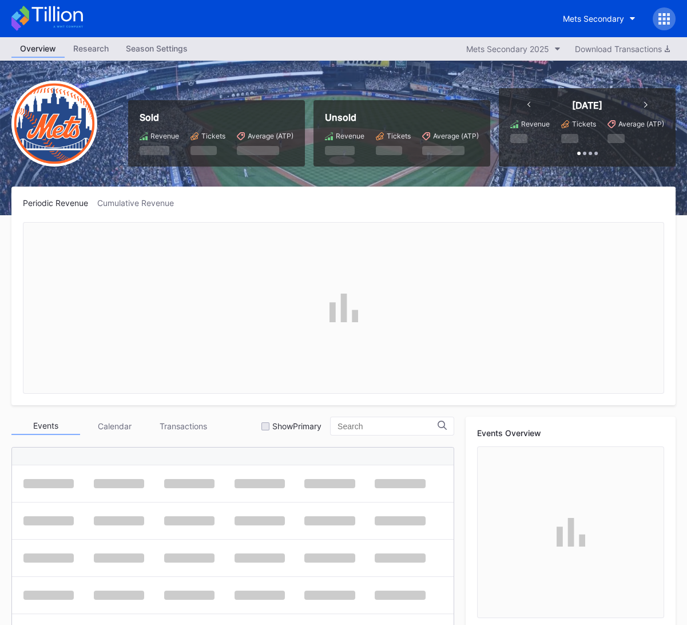
click at [670, 25] on div at bounding box center [664, 18] width 23 height 23
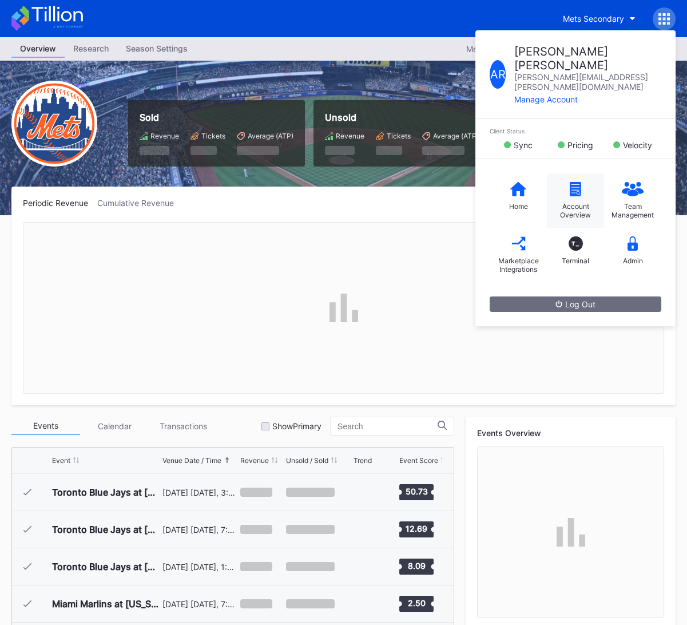
scroll to position [2193, 0]
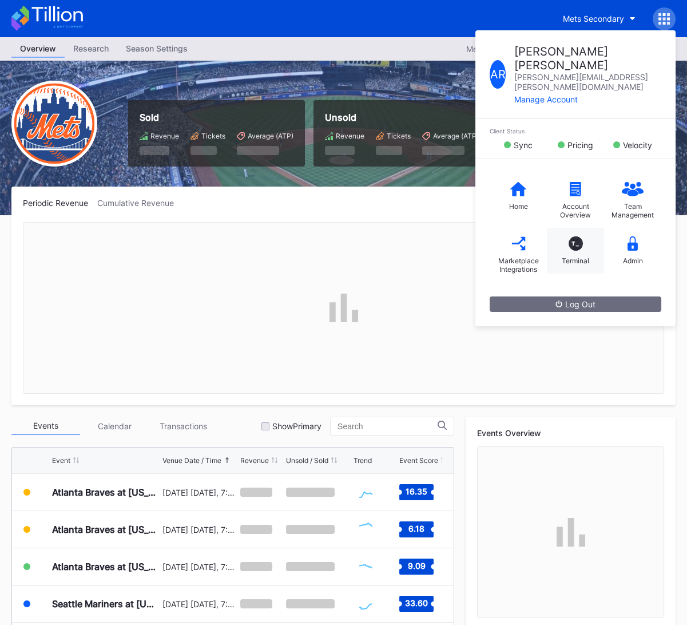
click at [578, 228] on div "T_ Terminal" at bounding box center [575, 251] width 57 height 46
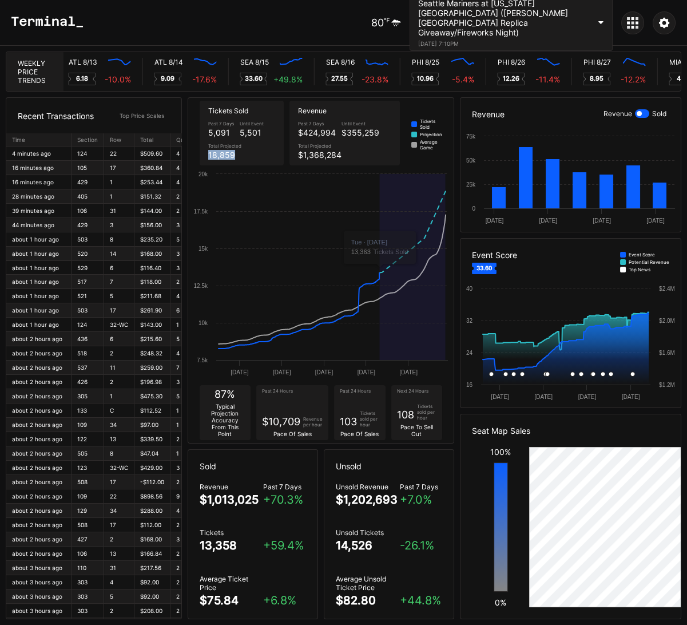
drag, startPoint x: 203, startPoint y: 152, endPoint x: 246, endPoint y: 154, distance: 42.9
click at [246, 154] on div "Tickets Sold Past 7 Days 5,091 Until Event 5,501 Total Projected 18,859" at bounding box center [242, 133] width 85 height 65
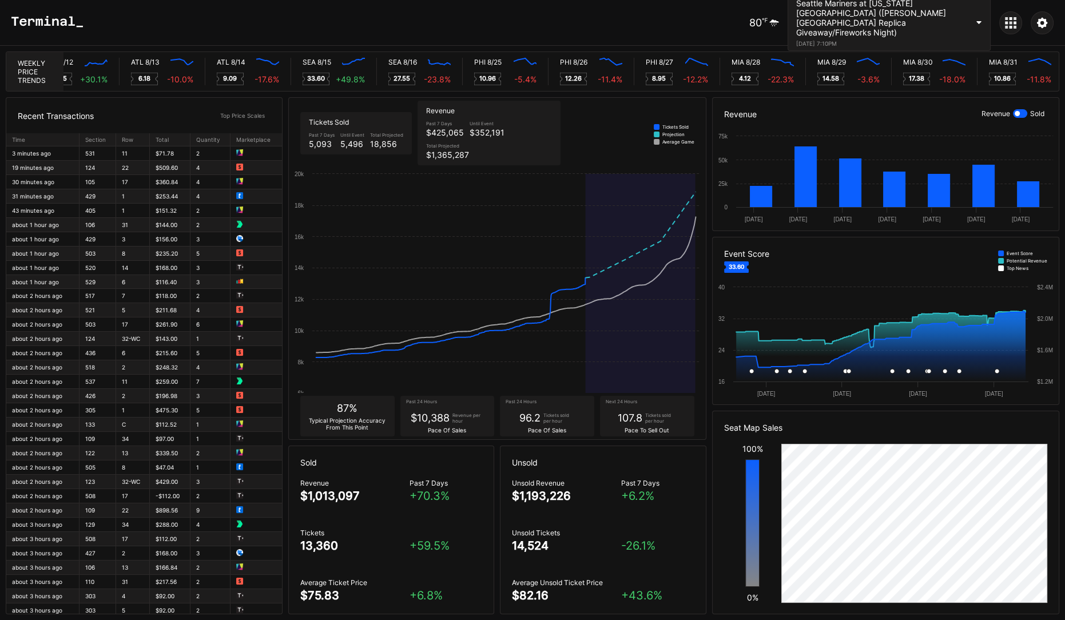
scroll to position [0, 5094]
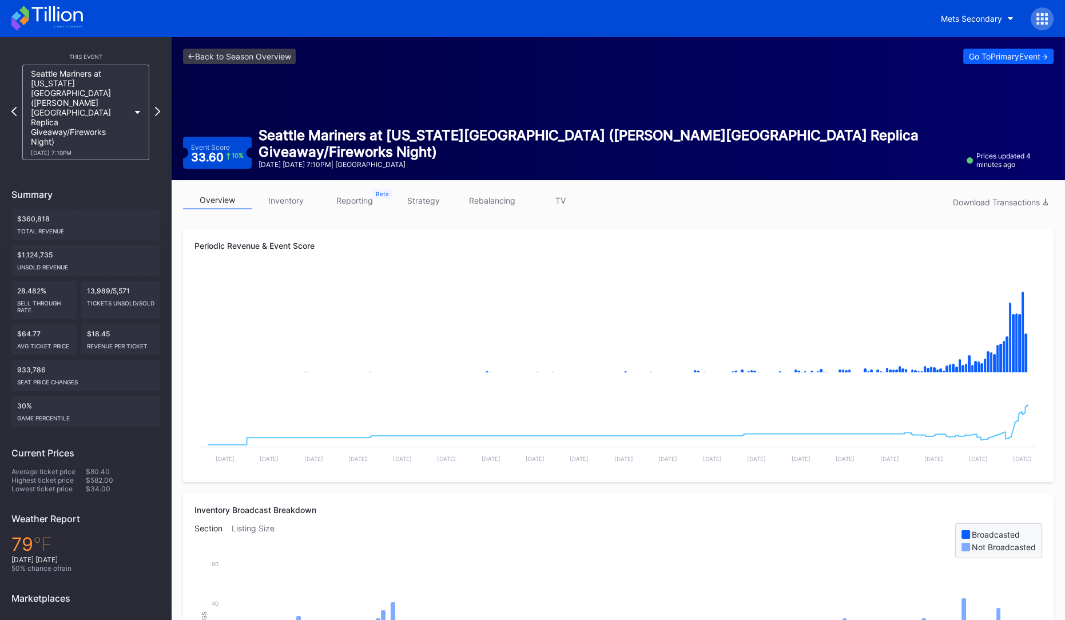
click at [73, 21] on icon at bounding box center [46, 18] width 71 height 25
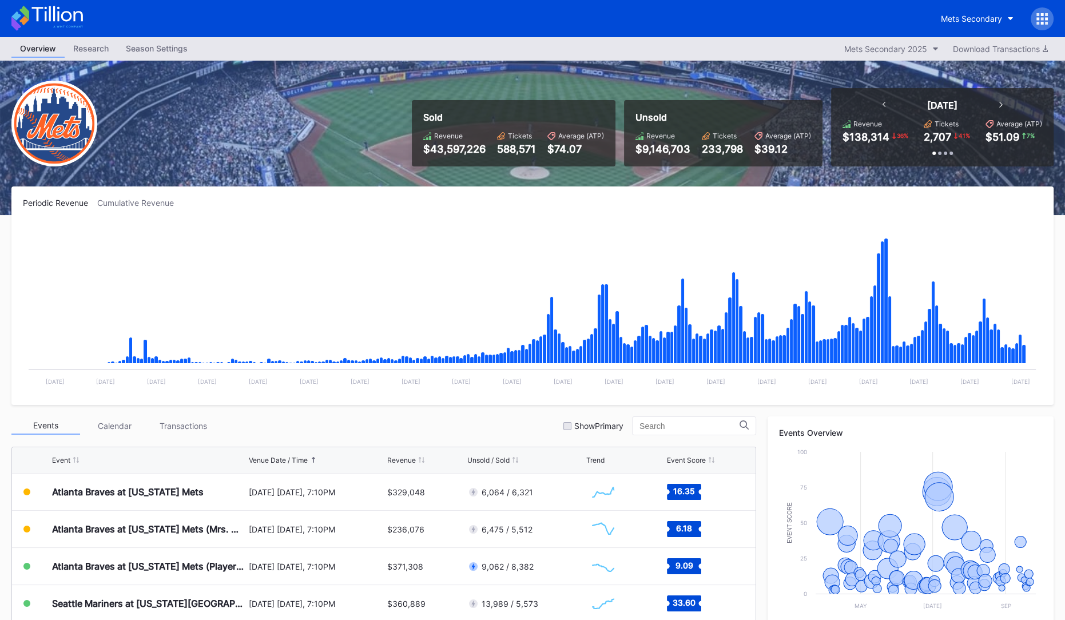
click at [62, 13] on icon at bounding box center [56, 13] width 51 height 15
click at [976, 12] on button "Mets Secondary" at bounding box center [977, 18] width 90 height 21
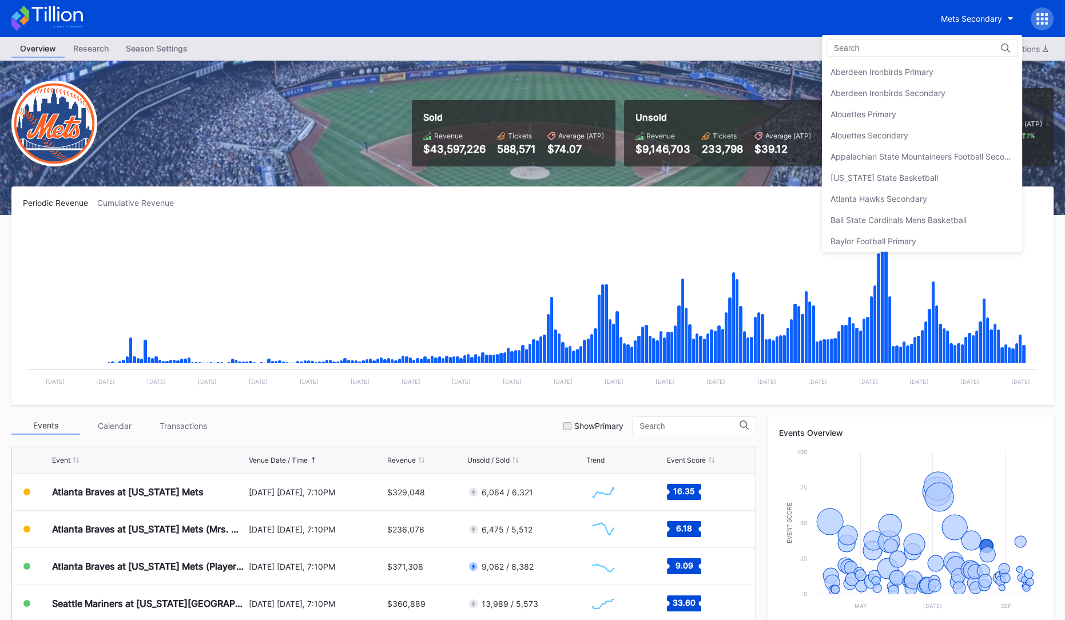
scroll to position [1790, 0]
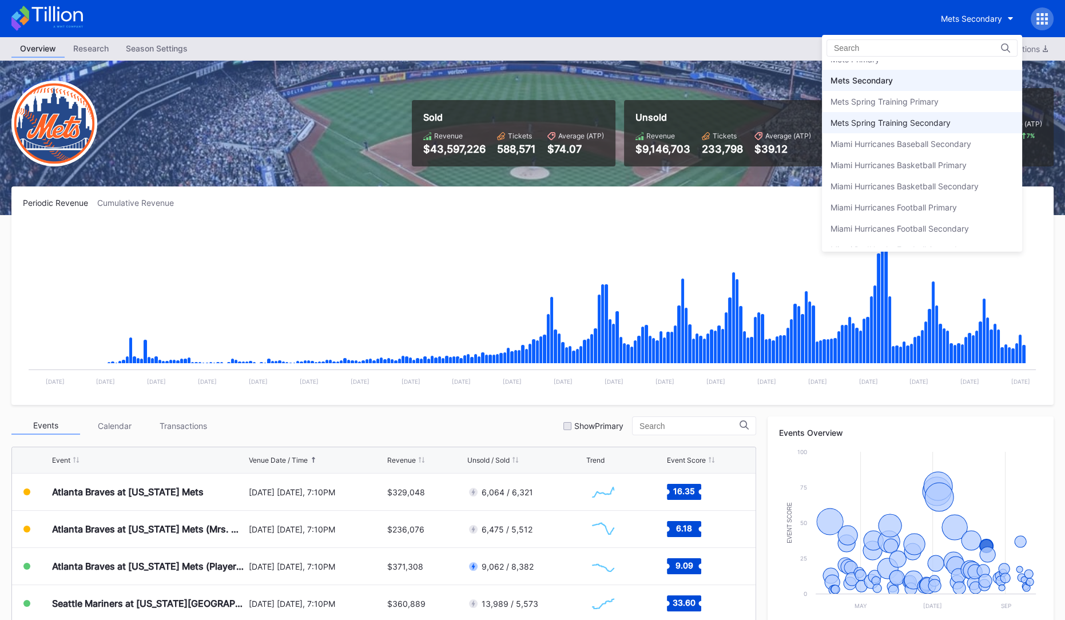
click at [916, 118] on div "Mets Spring Training Secondary" at bounding box center [890, 123] width 120 height 10
